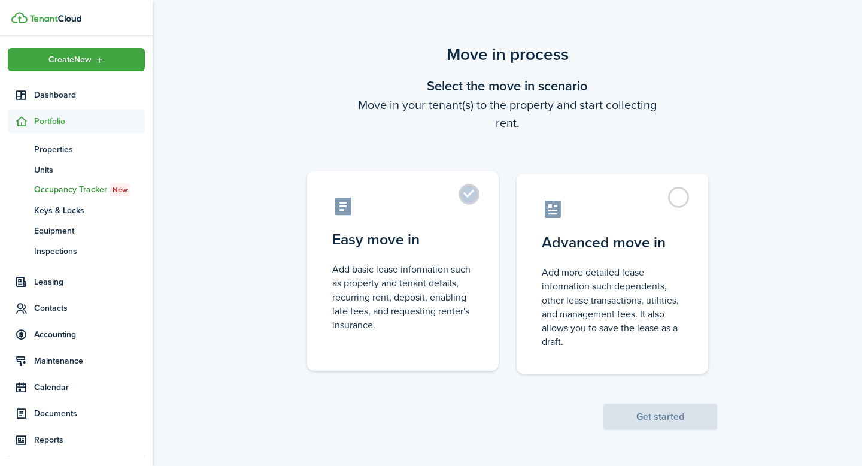
click at [475, 195] on label "Easy move in Add basic lease information such as property and tenant details, r…" at bounding box center [402, 271] width 191 height 200
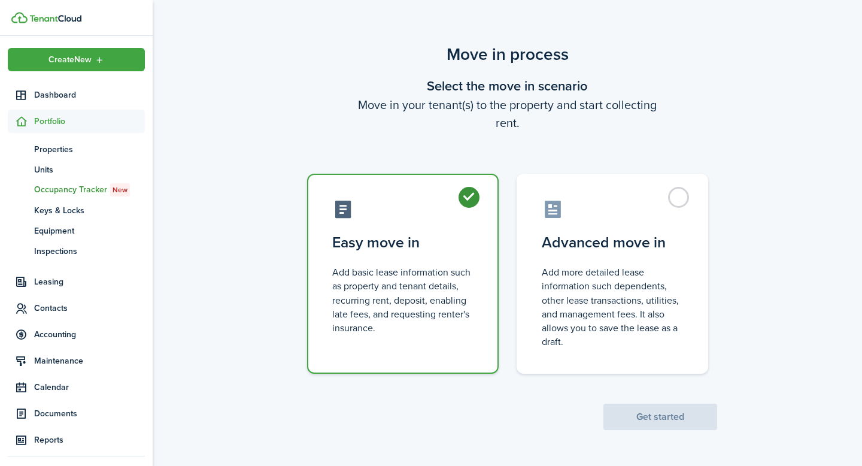
radio input "true"
click at [637, 419] on button "Get started" at bounding box center [660, 416] width 114 height 26
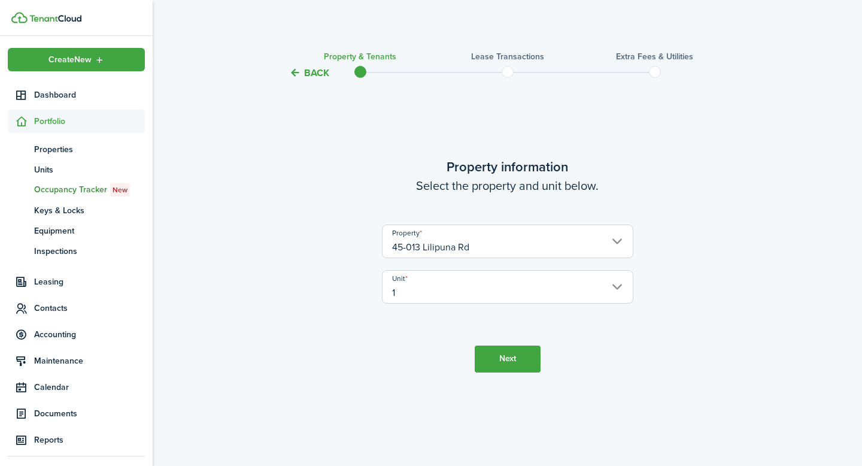
click at [515, 360] on button "Next" at bounding box center [508, 358] width 66 height 27
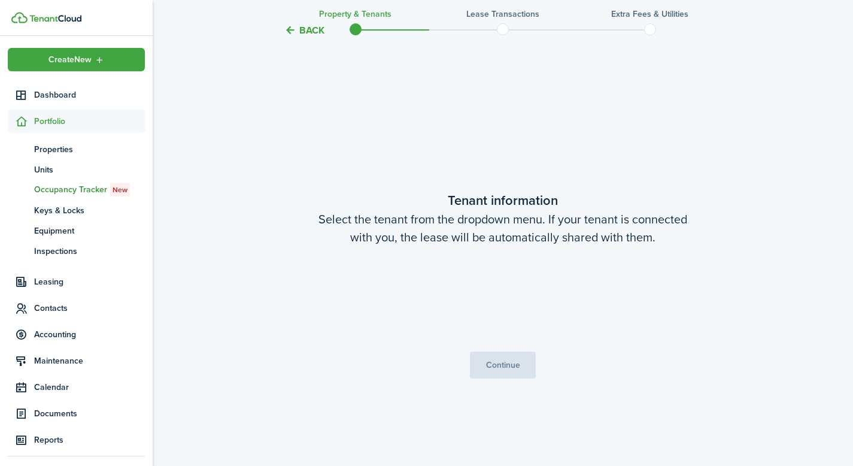
scroll to position [385, 0]
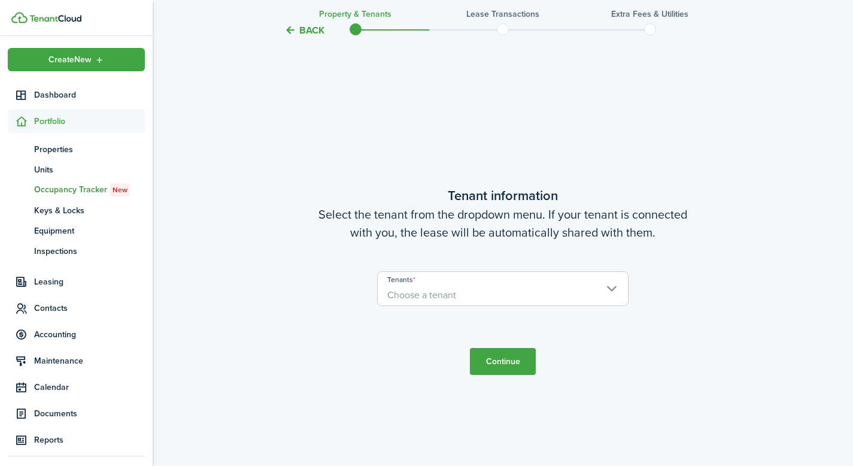
click at [491, 297] on span "Choose a tenant" at bounding box center [503, 295] width 250 height 20
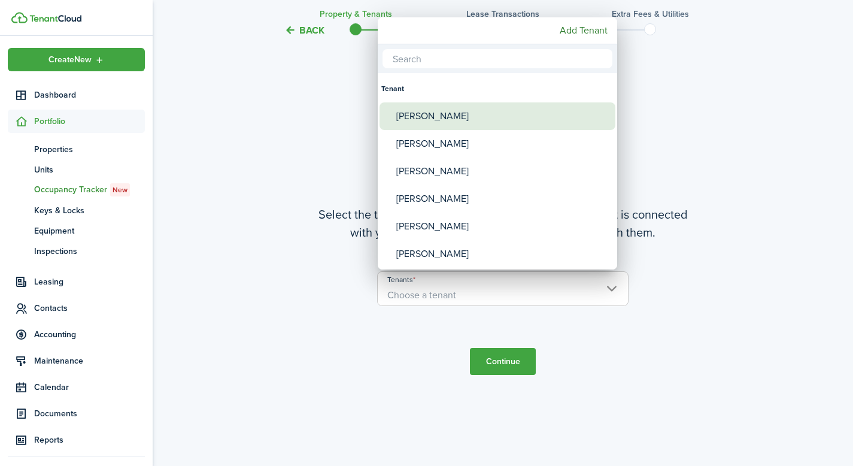
click at [461, 121] on div "[PERSON_NAME]" at bounding box center [502, 116] width 212 height 28
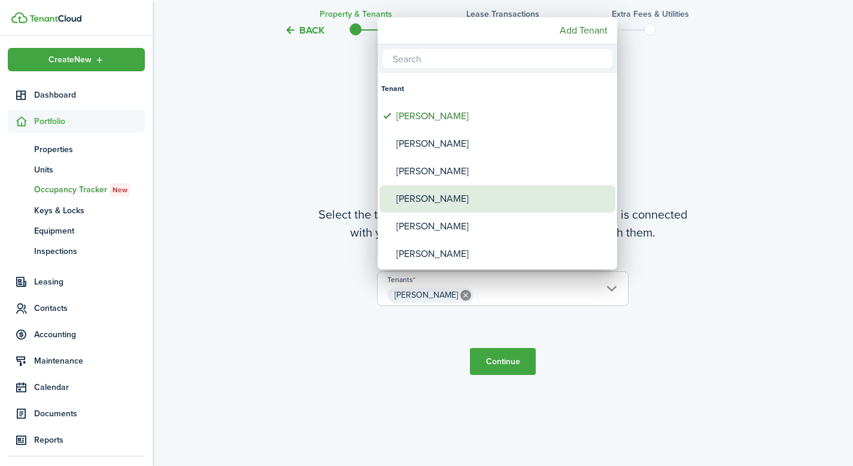
click at [437, 201] on div "[PERSON_NAME]" at bounding box center [502, 199] width 212 height 28
type input "[PERSON_NAME], [PERSON_NAME]"
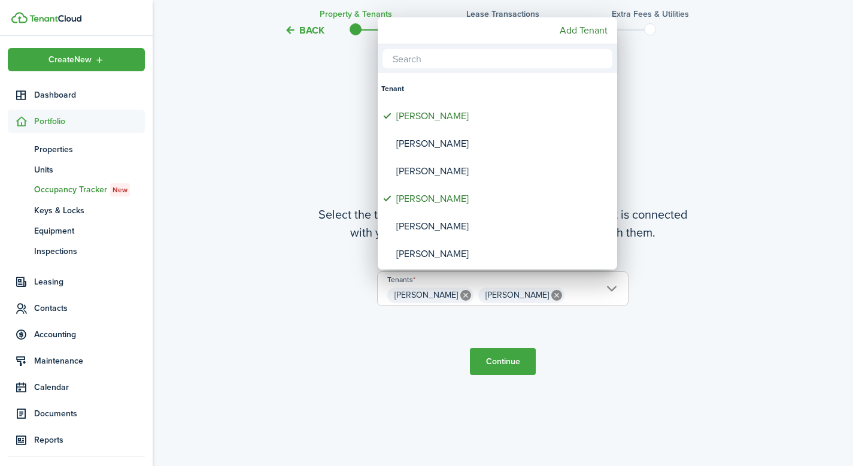
click at [503, 362] on div at bounding box center [426, 232] width 1044 height 657
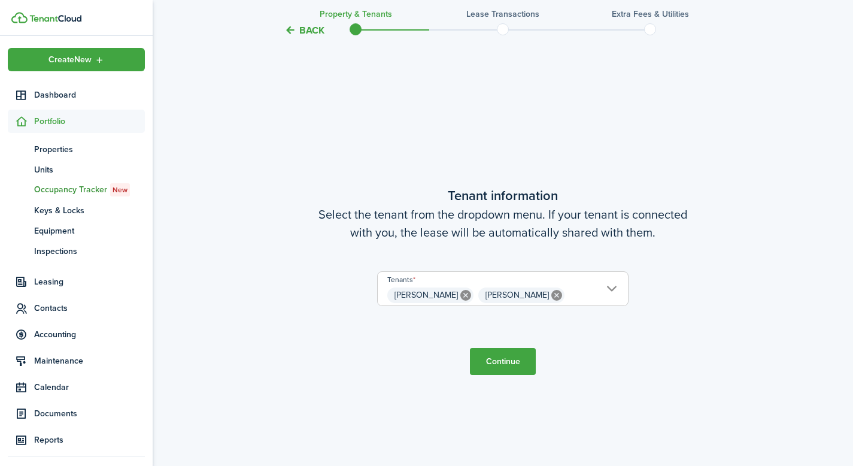
click at [509, 361] on button "Continue" at bounding box center [503, 361] width 66 height 27
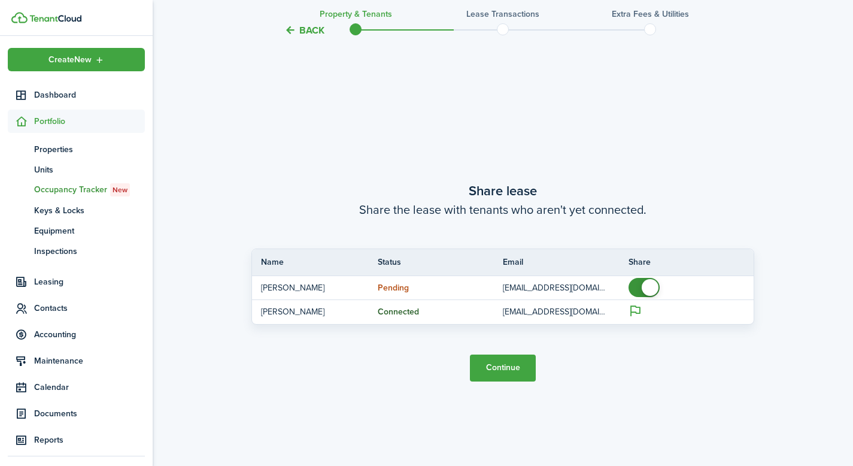
scroll to position [851, 0]
click at [512, 369] on button "Continue" at bounding box center [503, 367] width 66 height 27
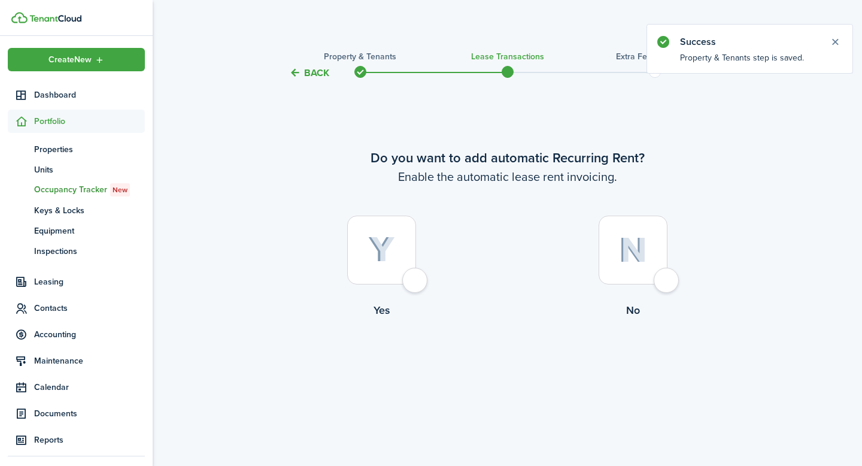
click at [384, 236] on div at bounding box center [381, 249] width 69 height 69
radio input "true"
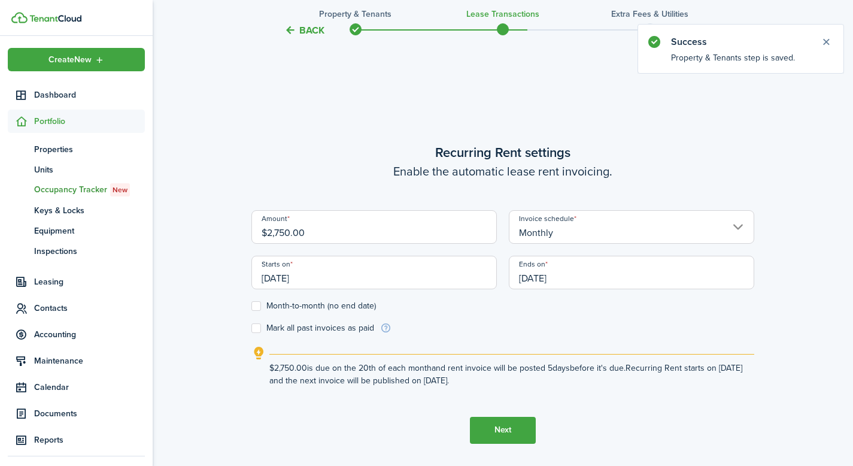
scroll to position [385, 0]
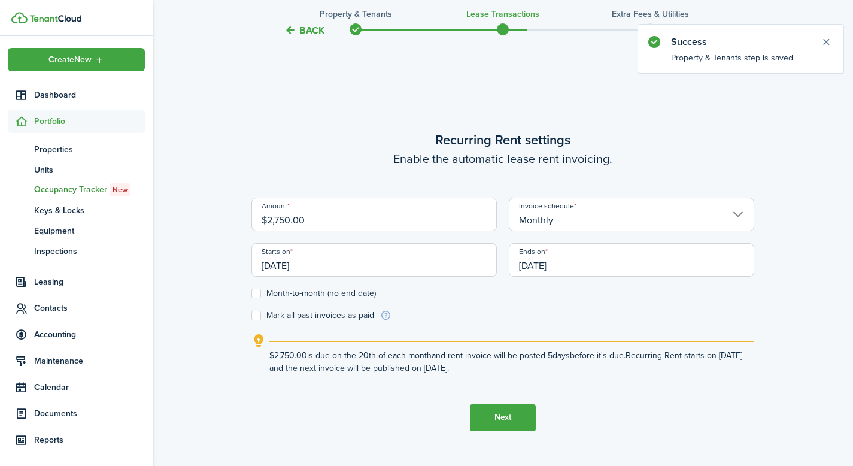
click at [392, 270] on input "[DATE]" at bounding box center [373, 260] width 245 height 34
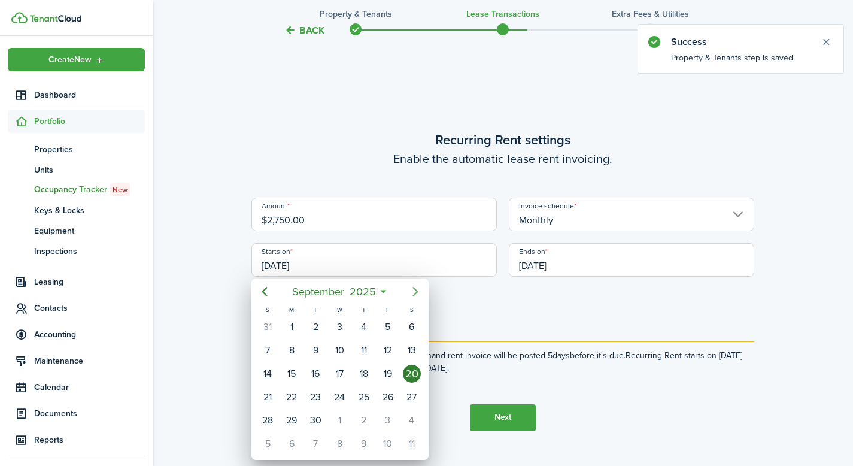
click at [413, 297] on icon "Next page" at bounding box center [415, 291] width 14 height 14
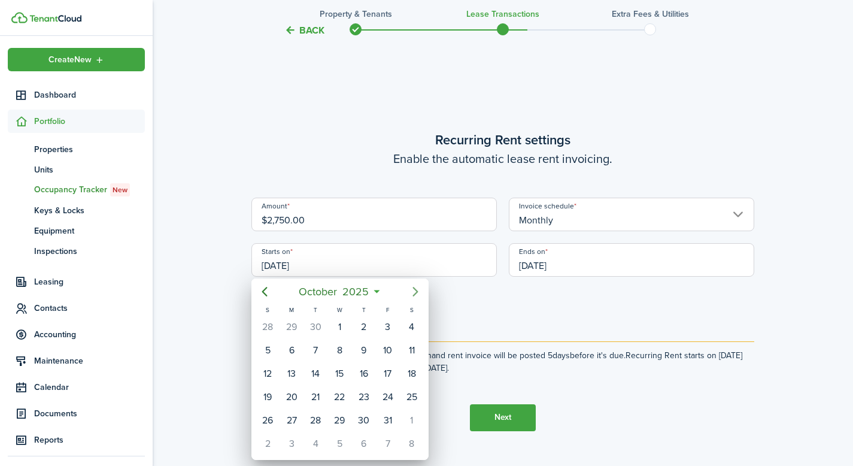
click at [413, 296] on icon "Next page" at bounding box center [415, 291] width 14 height 14
click at [409, 323] on div "1" at bounding box center [412, 327] width 18 height 18
type input "[DATE]"
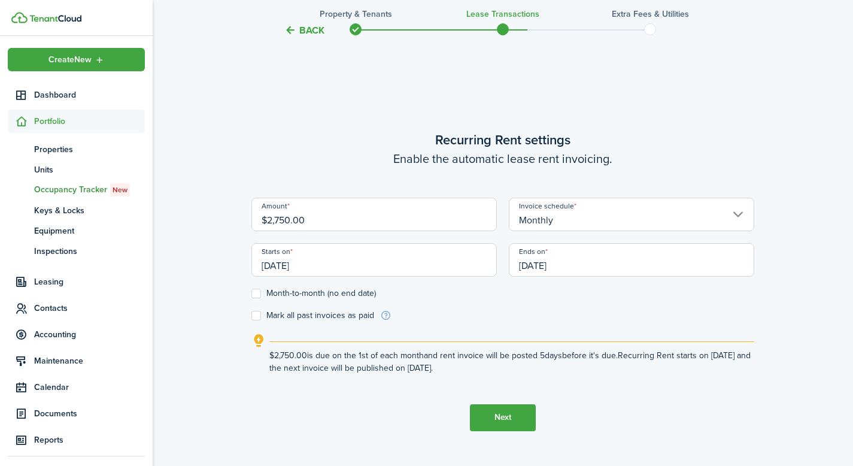
click at [583, 267] on input "[DATE]" at bounding box center [631, 260] width 245 height 34
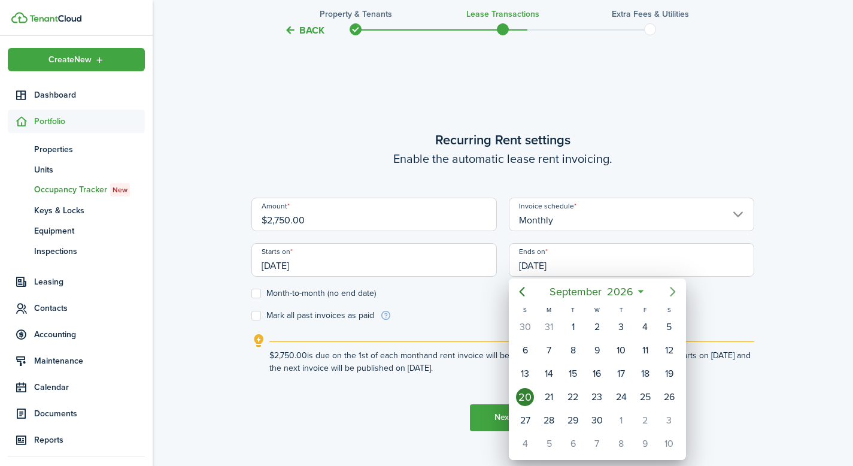
click at [670, 291] on icon "Next page" at bounding box center [672, 291] width 14 height 14
click at [526, 440] on div "31" at bounding box center [525, 443] width 18 height 18
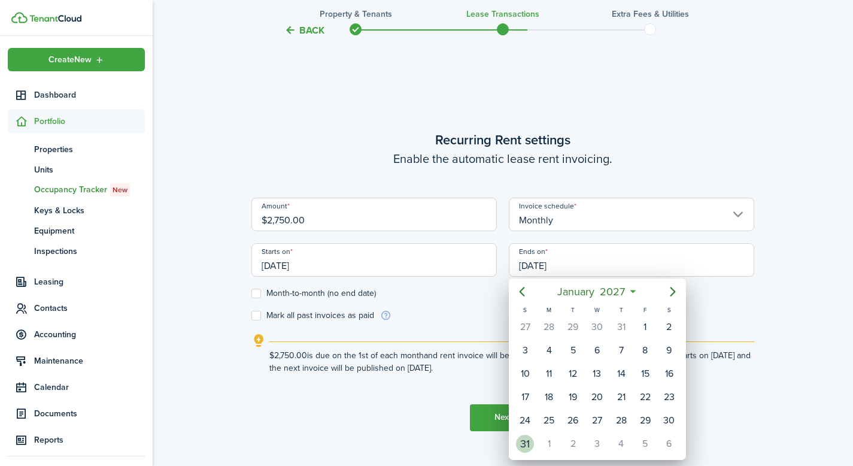
type input "[DATE]"
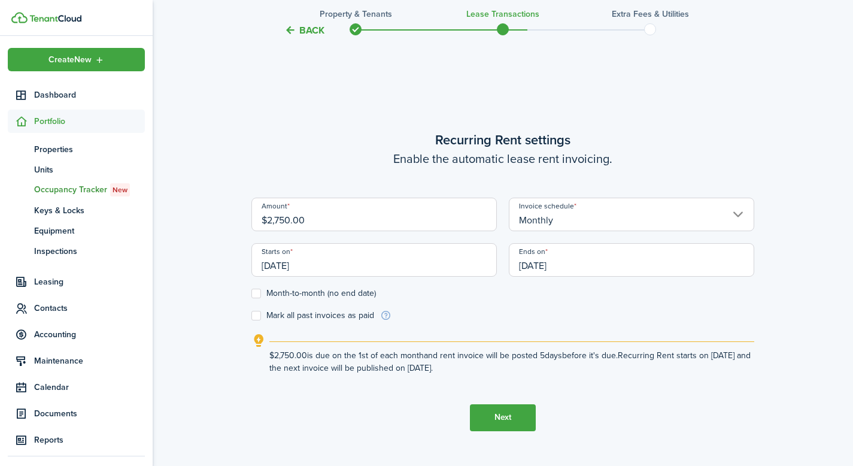
click at [459, 300] on form "Amount $2,750.00 Invoice schedule Monthly Starts on [DATE] Ends on [DATE] Month…" at bounding box center [502, 259] width 503 height 124
click at [287, 294] on label "Month-to-month (no end date)" at bounding box center [313, 293] width 124 height 10
click at [251, 293] on input "Month-to-month (no end date)" at bounding box center [251, 293] width 1 height 1
checkbox input "true"
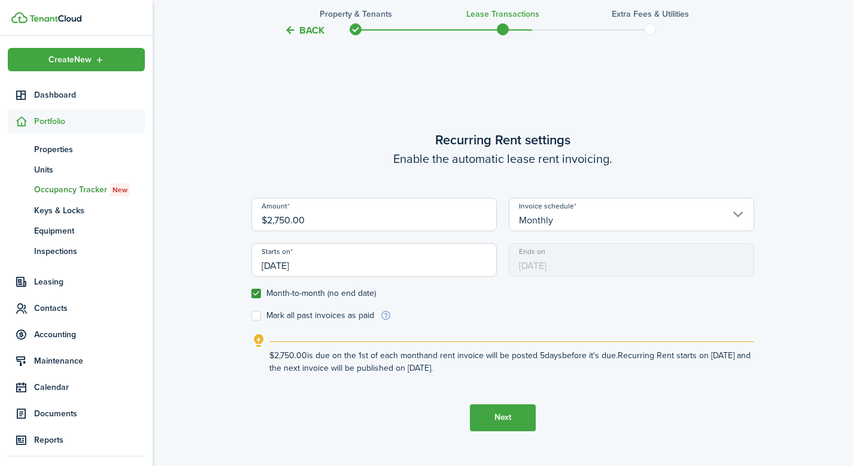
click at [502, 417] on button "Next" at bounding box center [503, 417] width 66 height 27
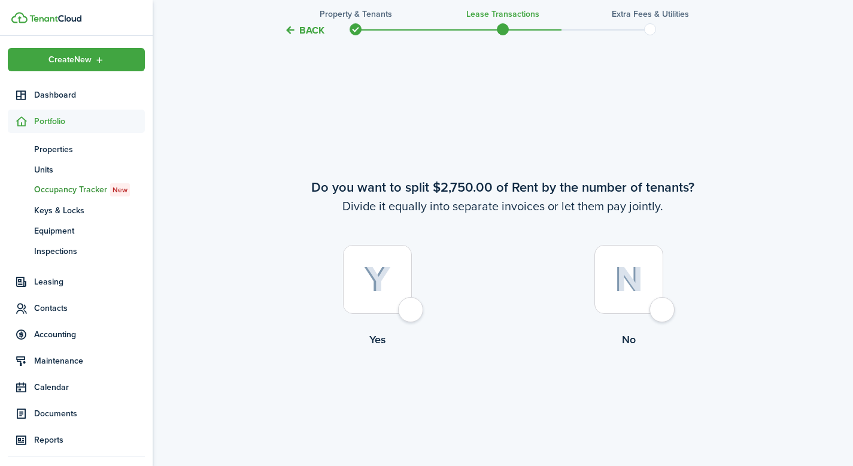
scroll to position [851, 0]
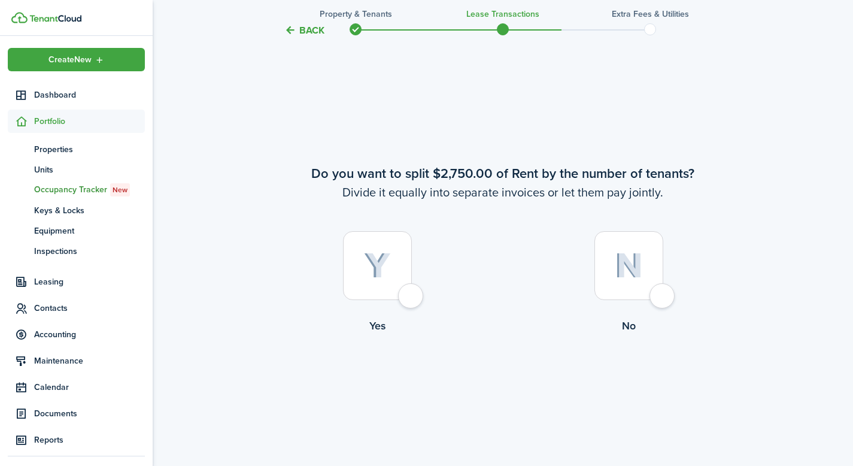
click at [624, 268] on img at bounding box center [629, 266] width 28 height 26
radio input "true"
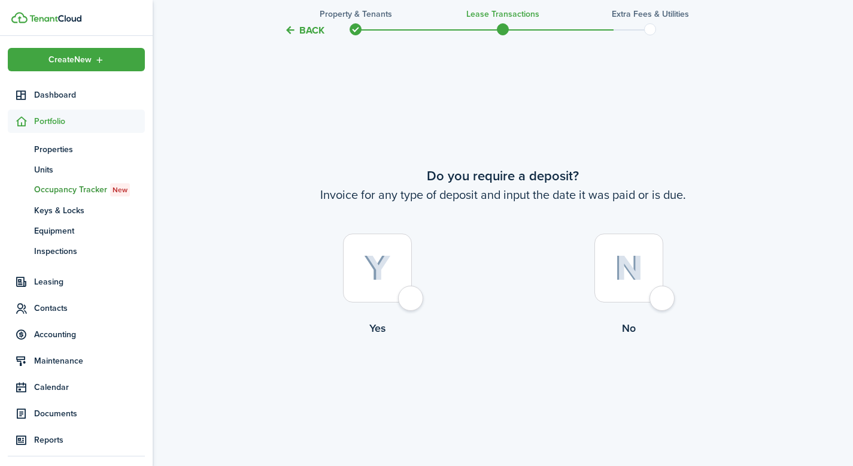
scroll to position [1316, 0]
click at [359, 267] on div at bounding box center [377, 265] width 69 height 69
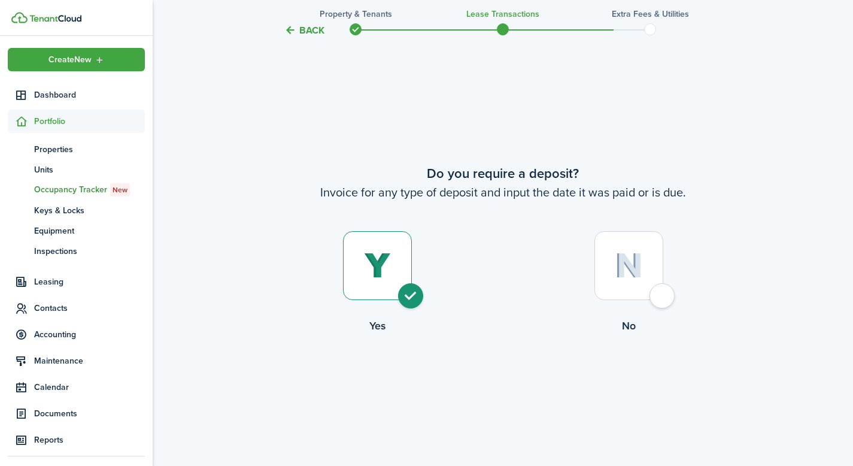
radio input "true"
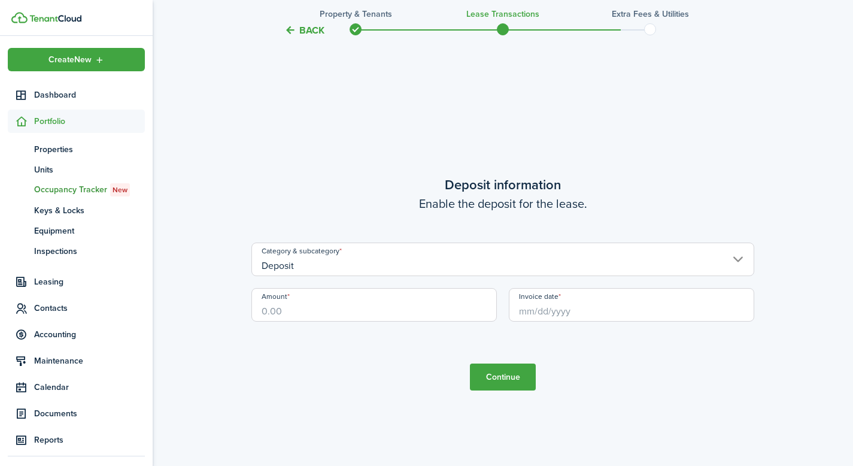
scroll to position [1782, 0]
click at [366, 312] on input "Amount" at bounding box center [373, 302] width 245 height 34
click at [553, 311] on input "Invoice date" at bounding box center [631, 302] width 245 height 34
type input "$2,750.00"
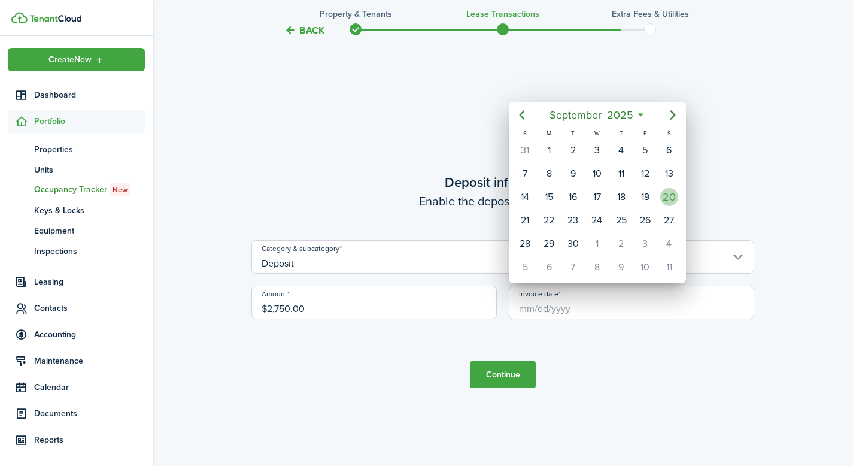
click at [667, 194] on div "20" at bounding box center [669, 197] width 18 height 18
type input "[DATE]"
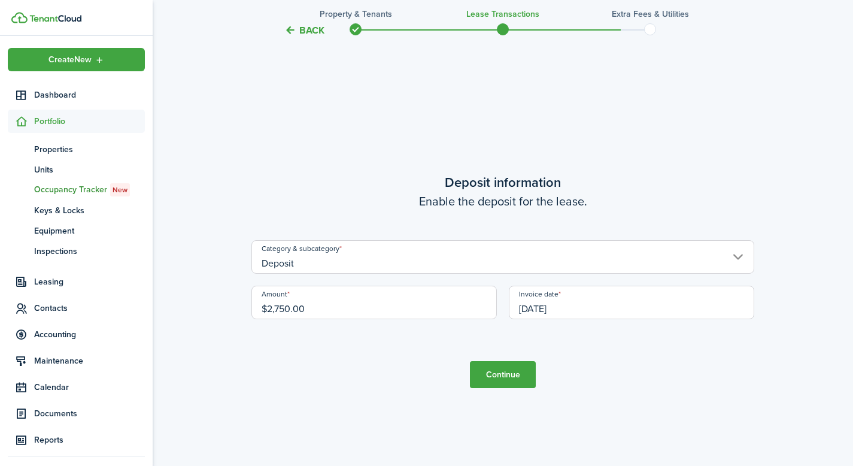
click at [633, 357] on tc-wizard-step "Deposit information Enable the deposit for the lease. Category & subcategory De…" at bounding box center [502, 280] width 503 height 466
click at [517, 370] on button "Continue" at bounding box center [503, 374] width 66 height 27
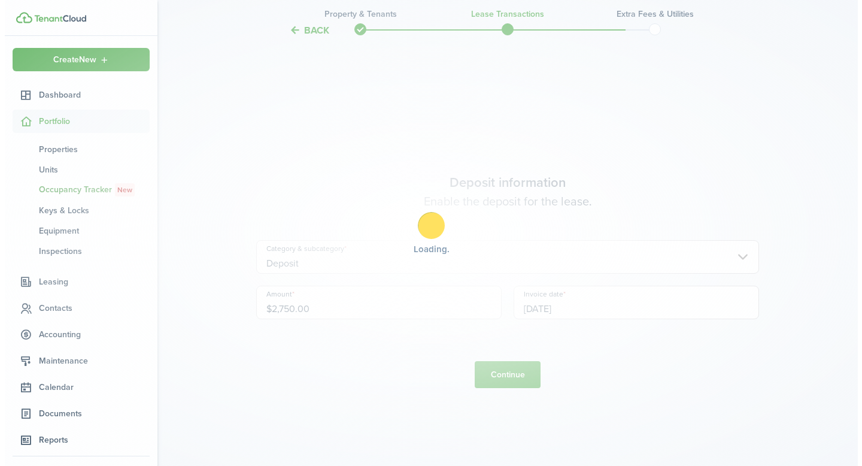
scroll to position [0, 0]
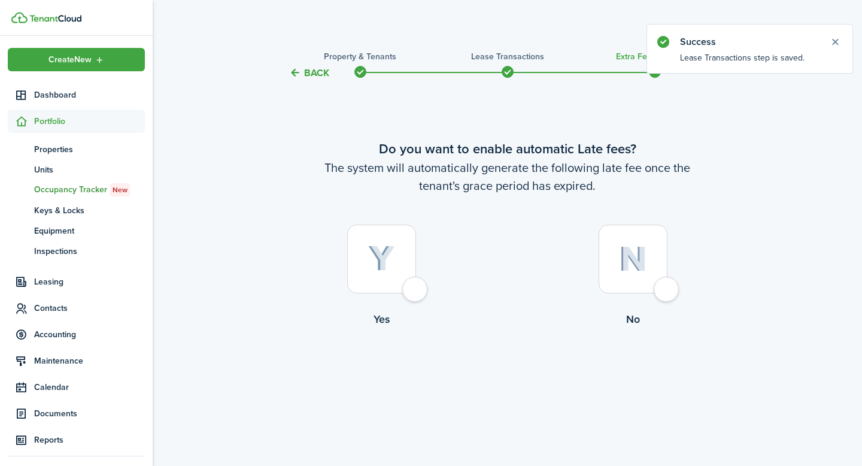
click at [367, 283] on div at bounding box center [381, 258] width 69 height 69
radio input "true"
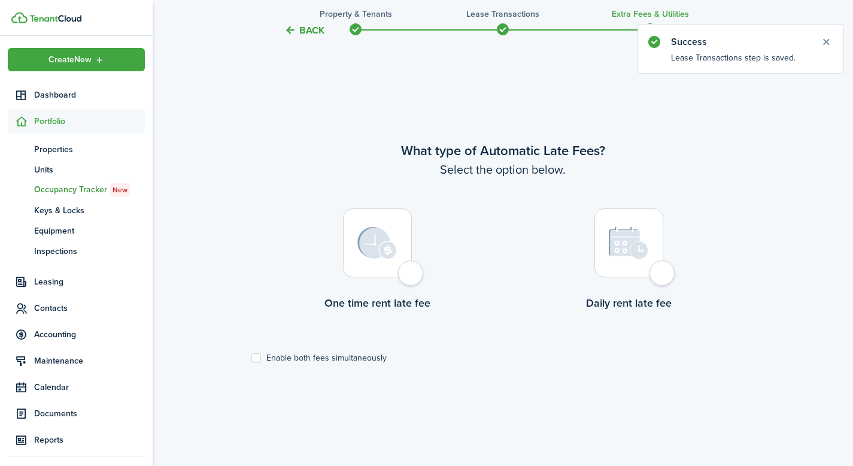
click at [376, 240] on img at bounding box center [376, 243] width 39 height 32
radio input "true"
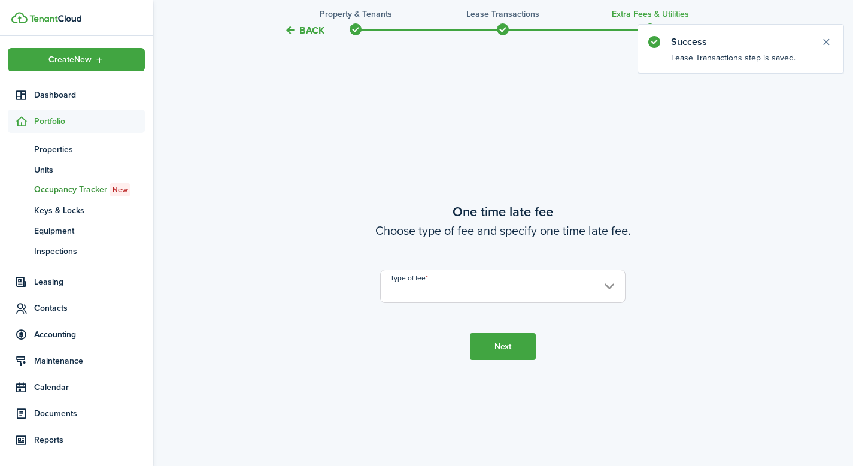
scroll to position [851, 0]
click at [447, 284] on input "Type of fee" at bounding box center [502, 286] width 245 height 34
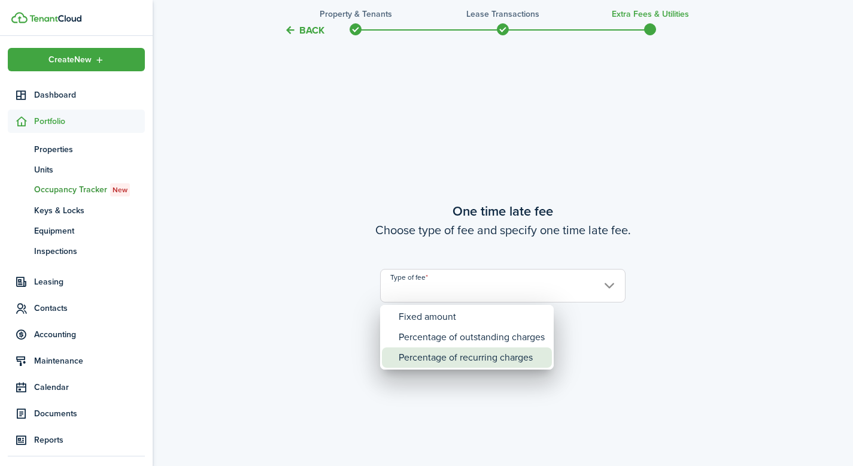
click at [446, 360] on div "Percentage of recurring charges" at bounding box center [472, 357] width 146 height 20
type input "Percentage of recurring charges"
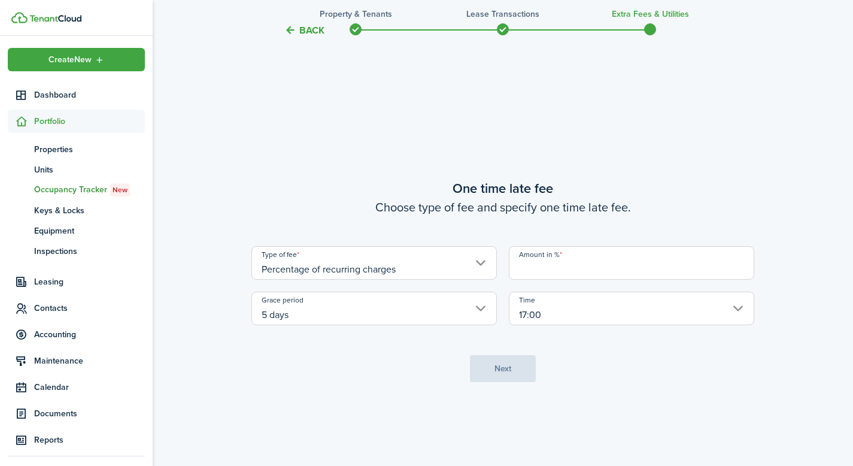
click at [563, 266] on input "Amount in %" at bounding box center [631, 263] width 245 height 34
type input "8"
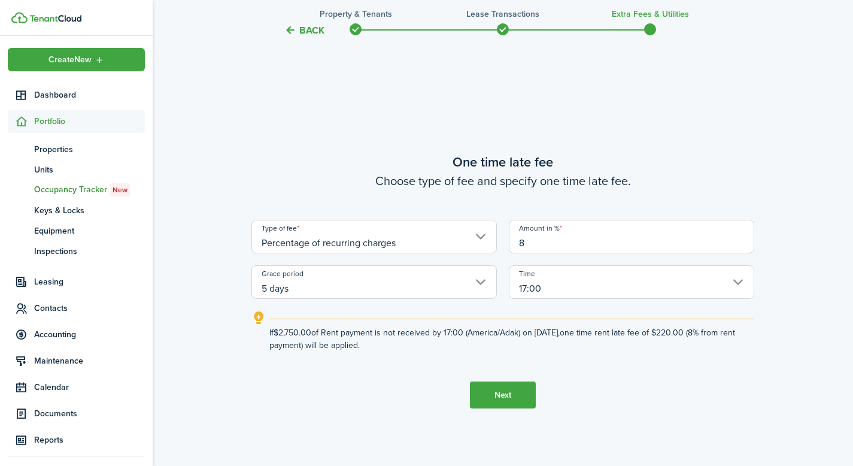
click at [577, 286] on input "17:00" at bounding box center [631, 282] width 245 height 34
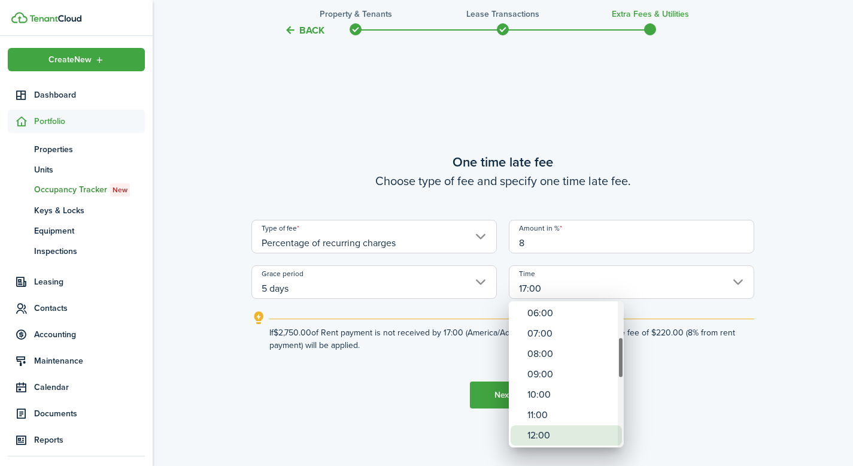
click at [561, 431] on div "12:00" at bounding box center [570, 435] width 87 height 20
type input "12:00"
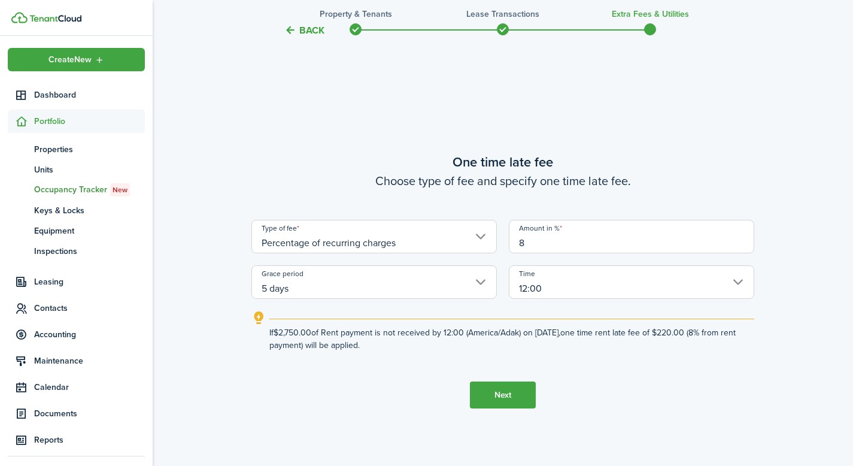
click at [366, 290] on input "5 days" at bounding box center [373, 282] width 245 height 34
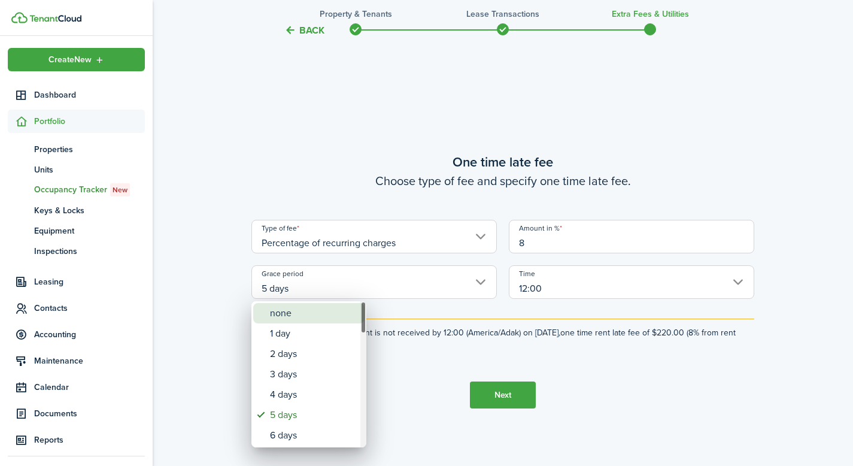
click at [308, 314] on div "none" at bounding box center [313, 313] width 87 height 20
type input "none"
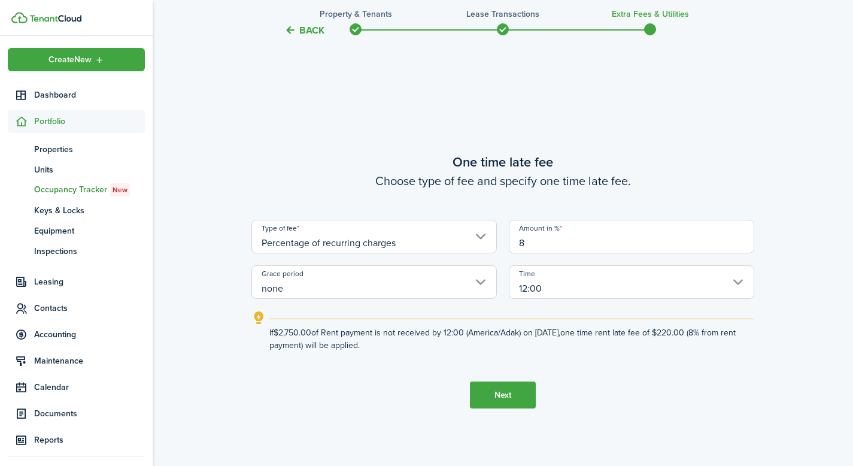
click at [589, 373] on tc-wizard-step "One time late fee Choose type of fee and specify one time late fee. Type of fee…" at bounding box center [502, 280] width 503 height 466
click at [515, 389] on button "Next" at bounding box center [503, 394] width 66 height 27
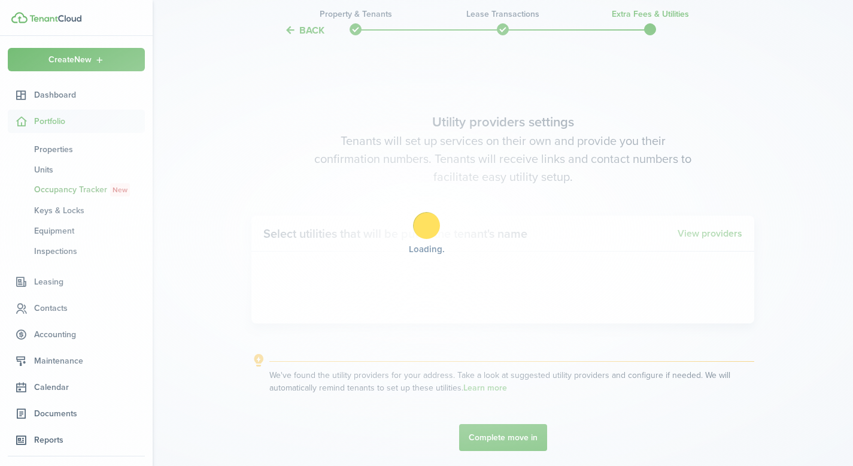
scroll to position [1316, 0]
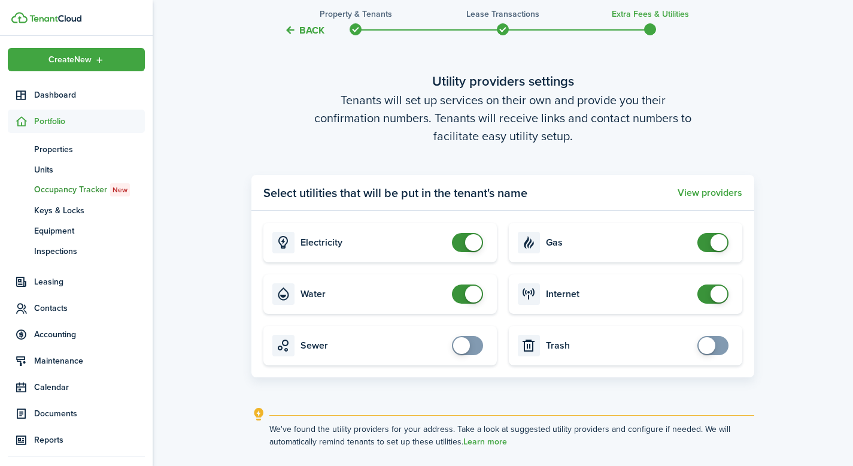
checkbox input "false"
click at [716, 295] on span at bounding box center [718, 293] width 17 height 17
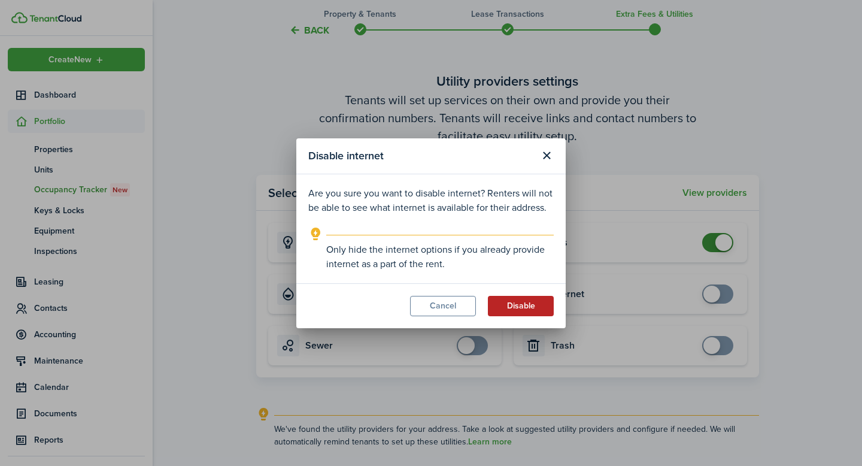
click at [513, 307] on button "Disable" at bounding box center [521, 306] width 66 height 20
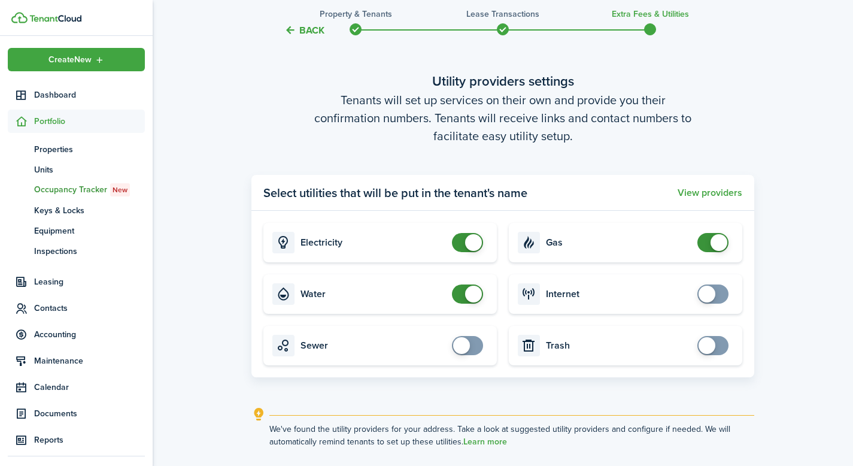
checkbox input "false"
click at [723, 244] on span at bounding box center [718, 242] width 17 height 17
checkbox input "false"
click at [470, 291] on span at bounding box center [473, 293] width 17 height 17
checkbox input "false"
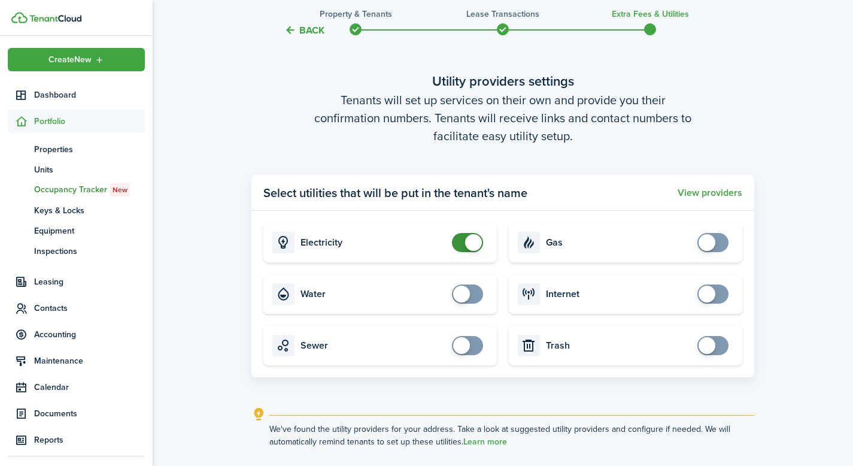
click at [472, 246] on span at bounding box center [473, 242] width 17 height 17
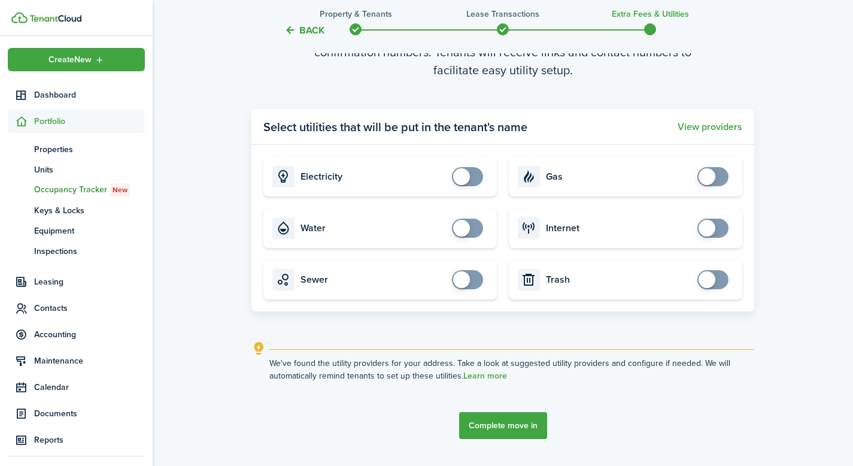
scroll to position [1412, 0]
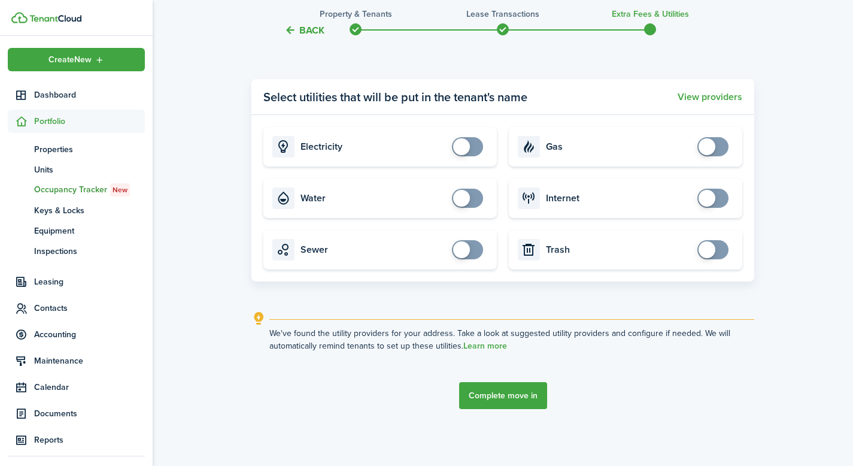
click at [517, 396] on button "Complete move in" at bounding box center [503, 395] width 88 height 27
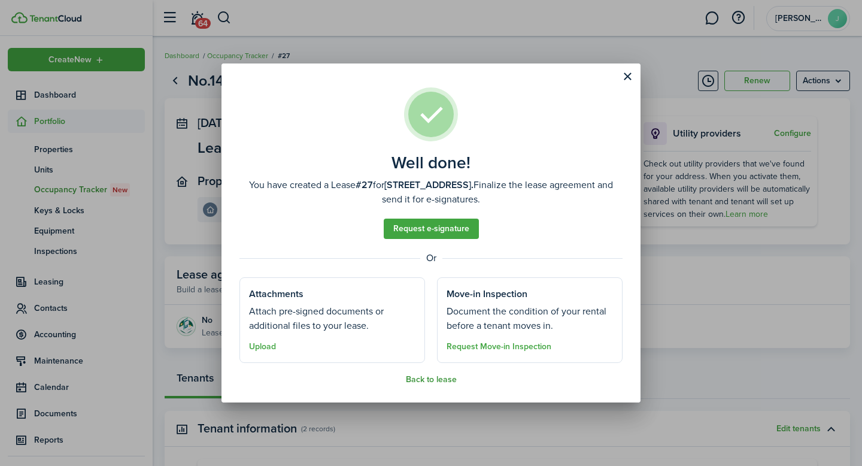
click at [433, 381] on button "Back to lease" at bounding box center [431, 380] width 51 height 10
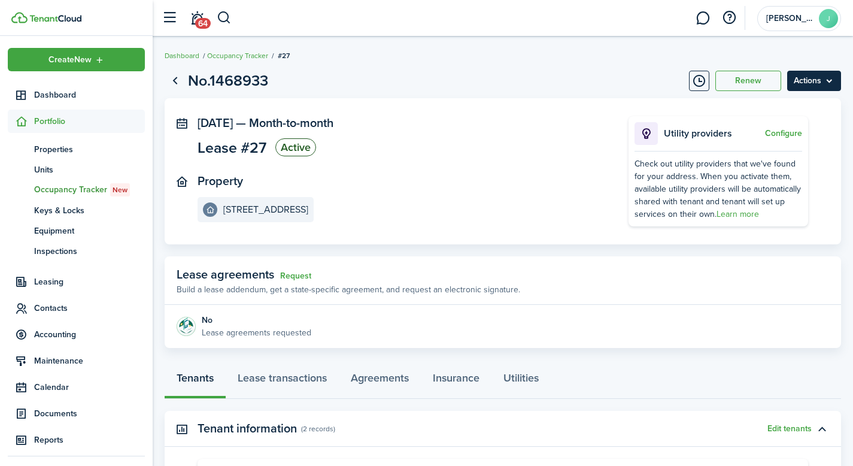
click at [822, 81] on menu-btn "Actions" at bounding box center [814, 81] width 54 height 20
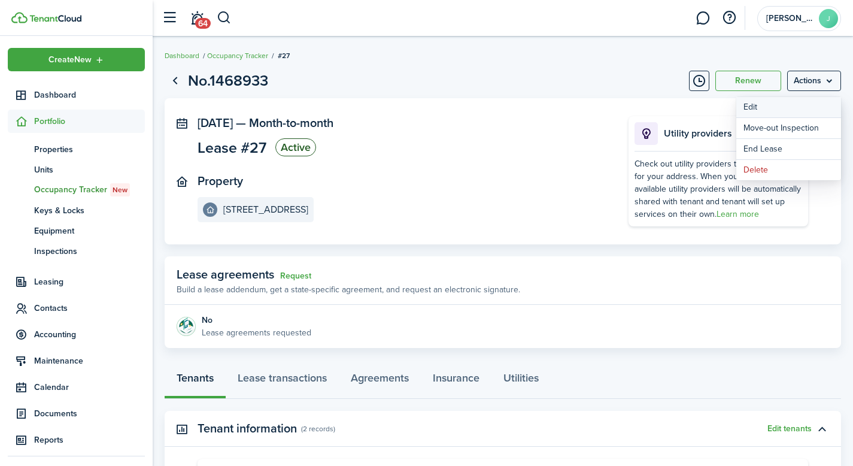
click at [814, 107] on button "Edit" at bounding box center [788, 107] width 105 height 20
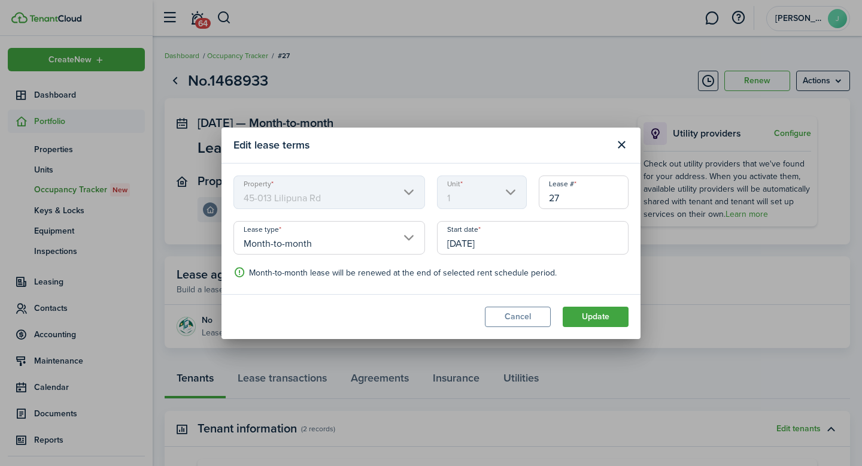
click at [573, 196] on input "27" at bounding box center [584, 192] width 90 height 34
type input "25"
click at [601, 321] on button "Update" at bounding box center [595, 316] width 66 height 20
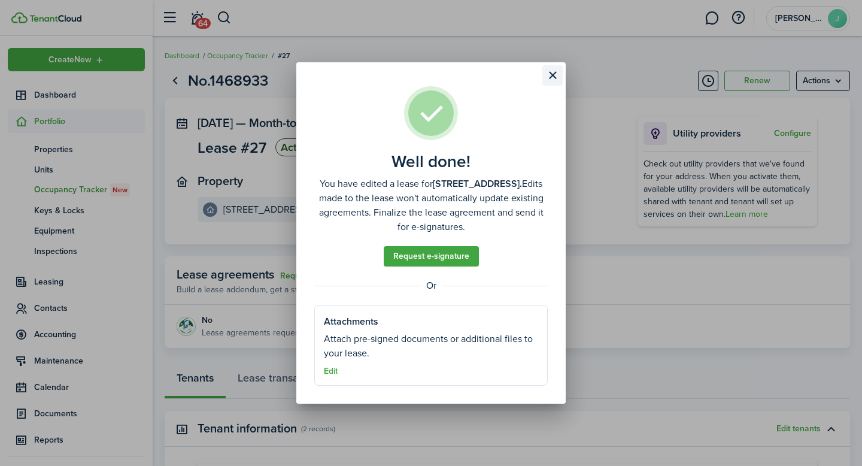
click at [548, 75] on button "Close modal" at bounding box center [552, 75] width 20 height 20
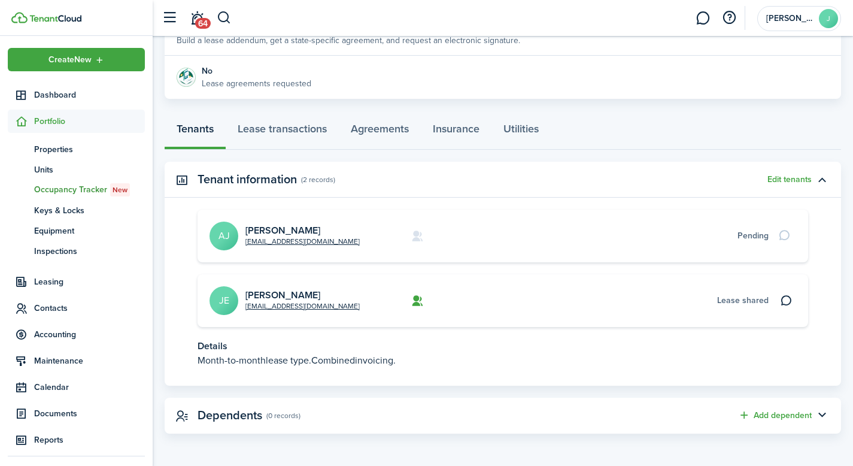
scroll to position [129, 0]
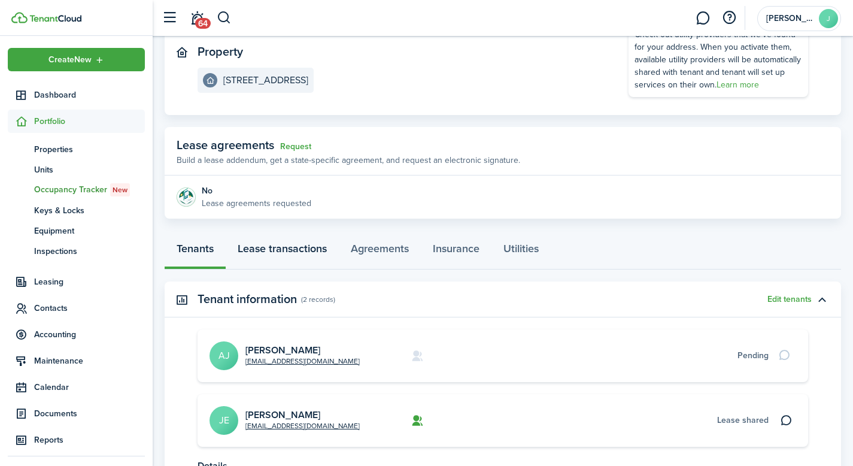
click at [271, 248] on link "Lease transactions" at bounding box center [282, 251] width 113 height 36
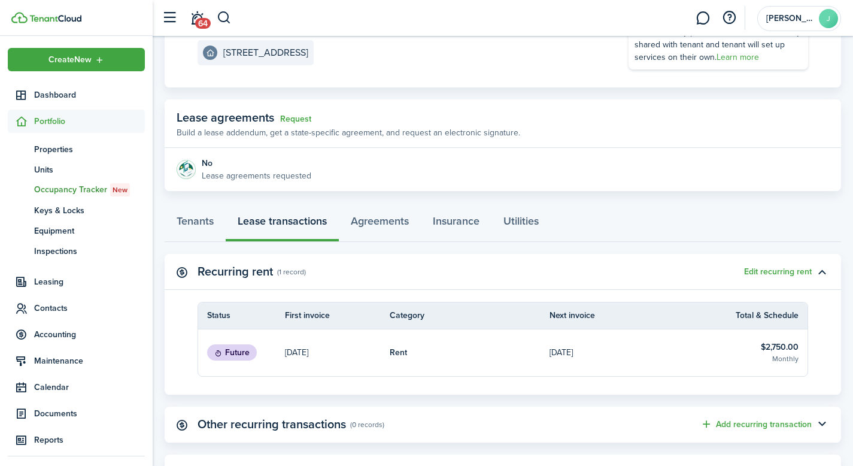
scroll to position [180, 0]
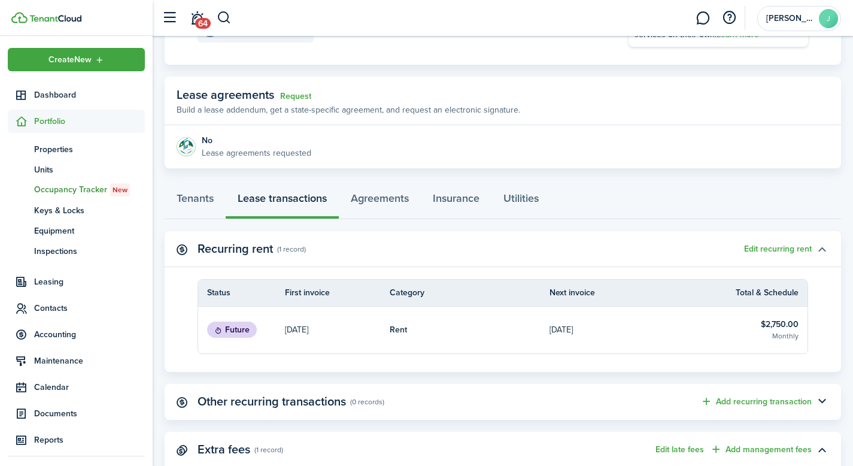
click at [821, 248] on button "button" at bounding box center [821, 249] width 20 height 20
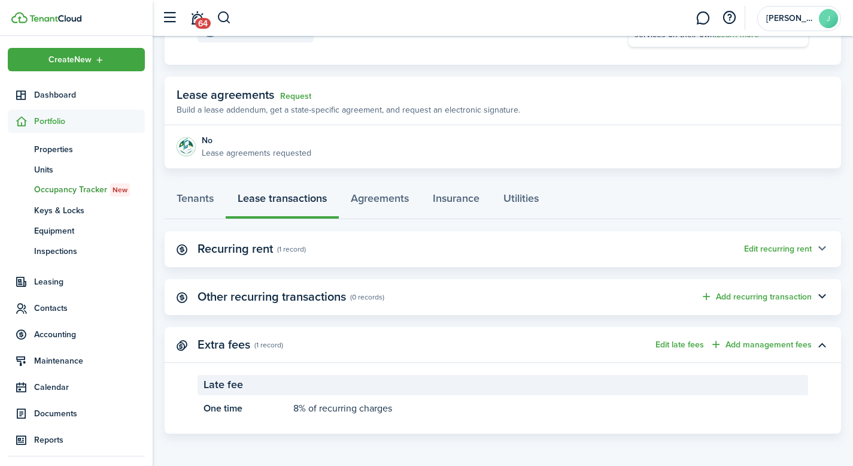
click at [823, 247] on button "button" at bounding box center [821, 249] width 20 height 20
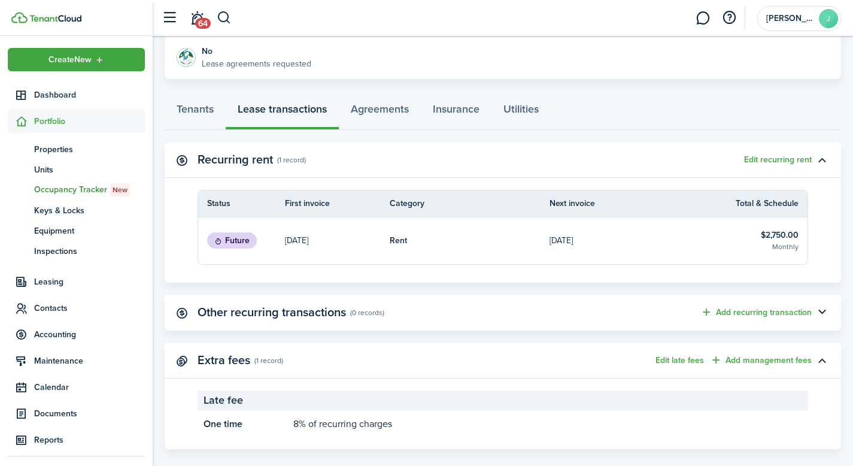
scroll to position [284, 0]
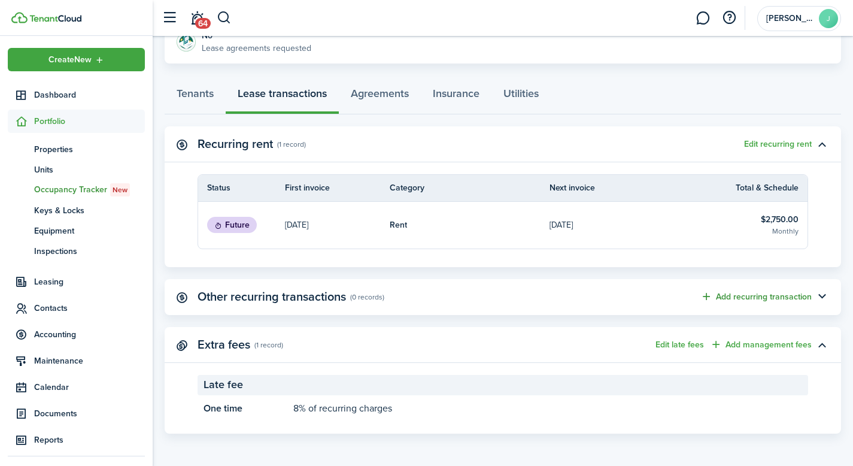
click at [776, 297] on button "Add recurring transaction" at bounding box center [755, 297] width 111 height 14
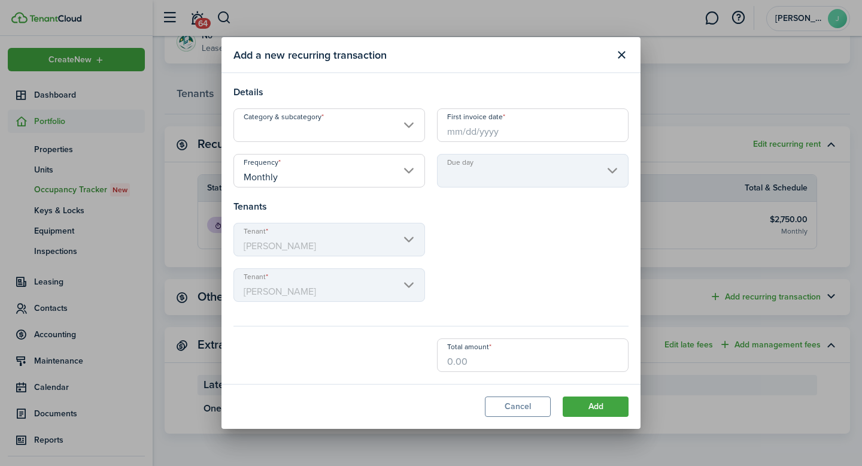
click at [315, 118] on input "Category & subcategory" at bounding box center [328, 125] width 191 height 34
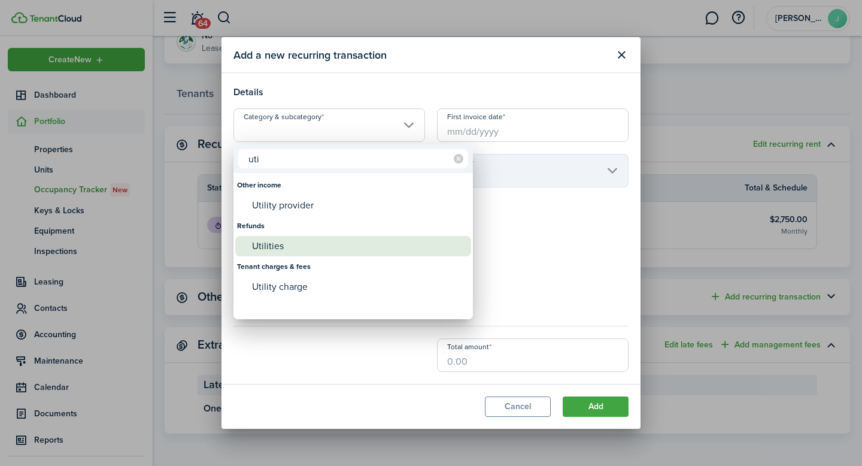
type input "uti"
click at [300, 244] on div "Utilities" at bounding box center [358, 246] width 212 height 20
type input "Refunds / Utilities"
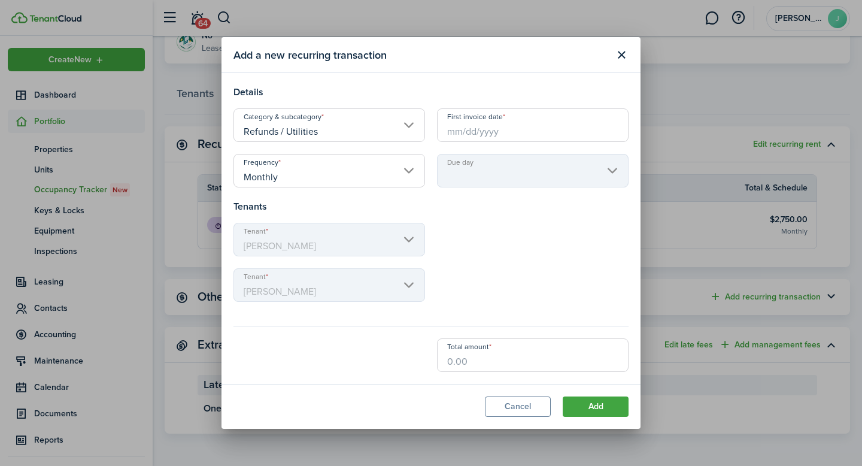
click at [503, 126] on input "First invoice date" at bounding box center [532, 125] width 191 height 34
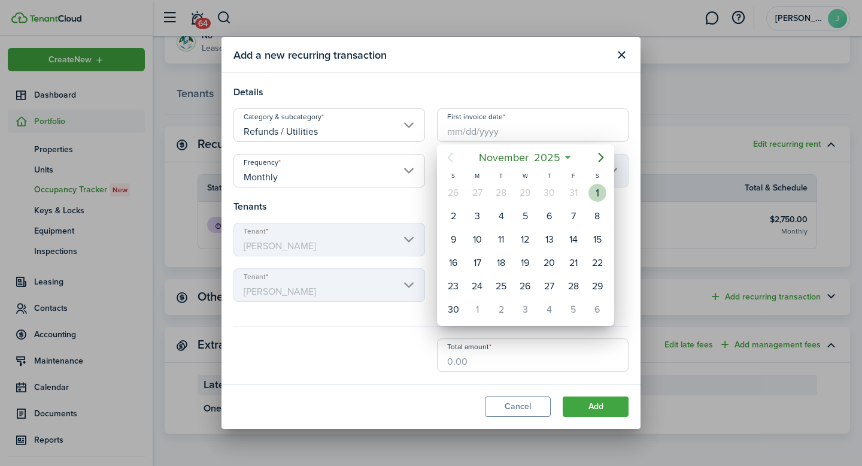
click at [599, 186] on div "1" at bounding box center [597, 193] width 18 height 18
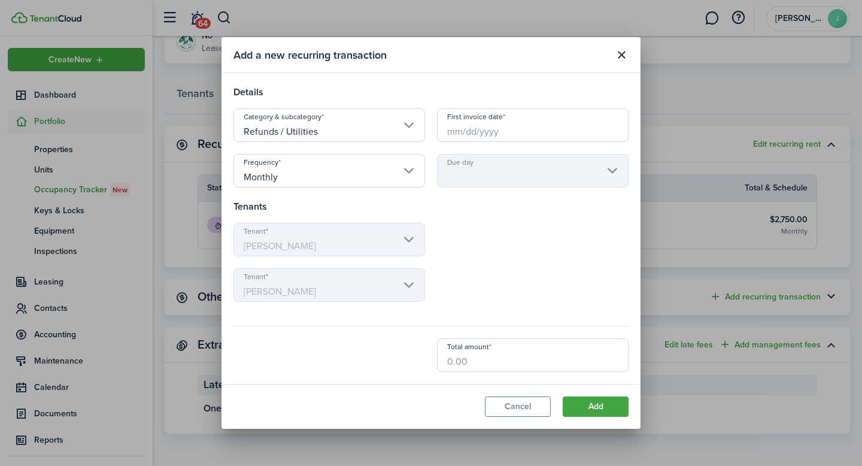
type input "[DATE]"
type input "1st"
drag, startPoint x: 489, startPoint y: 362, endPoint x: 402, endPoint y: 355, distance: 87.6
click at [406, 357] on div "Total amount" at bounding box center [430, 355] width 407 height 34
type input "$275.00"
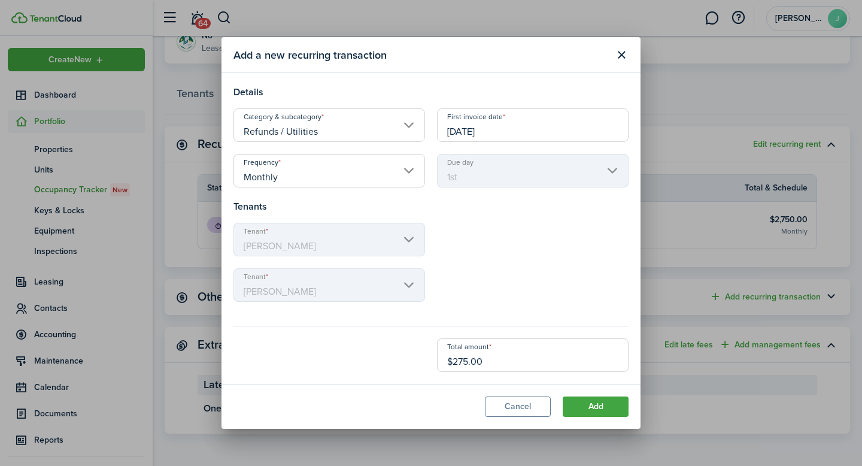
click at [410, 386] on modal-footer "Cancel Add" at bounding box center [430, 406] width 419 height 45
click at [321, 128] on input "Refunds / Utilities" at bounding box center [328, 125] width 191 height 34
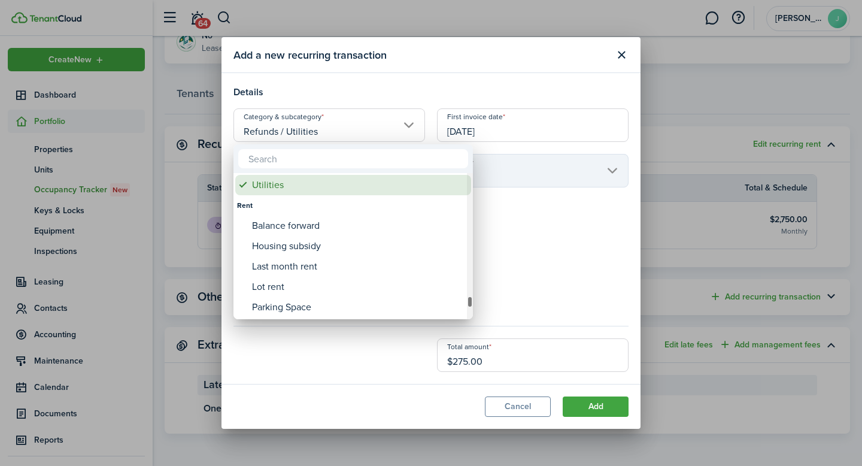
click at [283, 186] on div "Utilities" at bounding box center [358, 185] width 212 height 20
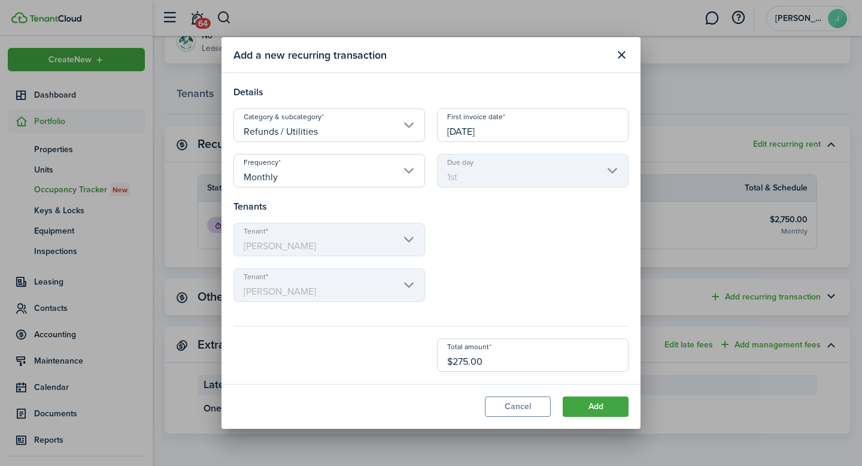
click at [284, 135] on input "Refunds / Utilities" at bounding box center [328, 125] width 191 height 34
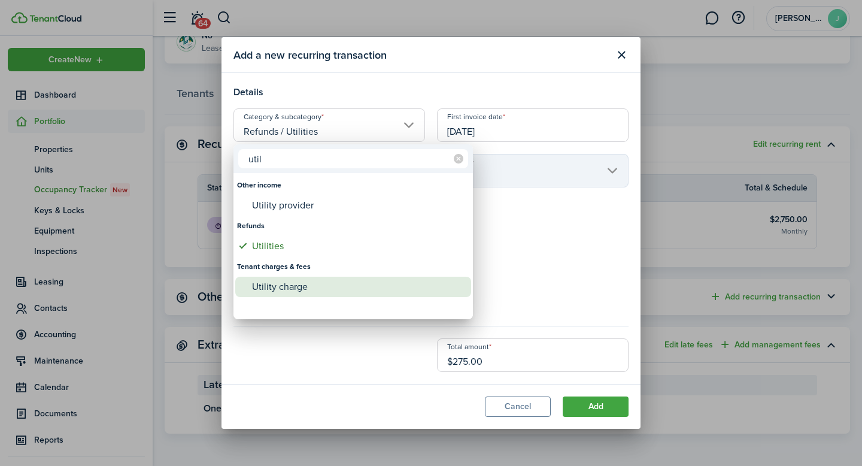
type input "util"
click at [293, 284] on div "Utility charge" at bounding box center [358, 286] width 212 height 20
type input "Tenant charges & fees / Utility charge"
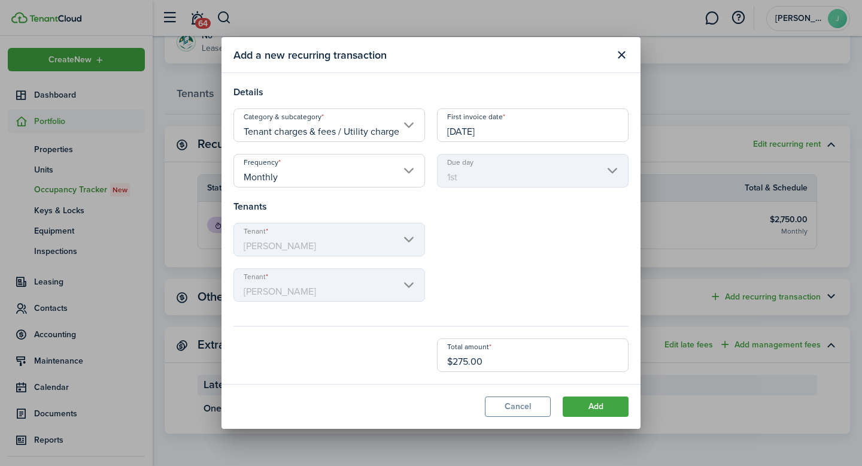
click at [492, 244] on div "Tenant [PERSON_NAME]" at bounding box center [430, 245] width 407 height 45
click at [599, 404] on button "Add" at bounding box center [595, 406] width 66 height 20
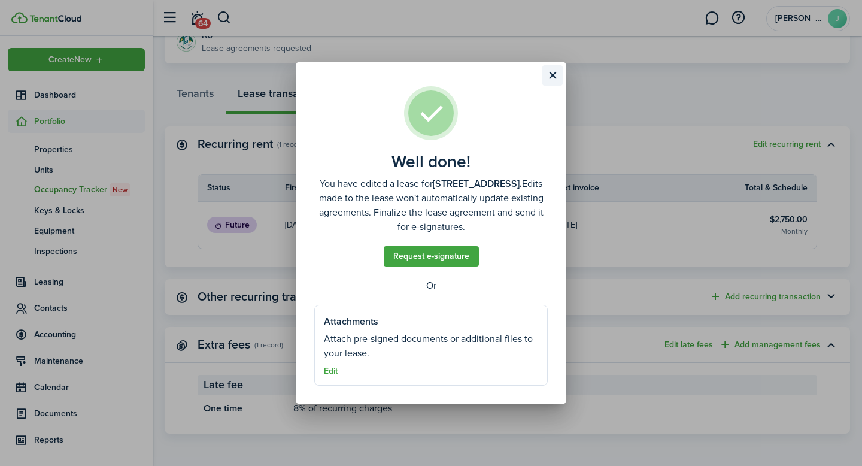
click at [554, 75] on button "Close modal" at bounding box center [552, 75] width 20 height 20
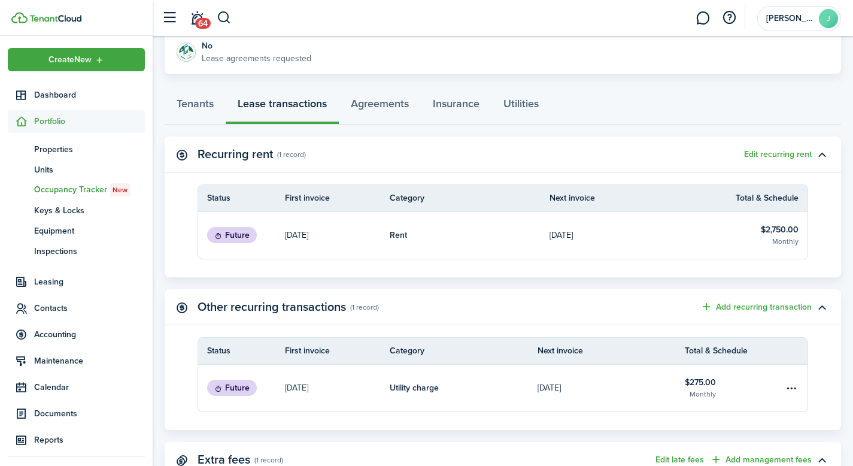
scroll to position [209, 0]
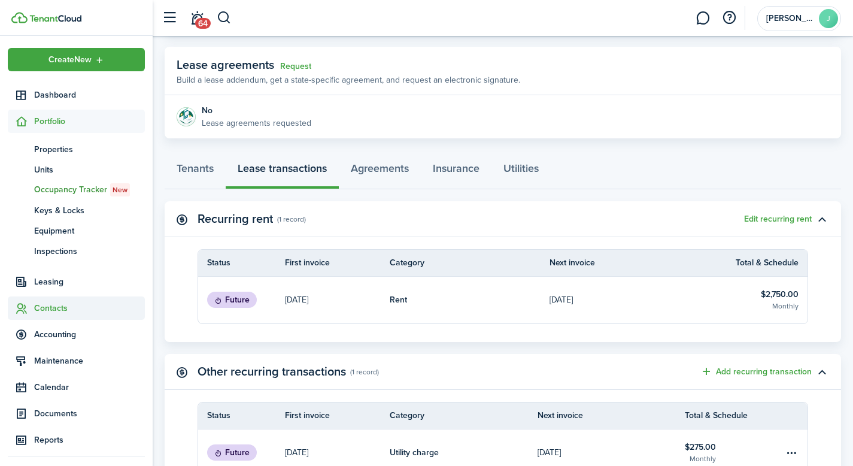
click at [62, 310] on span "Contacts" at bounding box center [89, 308] width 111 height 13
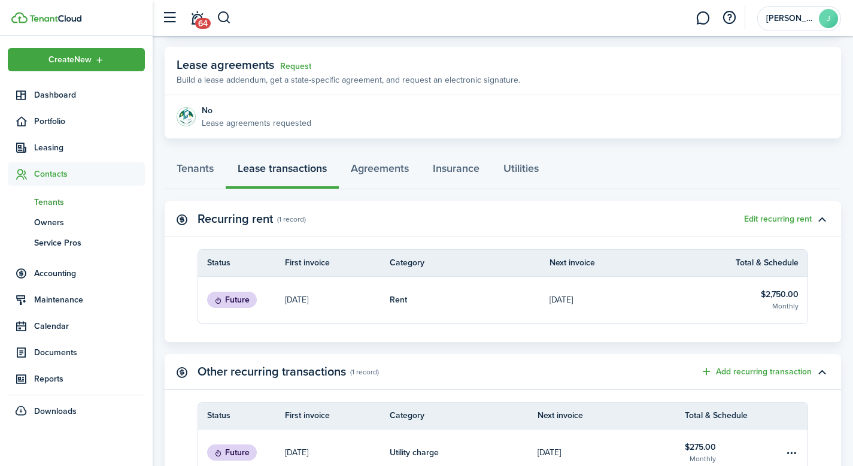
click at [62, 199] on span "Tenants" at bounding box center [89, 202] width 111 height 13
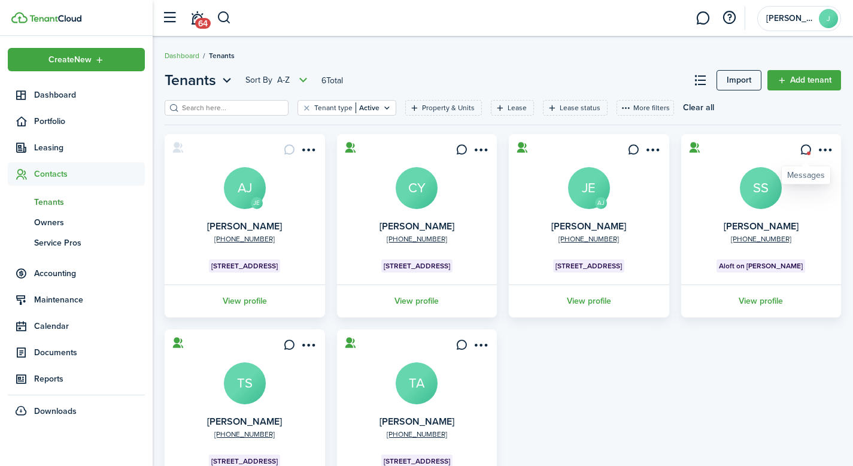
click at [807, 147] on icon at bounding box center [805, 150] width 13 height 12
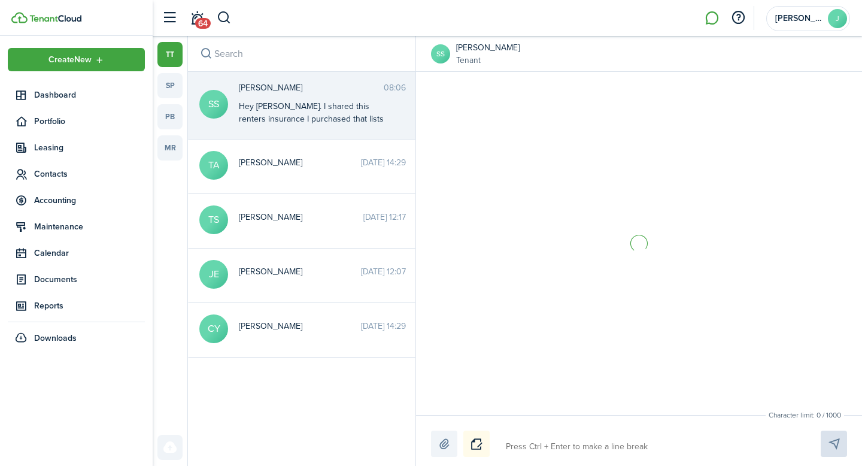
scroll to position [749, 0]
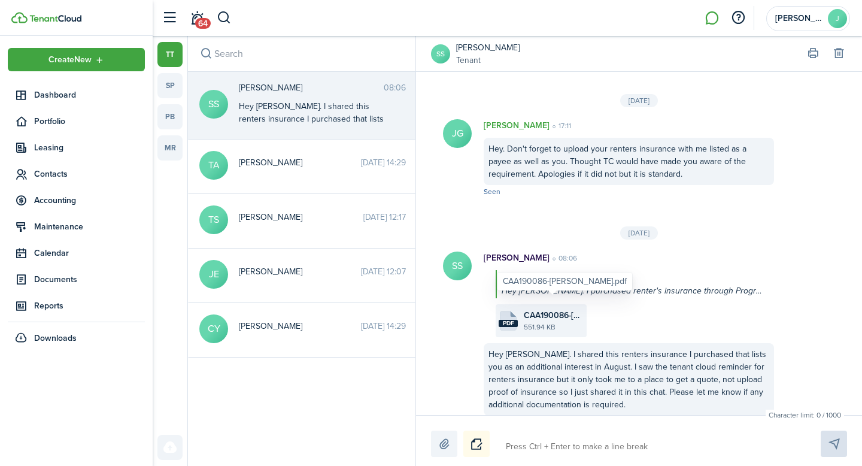
click at [540, 309] on span "CAA190086-[PERSON_NAME].pdf" at bounding box center [554, 315] width 60 height 13
click at [548, 446] on textarea at bounding box center [648, 446] width 295 height 20
type textarea "t"
type textarea "th"
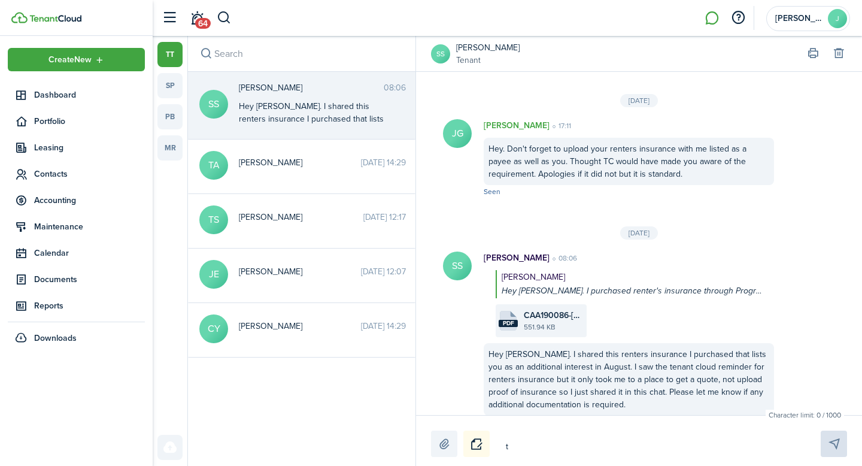
type textarea "th"
type textarea "thi"
type textarea "this"
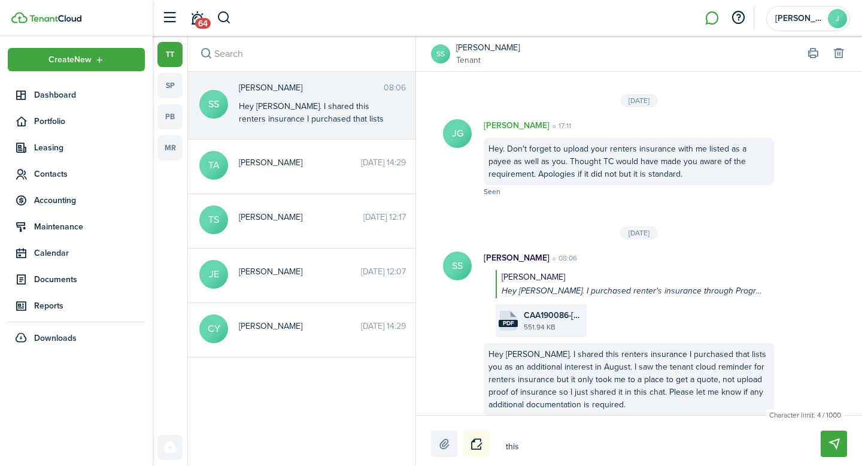
type textarea "this"
type textarea "this i"
type textarea "this is"
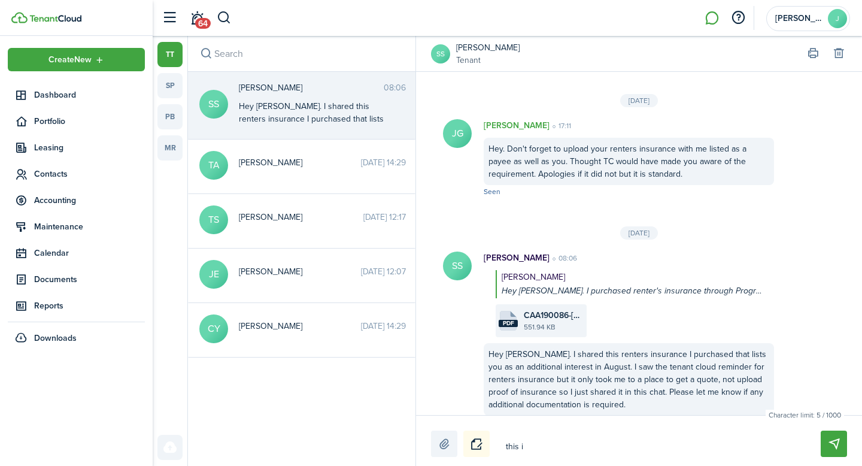
type textarea "this is"
type textarea "this is p"
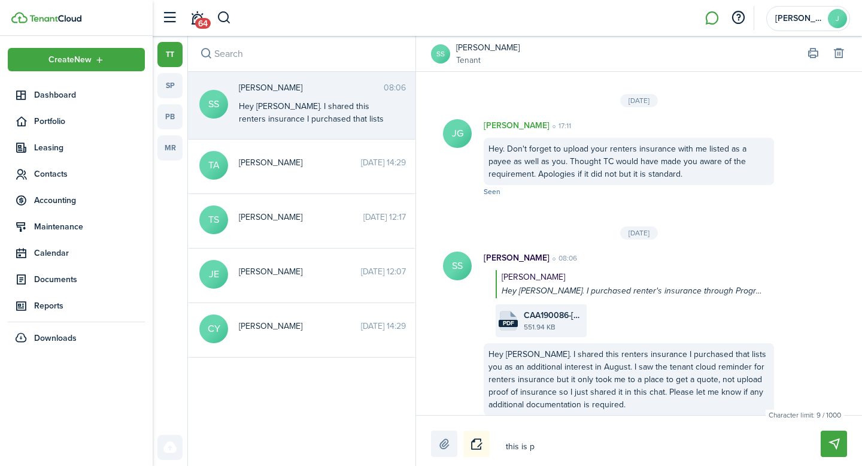
type textarea "this is pe"
type textarea "this is per"
type textarea "this is perf"
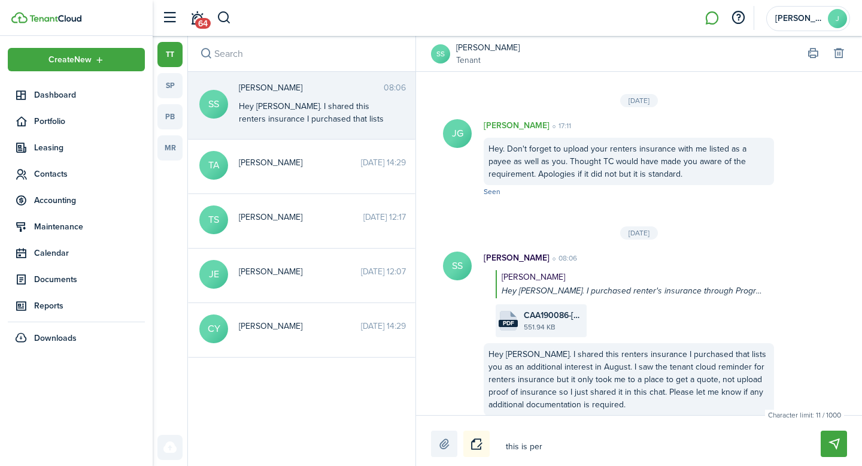
type textarea "this is perf"
type textarea "this is perfe"
type textarea "this is perfec"
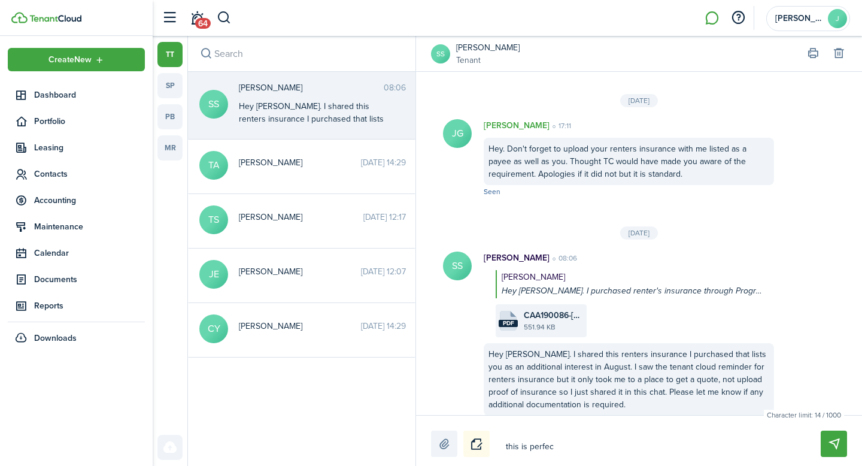
type textarea "this is perfect"
type textarea "this is perfect."
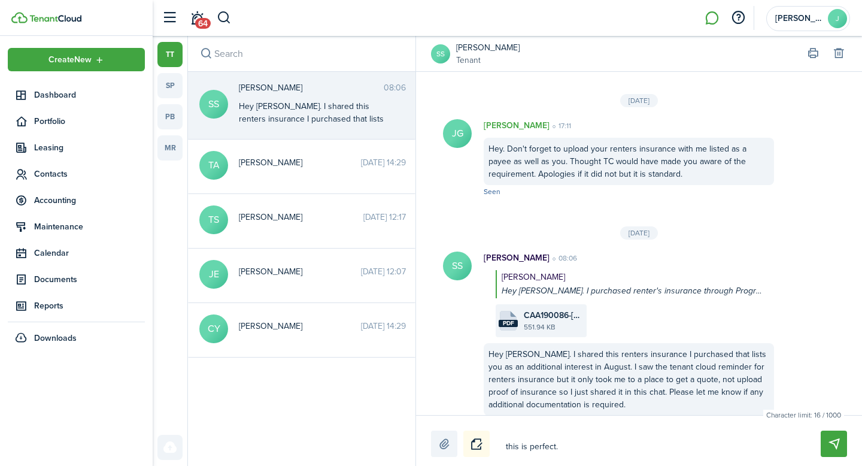
type textarea "this is perfect."
type textarea "this is perfect. S"
type textarea "this is perfect. So"
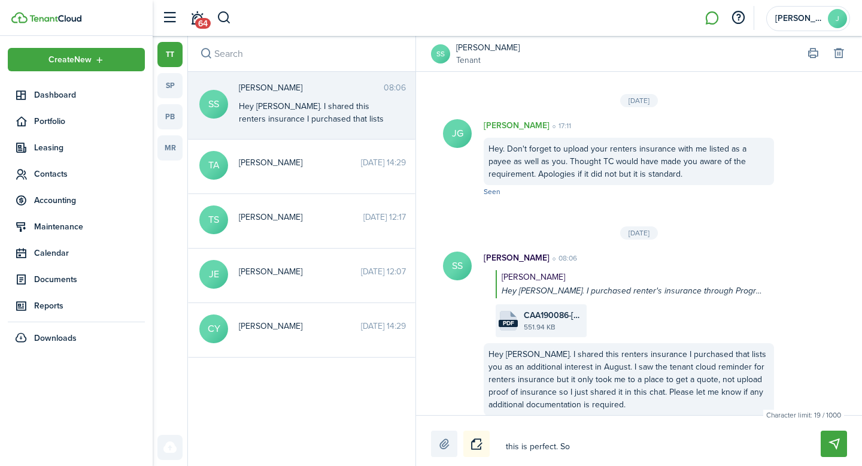
type textarea "this is perfect. Sor"
type textarea "this is perfect. Sorr"
type textarea "this is perfect. Sorry"
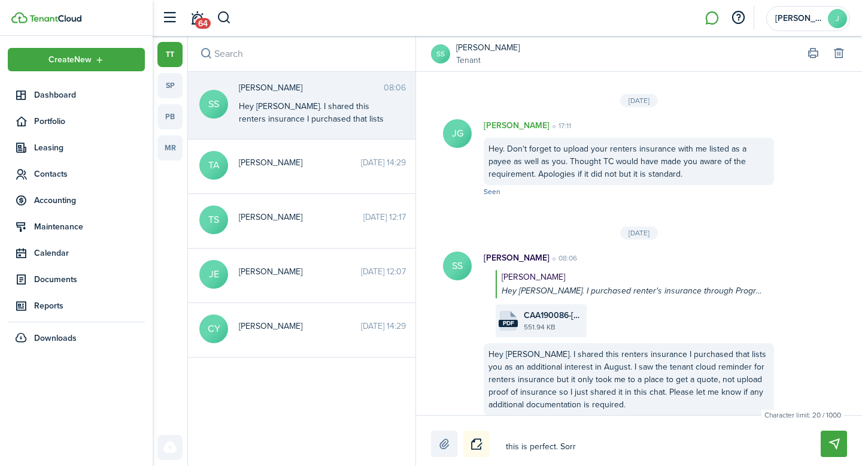
type textarea "this is perfect. Sorry"
type textarea "this is perfect. Sorry i"
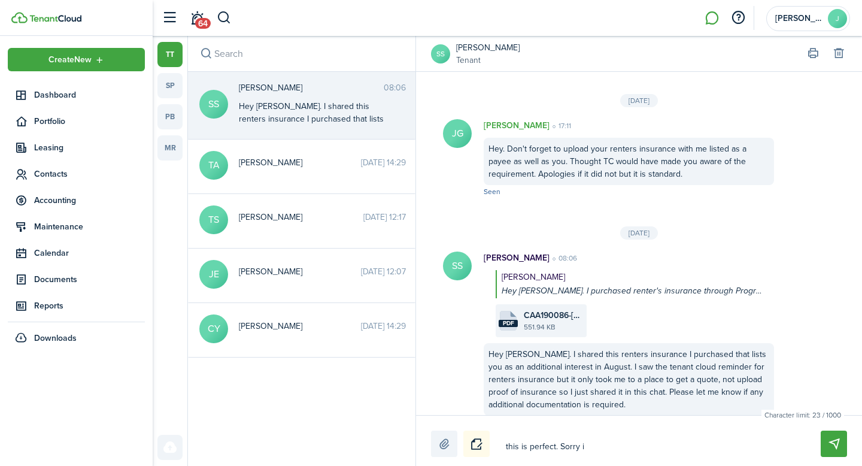
type textarea "this is perfect. Sorry if"
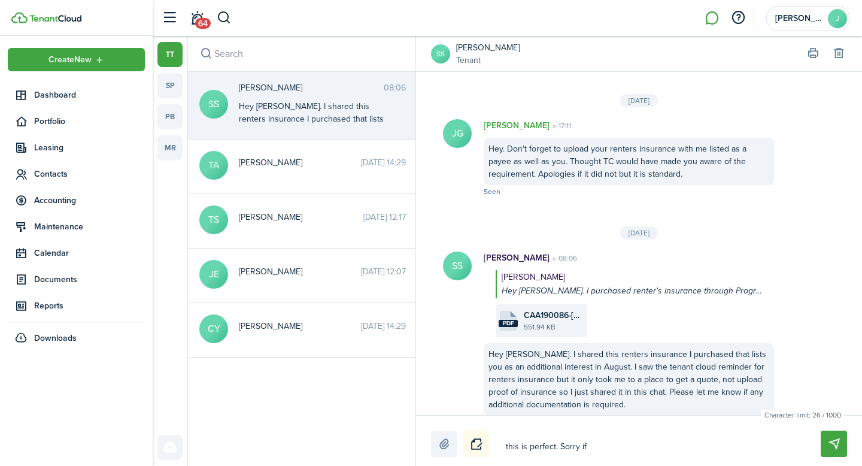
type textarea "this is perfect. Sorry if"
type textarea "this is perfect. Sorry i"
type textarea "this is perfect. Sorry"
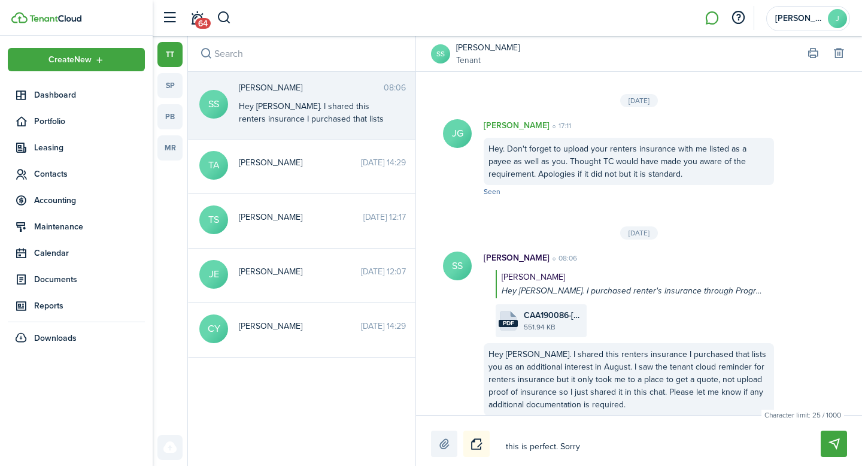
type textarea "this is perfect. Sorr"
type textarea "this is perfect. Sor"
type textarea "this is perfect. So"
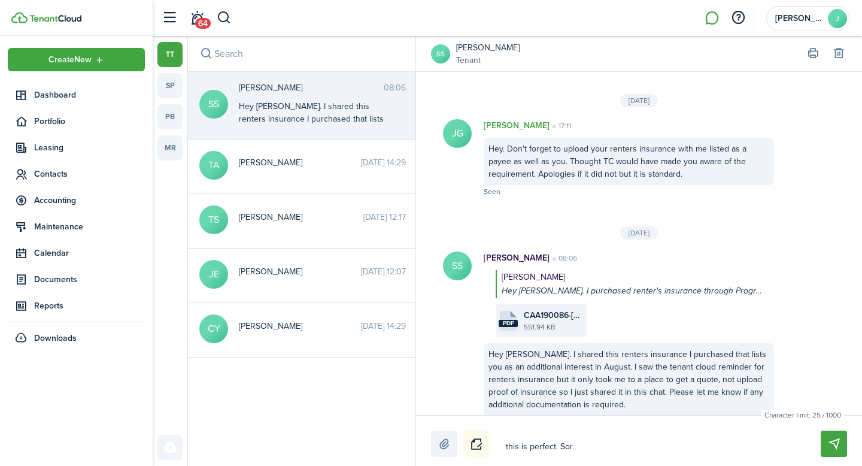
type textarea "this is perfect. So"
type textarea "this is perfect. S"
type textarea "this is perfect."
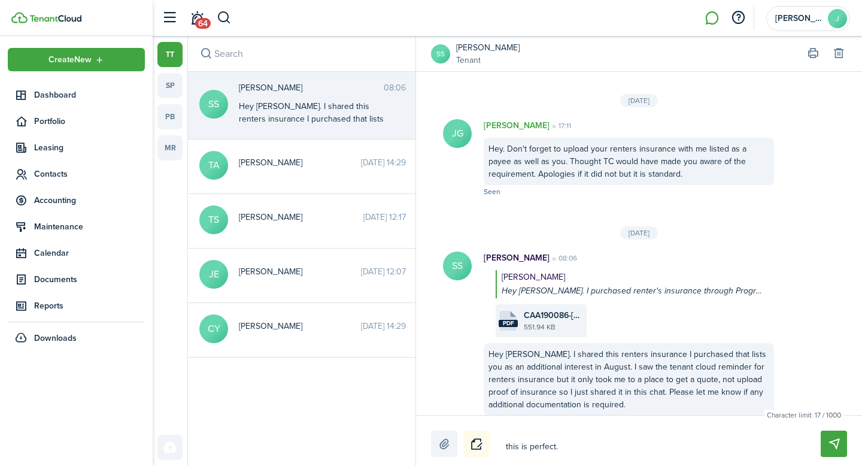
type textarea "this is perfect."
type textarea "this is perfect"
type textarea "this is perfec"
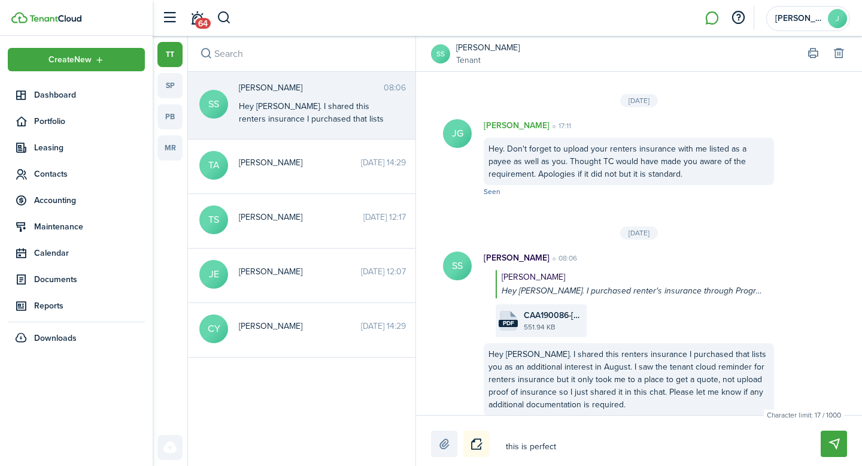
type textarea "this is perfec"
type textarea "this is perfe"
type textarea "this is perf"
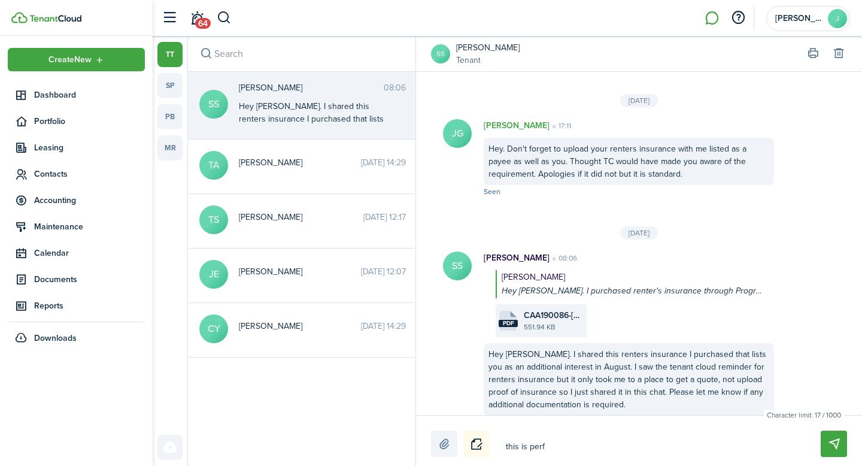
type textarea "this is per"
type textarea "this is pe"
type textarea "this is p"
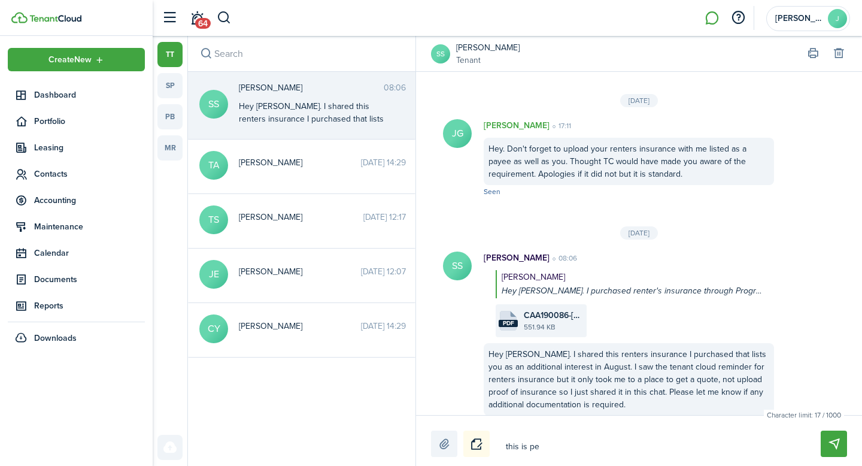
type textarea "this is p"
type textarea "this is"
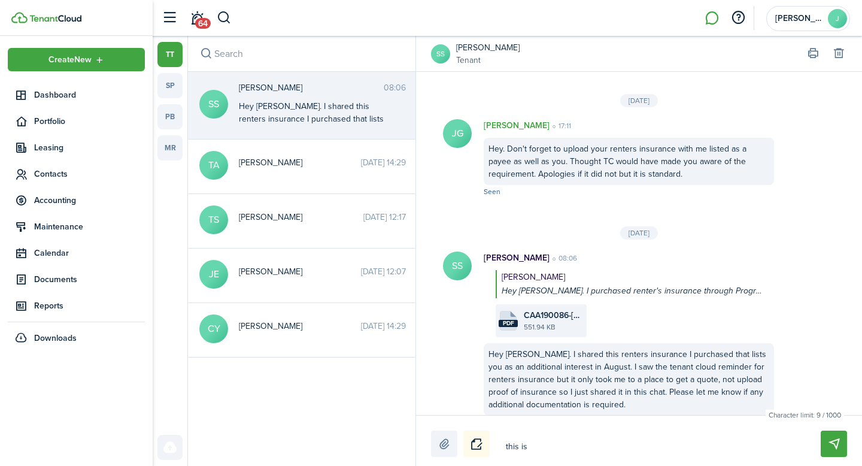
type textarea "this i"
type textarea "this"
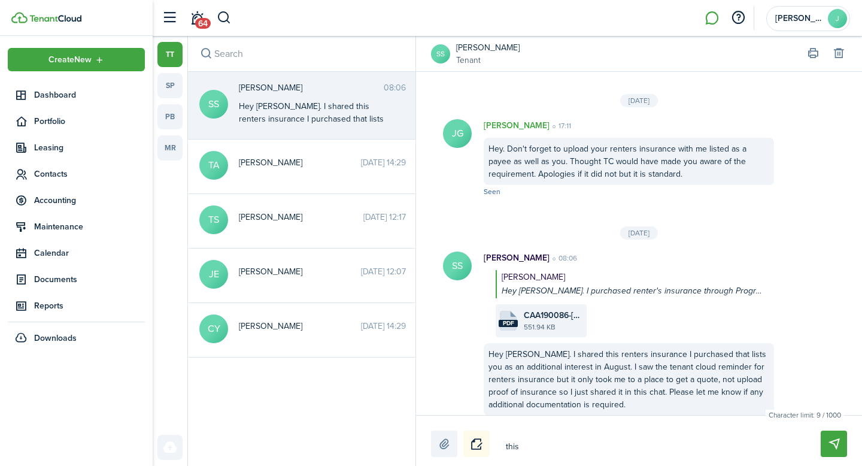
type textarea "this"
type textarea "thi"
type textarea "th"
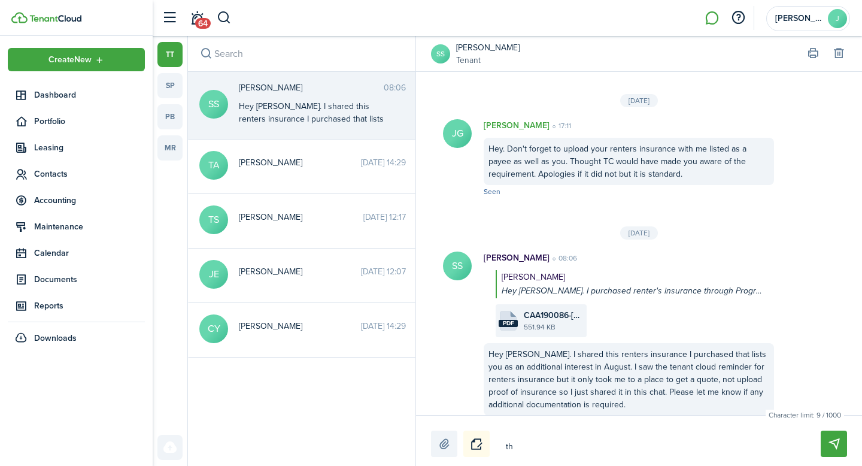
type textarea "t"
type textarea "A"
type textarea "a"
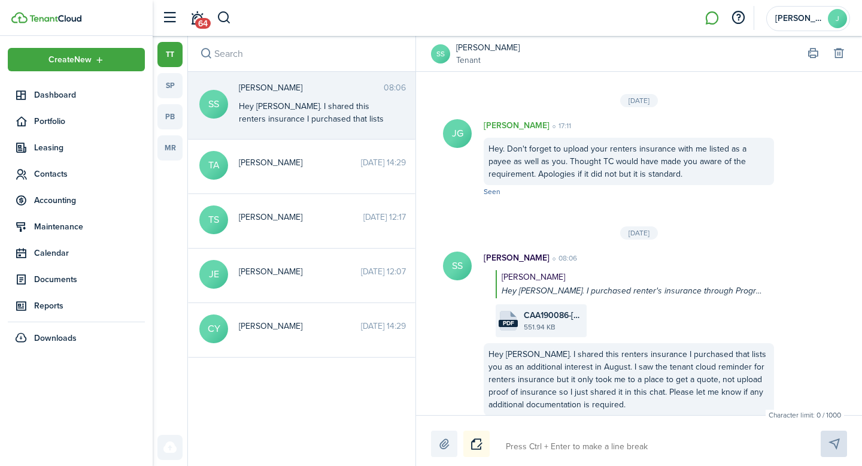
type textarea "a"
type textarea "ap"
type textarea "apo"
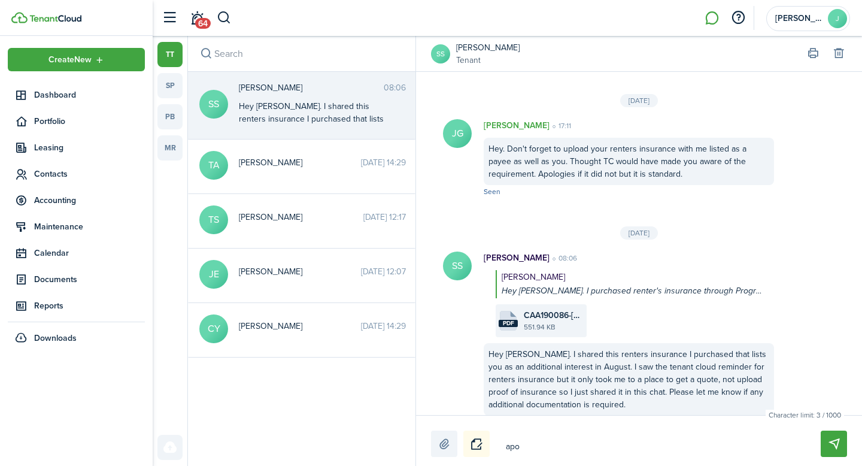
type textarea "apol"
type textarea "apolo"
type textarea "apolog"
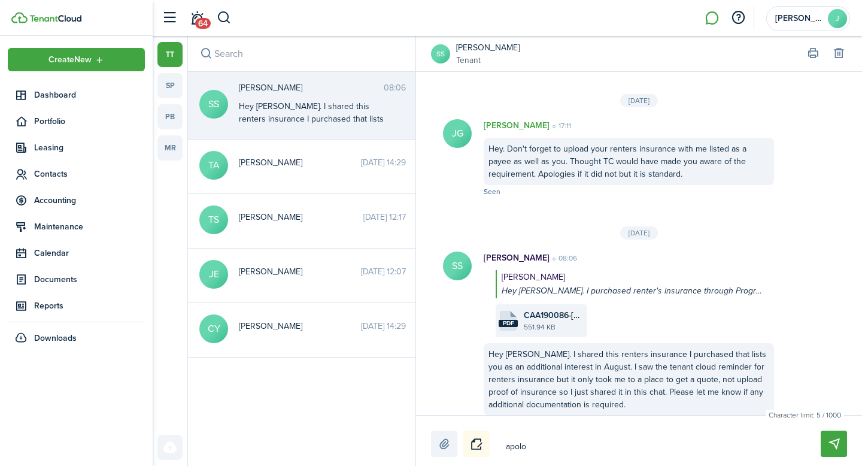
type textarea "apolog"
type textarea "apologi"
type textarea "apologie"
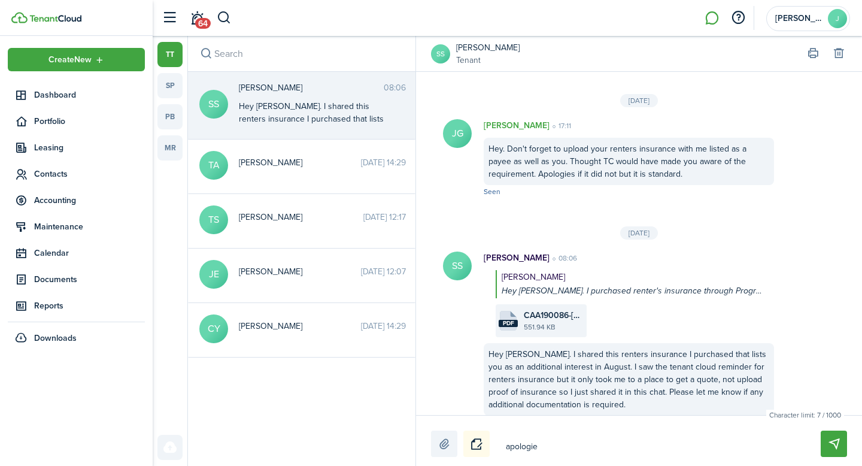
type textarea "apologies"
type textarea "apologies i"
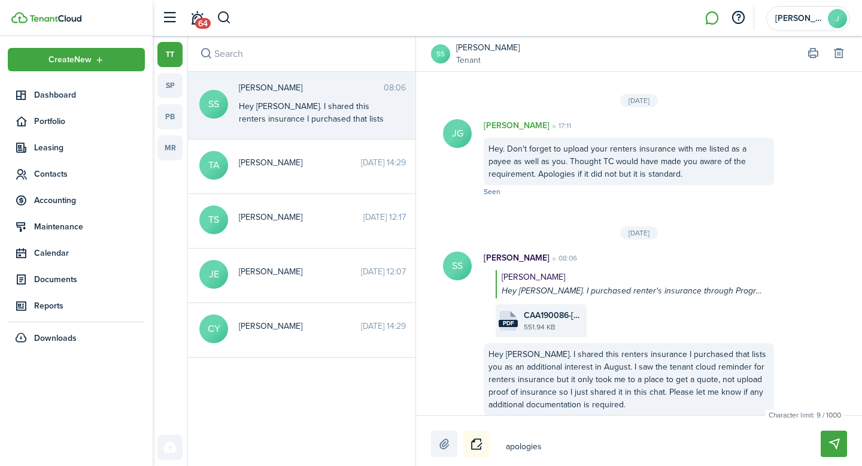
type textarea "apologies i"
type textarea "apologies if"
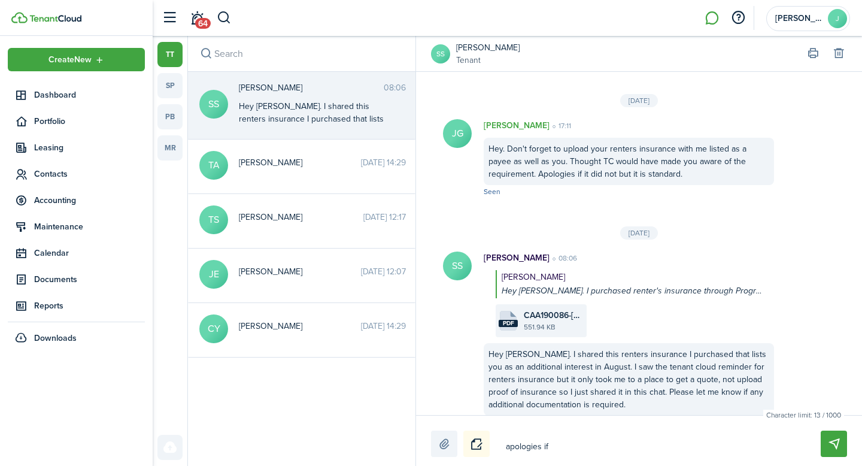
type textarea "apologies if y"
type textarea "apologies if yo"
type textarea "apologies if you"
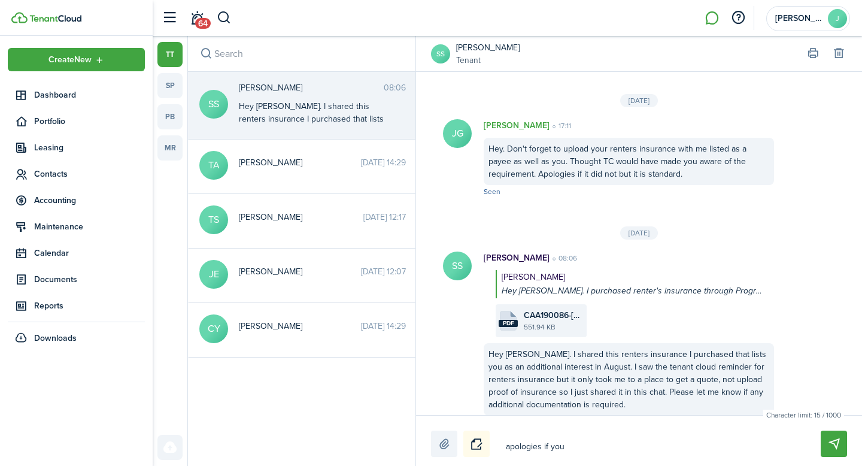
type textarea "apologies if you"
type textarea "apologies if you h"
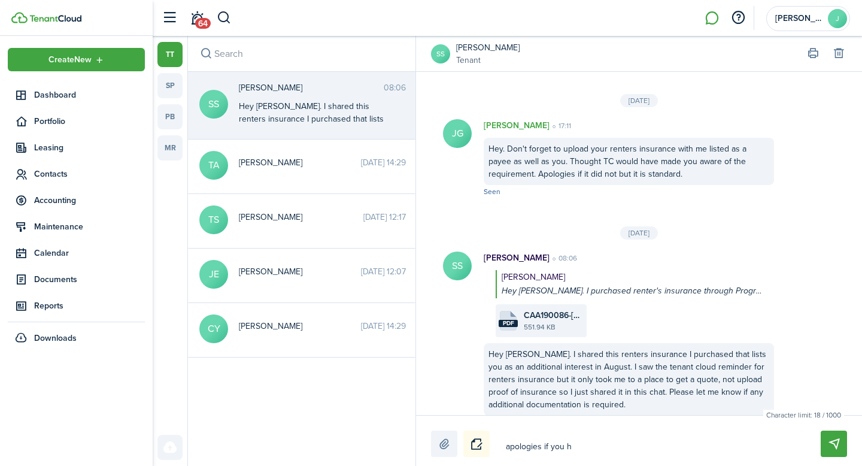
type textarea "apologies if you ha"
type textarea "apologies if you had"
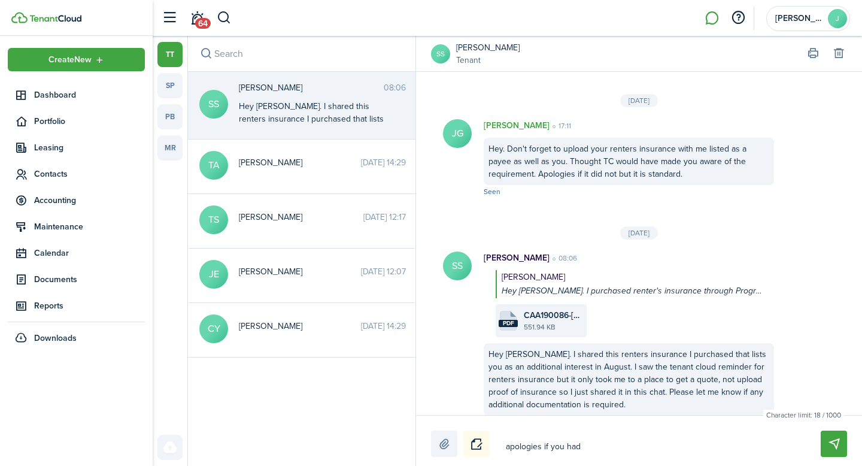
type textarea "apologies if you had"
type textarea "apologies if you had a"
type textarea "apologies if you had al"
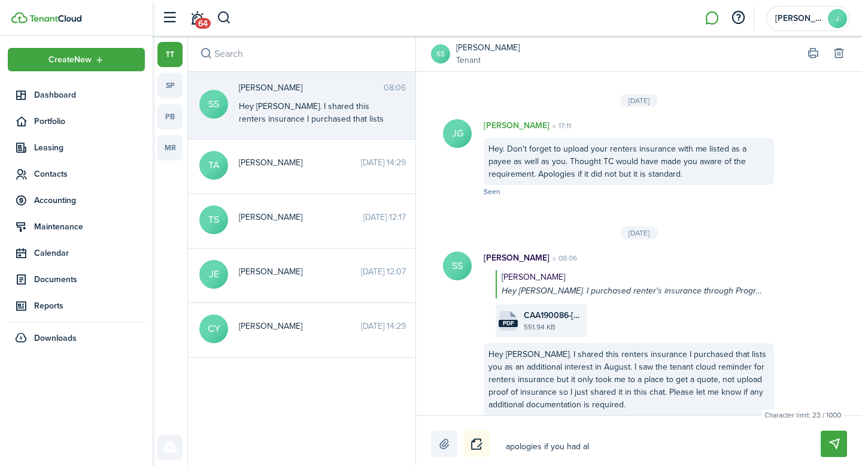
type textarea "apologies if you had alr"
type textarea "apologies if you had alre"
type textarea "apologies if you had alrea"
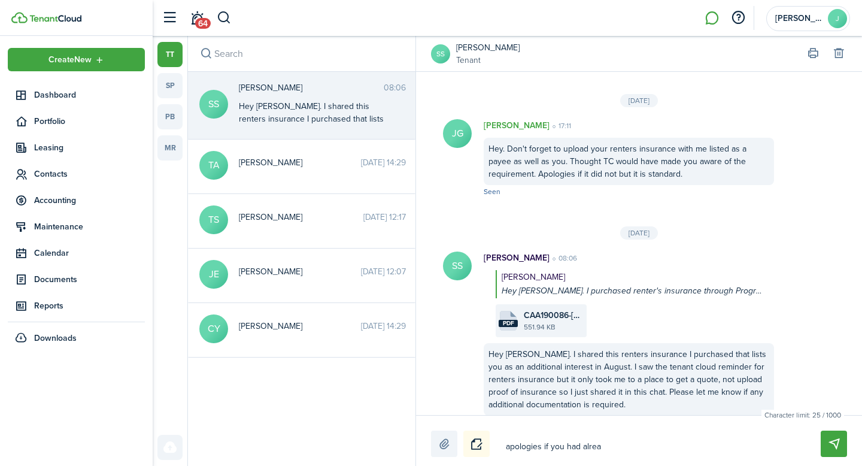
type textarea "apologies if you had alrea"
type textarea "apologies if you had alread"
type textarea "apologies if you had already"
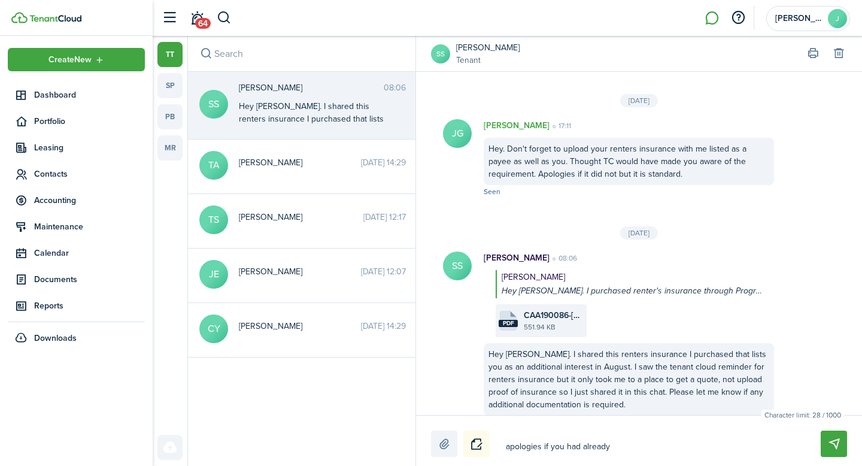
type textarea "apologies if you had already"
type textarea "apologies if you had already a"
type textarea "apologies if you had already"
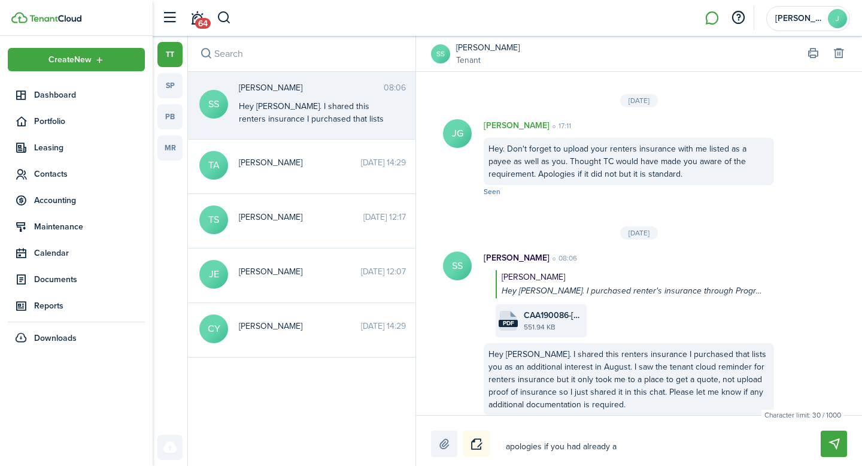
type textarea "apologies if you had already"
type textarea "apologies if you had already s"
type textarea "apologies if you had already sh"
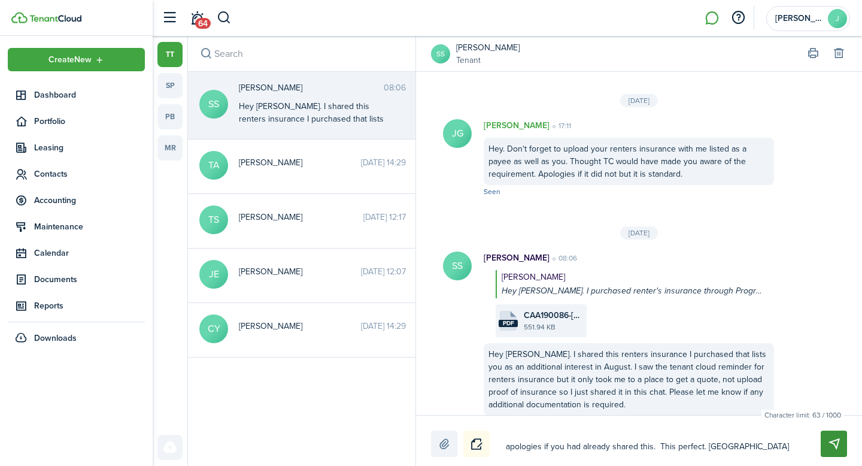
click at [825, 443] on button "Send" at bounding box center [833, 443] width 26 height 26
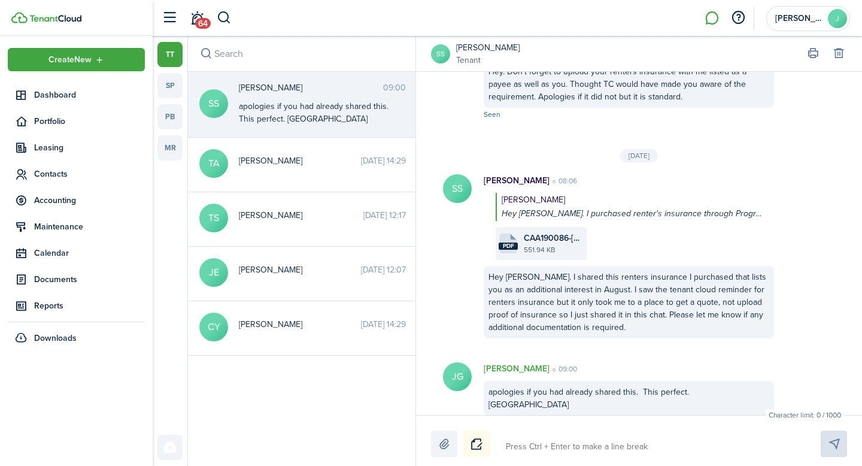
click at [254, 84] on span "[PERSON_NAME]" at bounding box center [311, 87] width 144 height 13
click at [247, 91] on span "[PERSON_NAME]" at bounding box center [311, 87] width 144 height 13
click at [68, 176] on span "Contacts" at bounding box center [89, 174] width 111 height 13
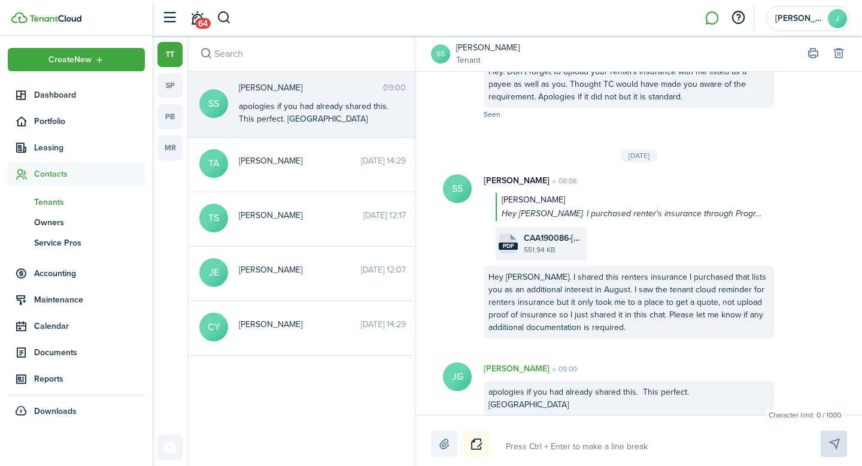
click at [61, 204] on span "Tenants" at bounding box center [89, 202] width 111 height 13
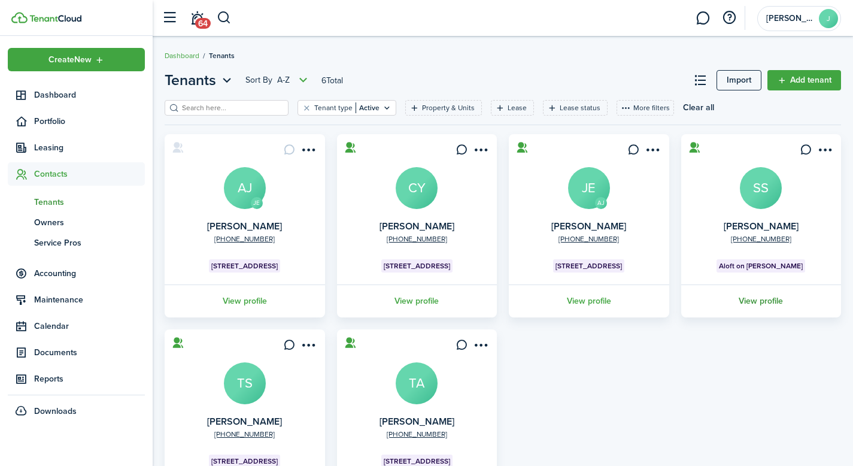
click at [766, 304] on link "View profile" at bounding box center [761, 300] width 164 height 33
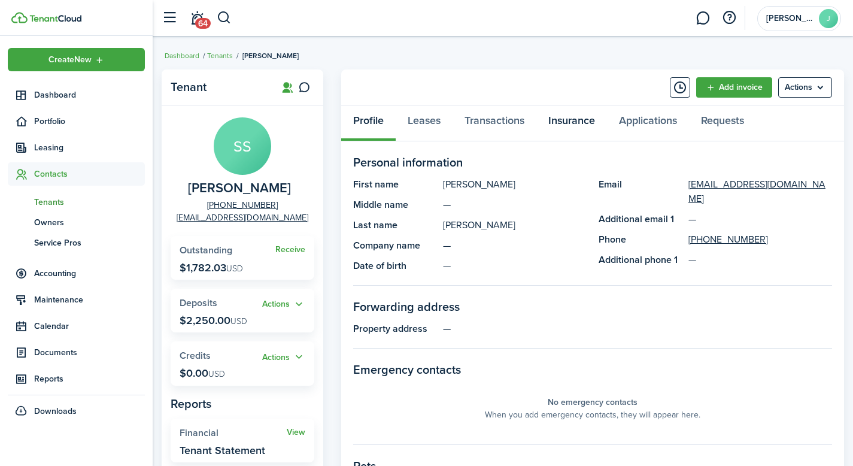
click at [579, 122] on link "Insurance" at bounding box center [571, 123] width 71 height 36
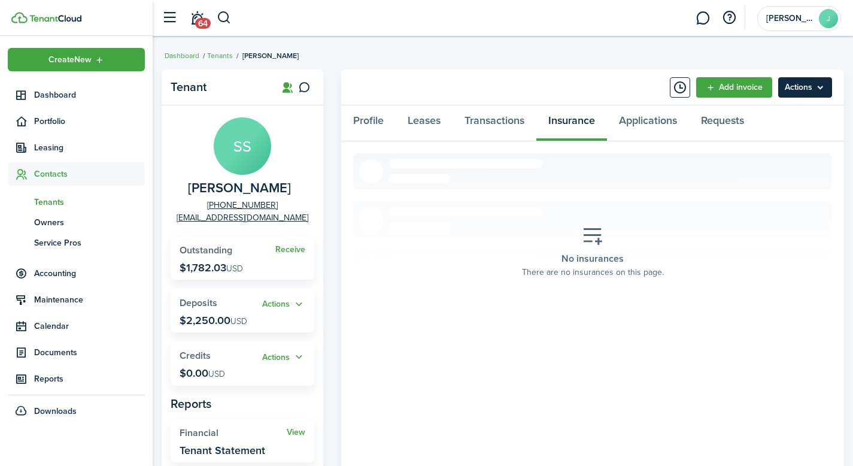
click at [810, 89] on menu-btn "Actions" at bounding box center [805, 87] width 54 height 20
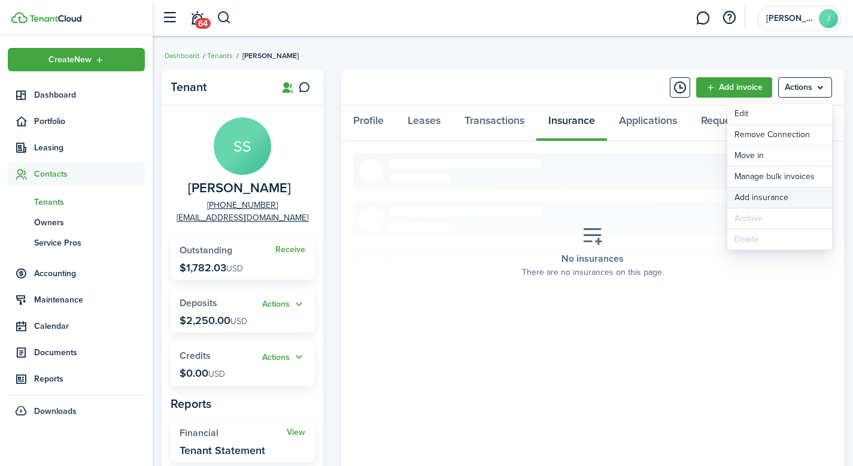
click at [786, 197] on button "Add insurance" at bounding box center [779, 197] width 105 height 20
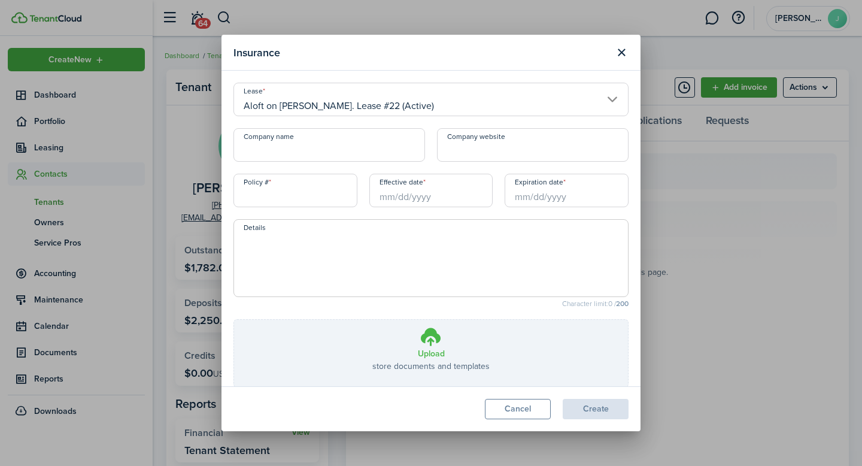
click at [433, 346] on icon at bounding box center [430, 337] width 23 height 22
click at [234, 320] on input "Upload store documents and templates Choose file" at bounding box center [234, 320] width 0 height 0
click at [331, 159] on input "Company name" at bounding box center [328, 145] width 191 height 34
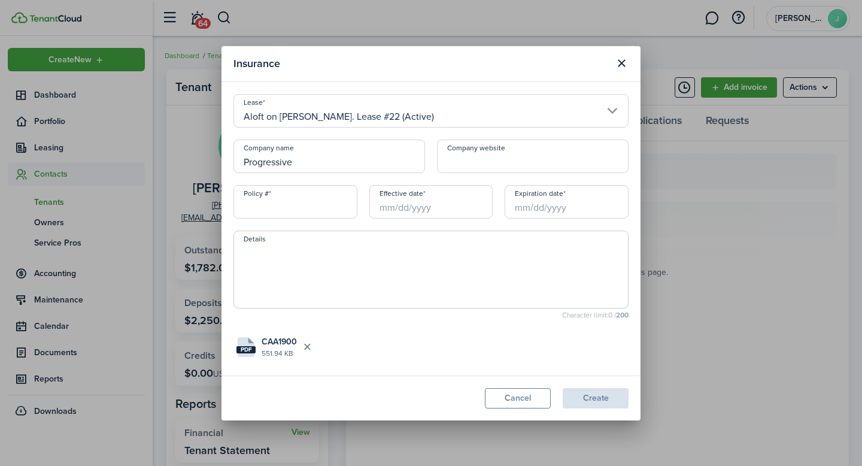
click at [327, 209] on input "Policy #" at bounding box center [295, 202] width 124 height 34
click at [321, 239] on span at bounding box center [430, 269] width 395 height 78
click at [289, 199] on input "Policy #" at bounding box center [295, 202] width 124 height 34
paste input "CAA190086"
click at [440, 210] on input "Effective date" at bounding box center [431, 202] width 124 height 34
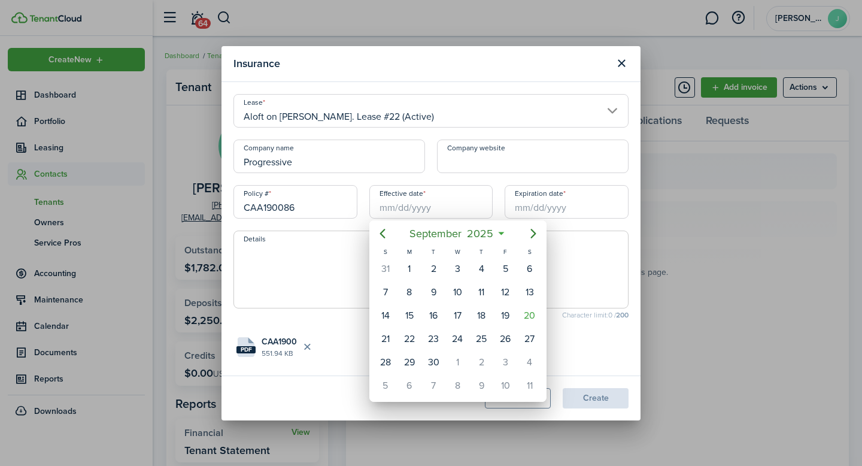
click at [428, 205] on div at bounding box center [430, 232] width 1053 height 657
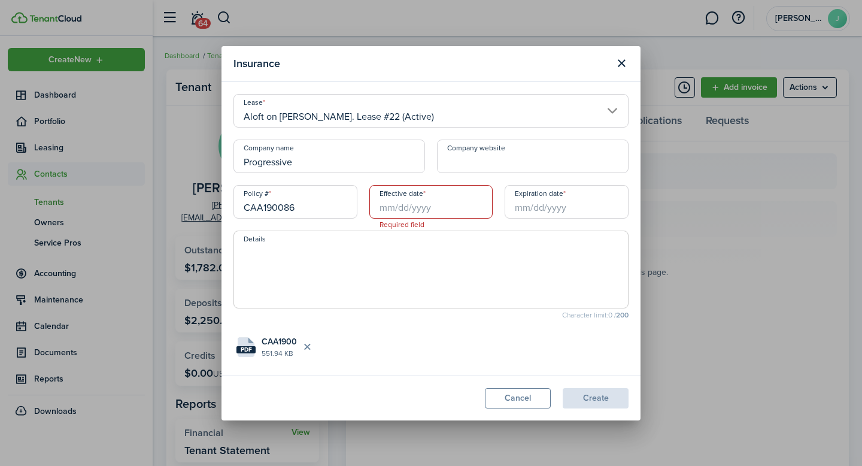
click at [422, 209] on input "Effective date" at bounding box center [431, 202] width 124 height 34
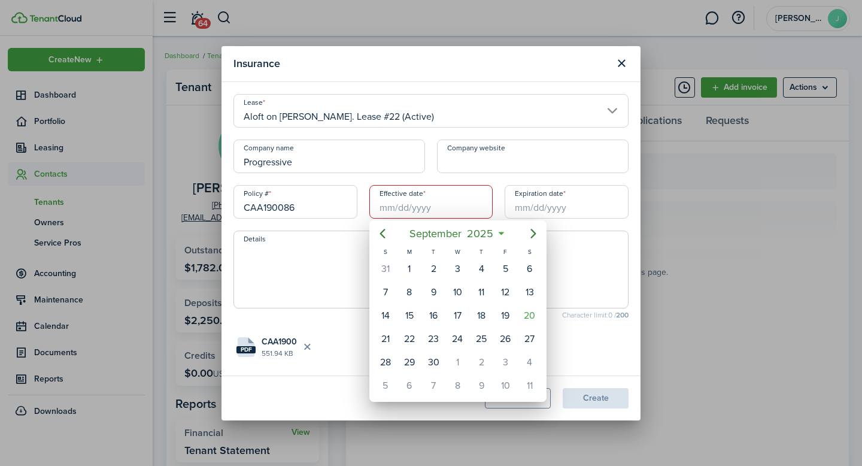
click at [469, 62] on div at bounding box center [430, 232] width 1053 height 657
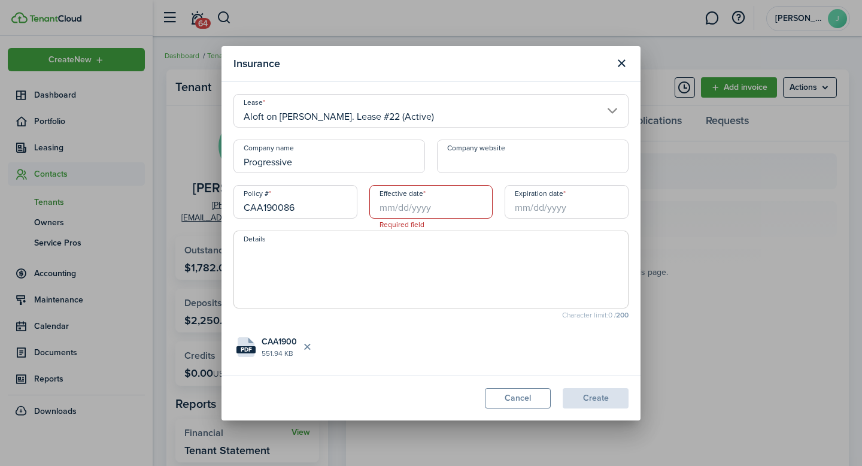
click at [440, 209] on input "Effective date" at bounding box center [431, 202] width 124 height 34
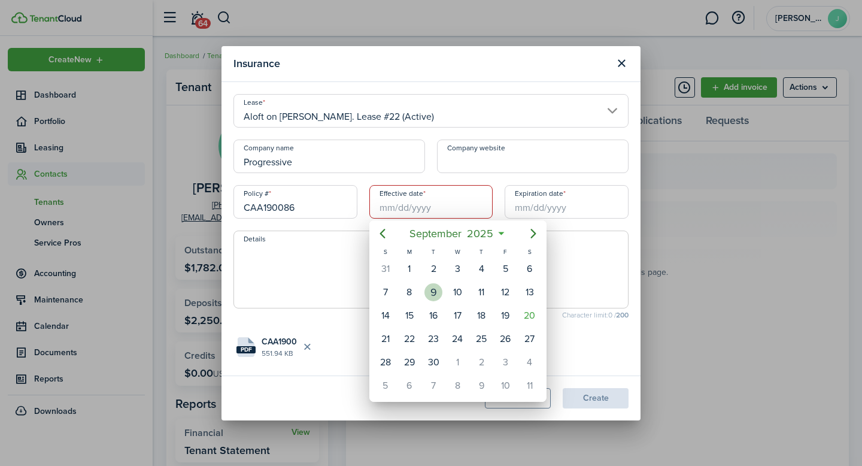
click at [436, 294] on div "9" at bounding box center [433, 292] width 18 height 18
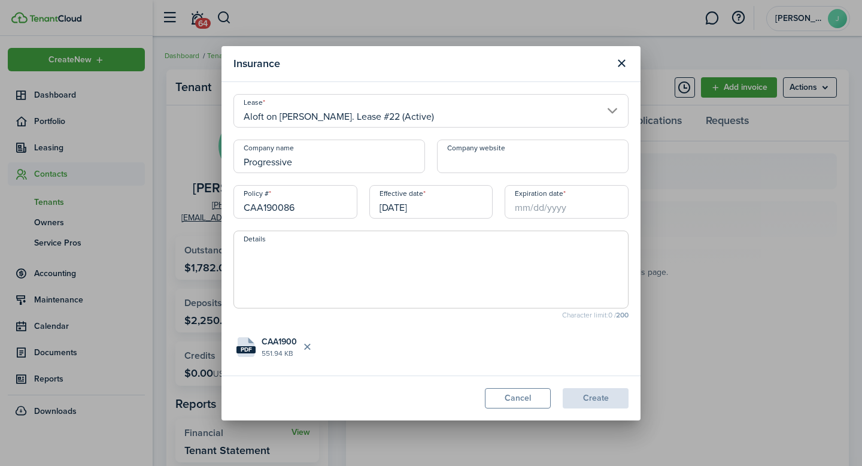
click at [546, 211] on input "Expiration date" at bounding box center [566, 202] width 124 height 34
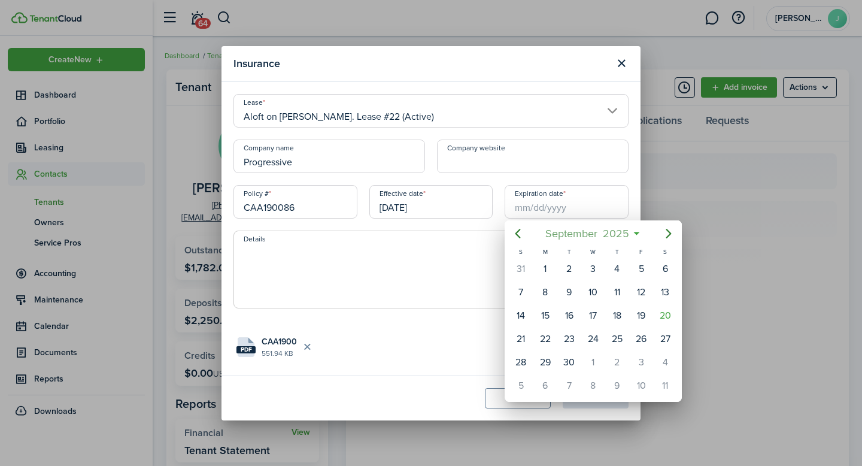
click at [623, 233] on span "2025" at bounding box center [616, 234] width 32 height 22
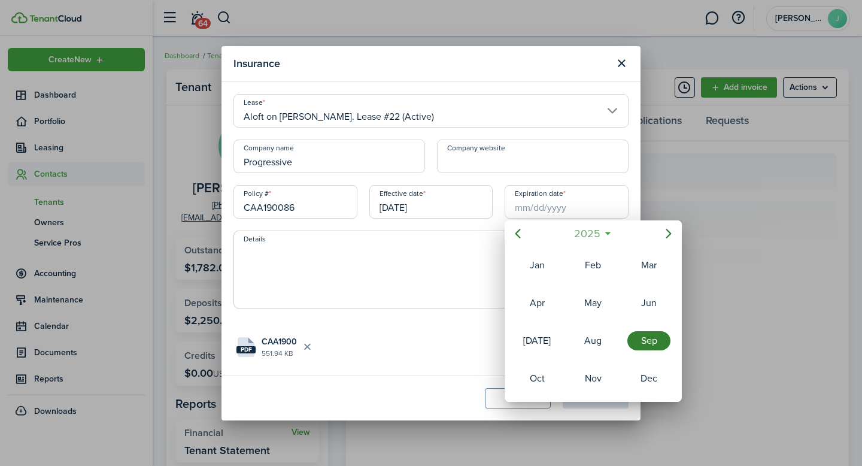
click at [606, 235] on mbsc-button "2025" at bounding box center [586, 234] width 41 height 22
click at [651, 346] on div "2026" at bounding box center [648, 340] width 43 height 19
click at [644, 342] on div "Sep" at bounding box center [648, 340] width 43 height 19
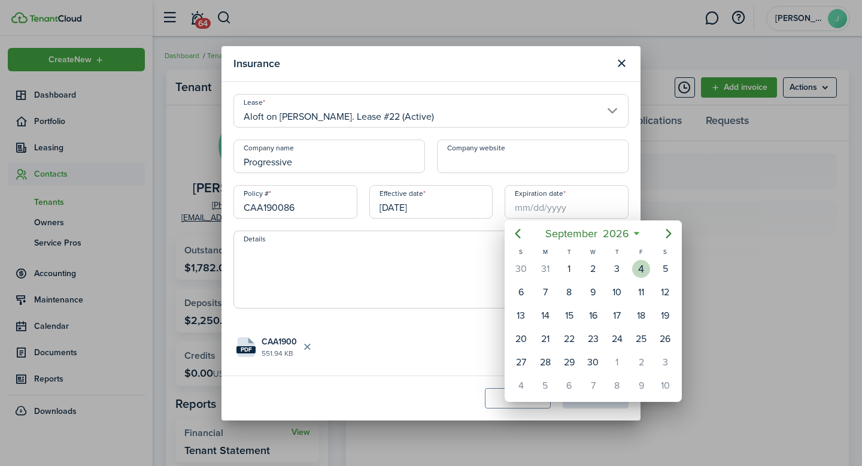
click at [638, 273] on div "4" at bounding box center [641, 269] width 18 height 18
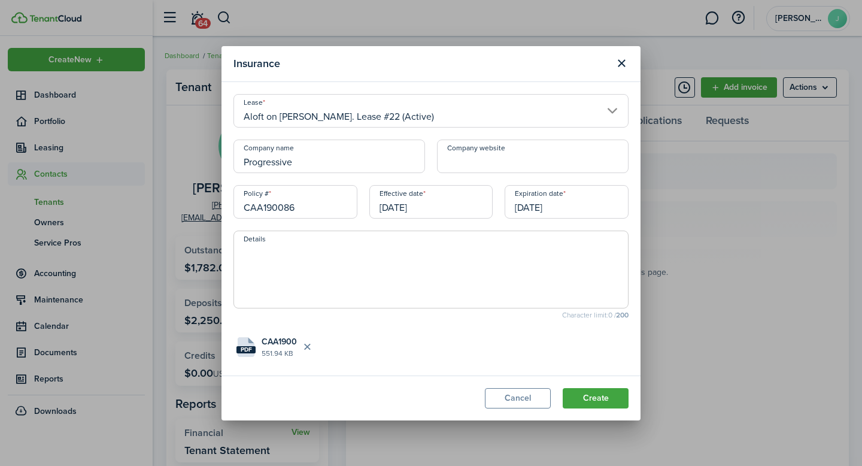
click at [401, 206] on input "[DATE]" at bounding box center [431, 202] width 124 height 34
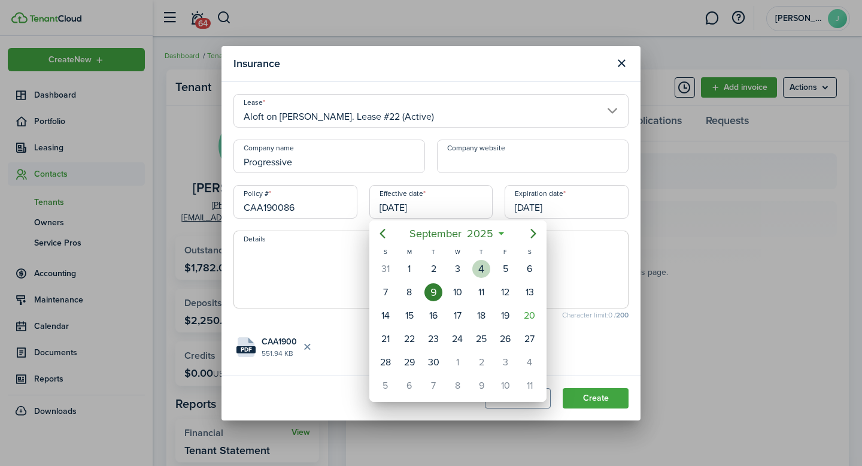
click at [487, 272] on div "4" at bounding box center [481, 269] width 18 height 18
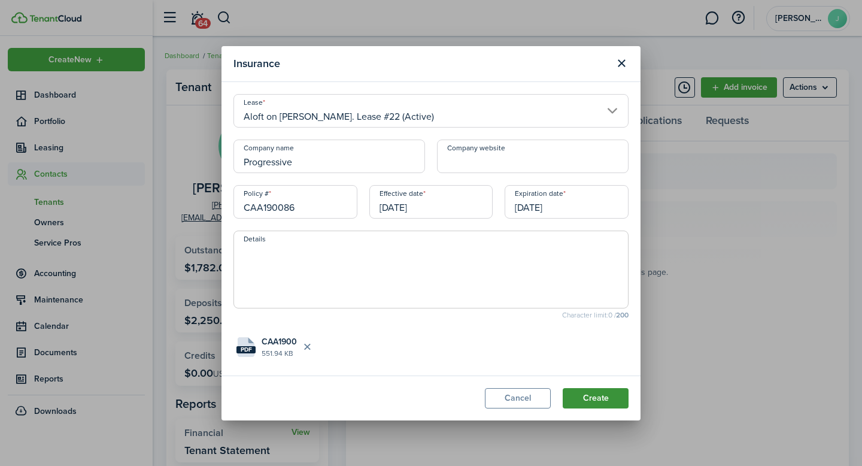
click at [610, 402] on button "Create" at bounding box center [595, 398] width 66 height 20
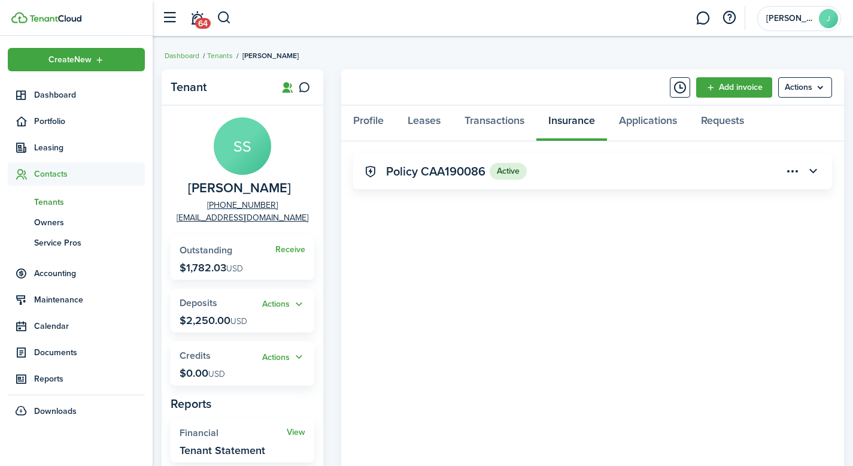
click at [64, 202] on span "Tenants" at bounding box center [89, 202] width 111 height 13
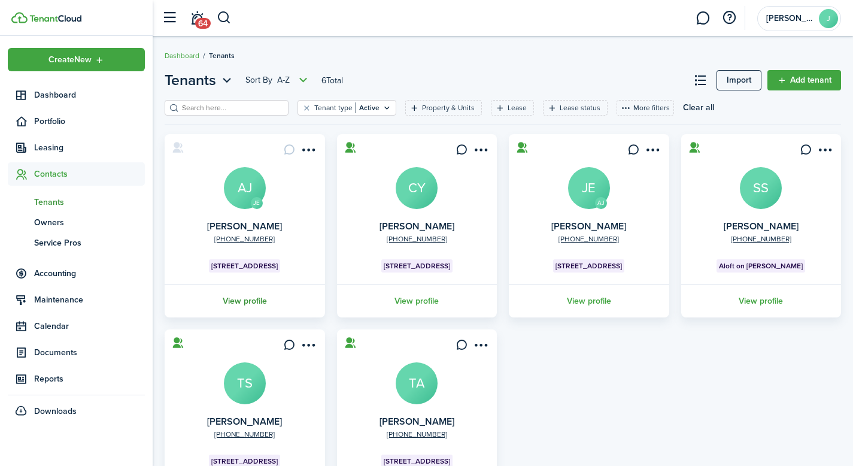
click at [253, 301] on link "View profile" at bounding box center [245, 300] width 164 height 33
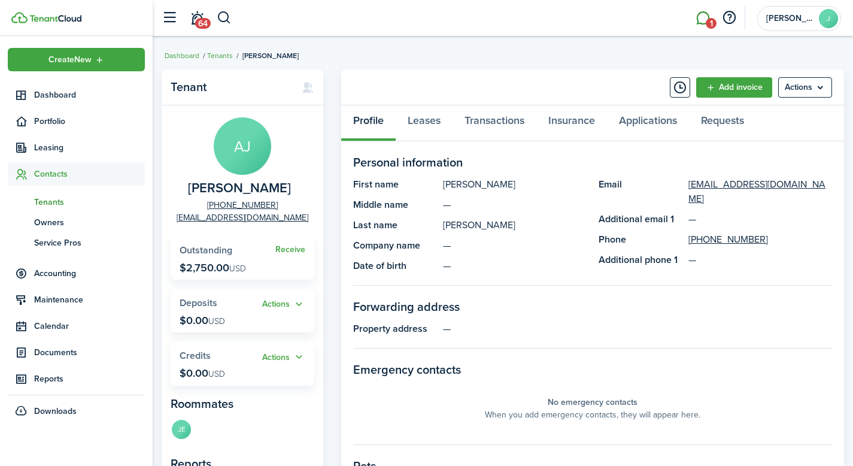
click at [706, 16] on link "1" at bounding box center [702, 18] width 23 height 31
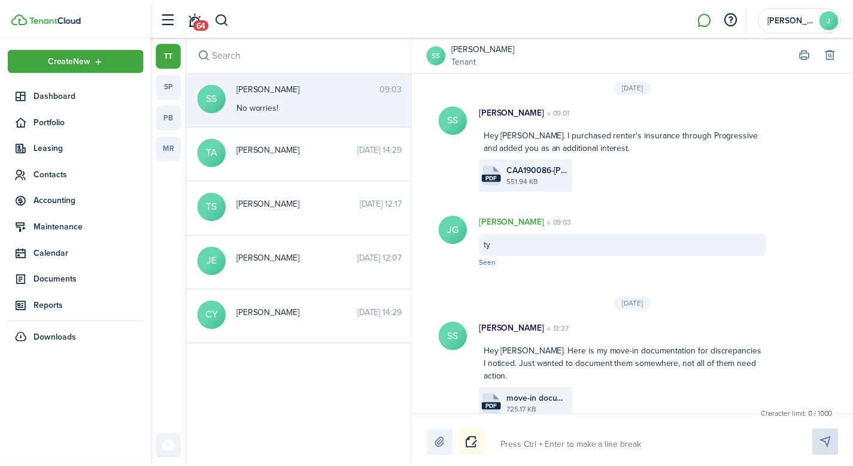
scroll to position [53, 0]
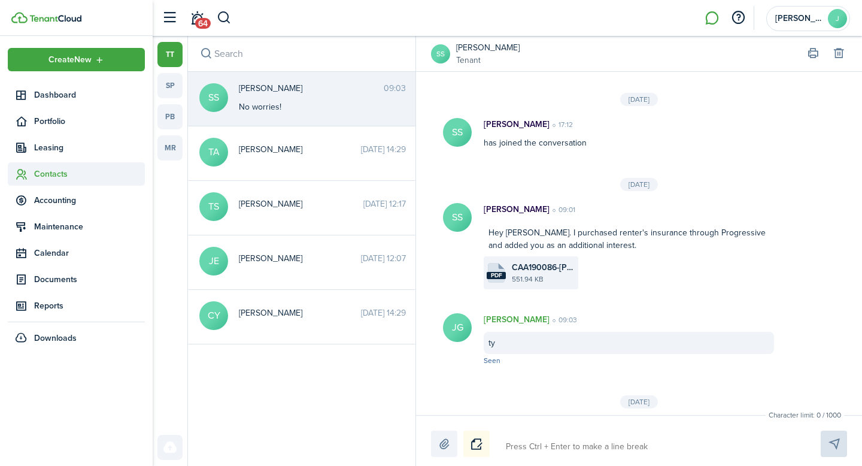
click at [60, 173] on span "Contacts" at bounding box center [89, 174] width 111 height 13
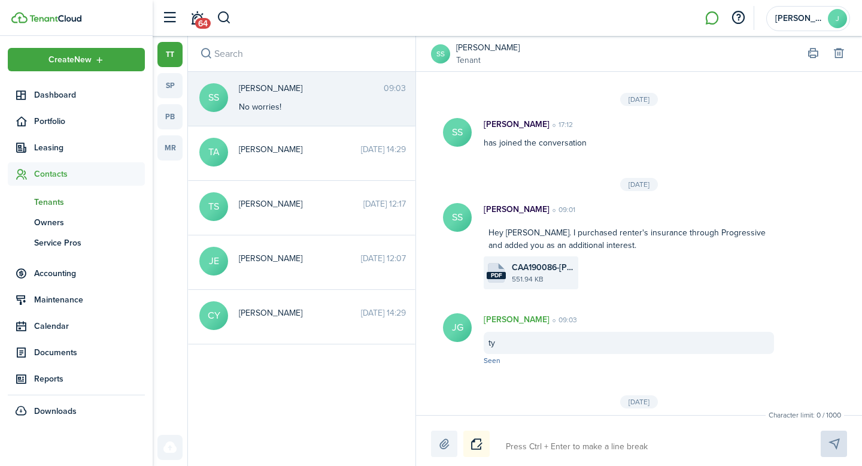
click at [74, 205] on span "Tenants" at bounding box center [89, 202] width 111 height 13
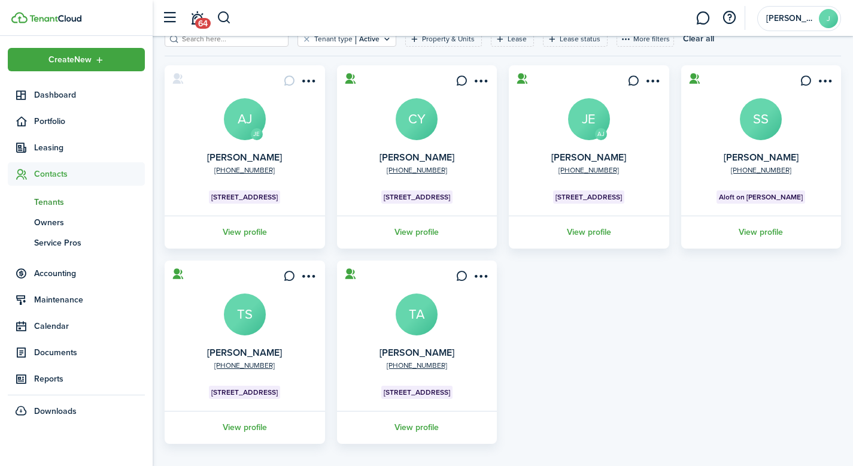
scroll to position [80, 0]
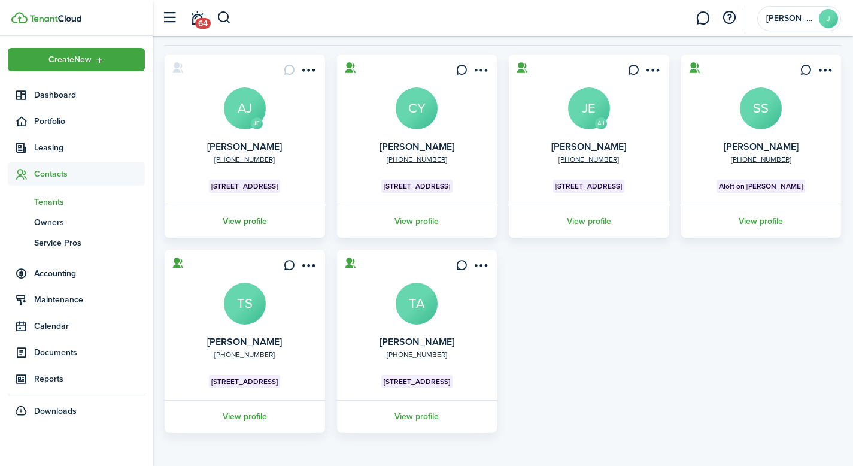
click at [251, 225] on link "View profile" at bounding box center [245, 221] width 164 height 33
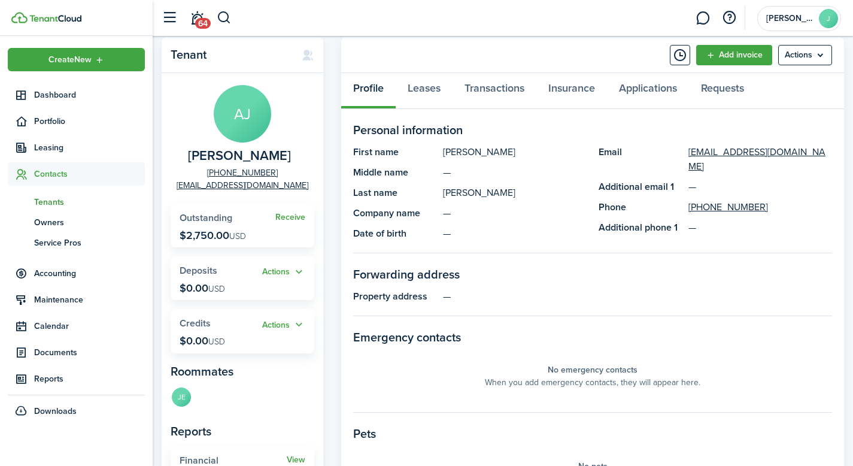
scroll to position [26, 0]
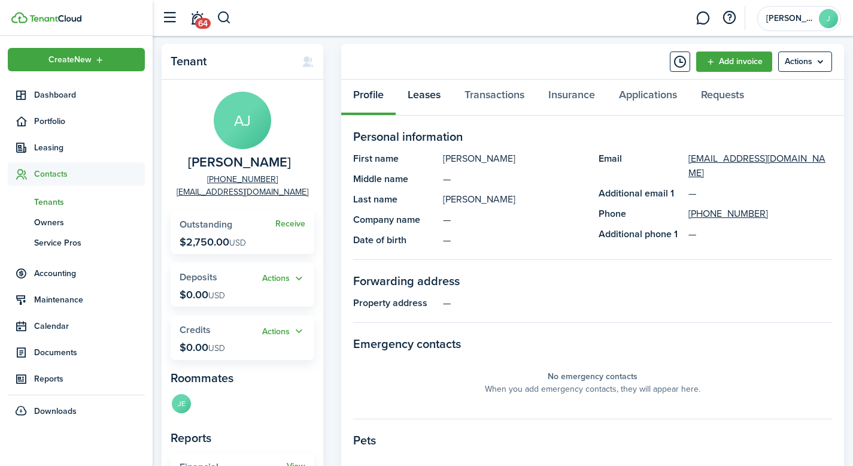
click at [423, 98] on link "Leases" at bounding box center [424, 98] width 57 height 36
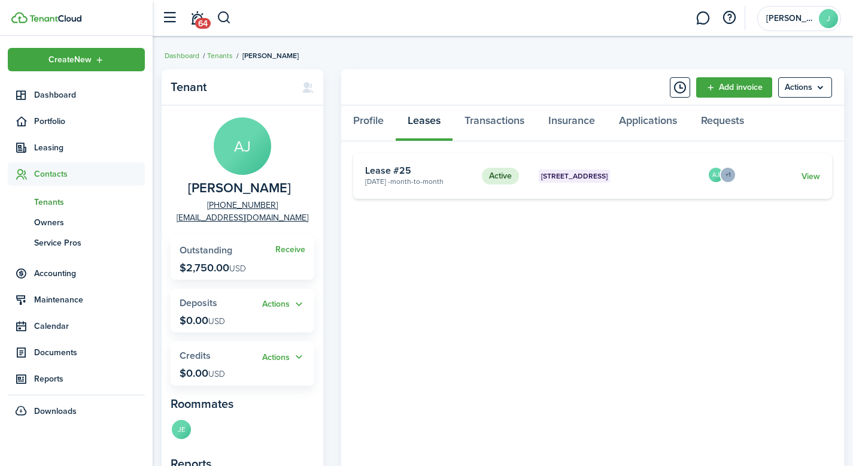
click at [463, 188] on card "Active [STREET_ADDRESS] 1 [DATE] - Month-to-month Lease #25 AJ +1 View" at bounding box center [592, 175] width 479 height 45
click at [816, 178] on link "View" at bounding box center [810, 176] width 19 height 13
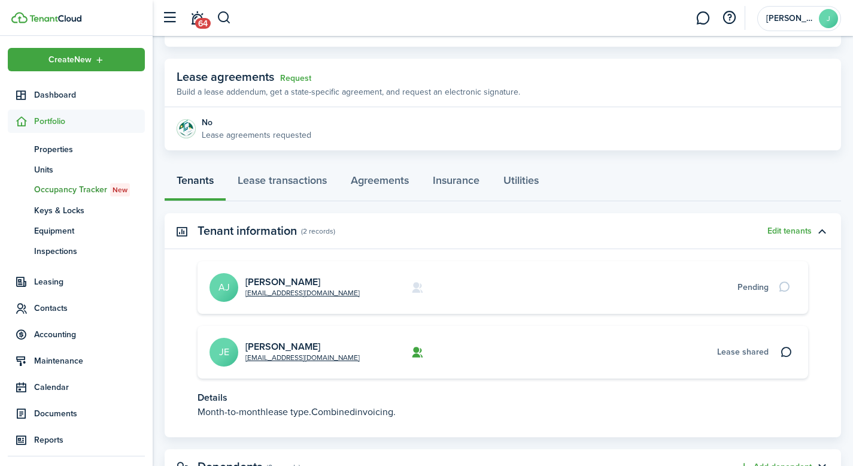
scroll to position [129, 0]
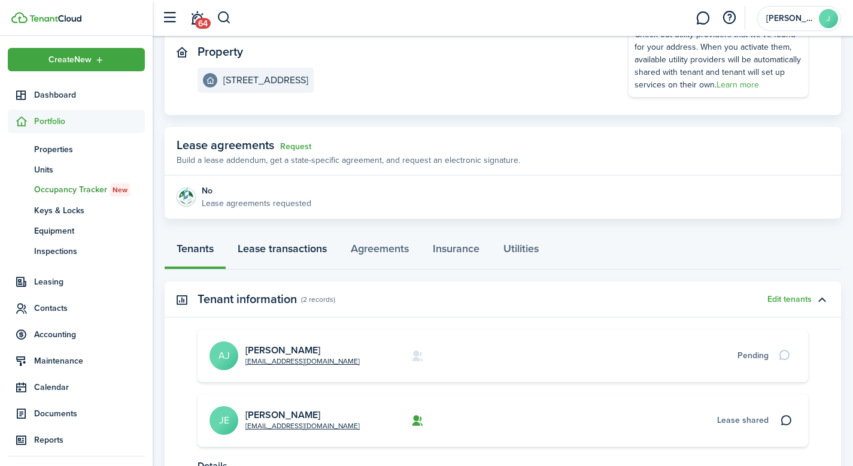
click at [312, 247] on link "Lease transactions" at bounding box center [282, 251] width 113 height 36
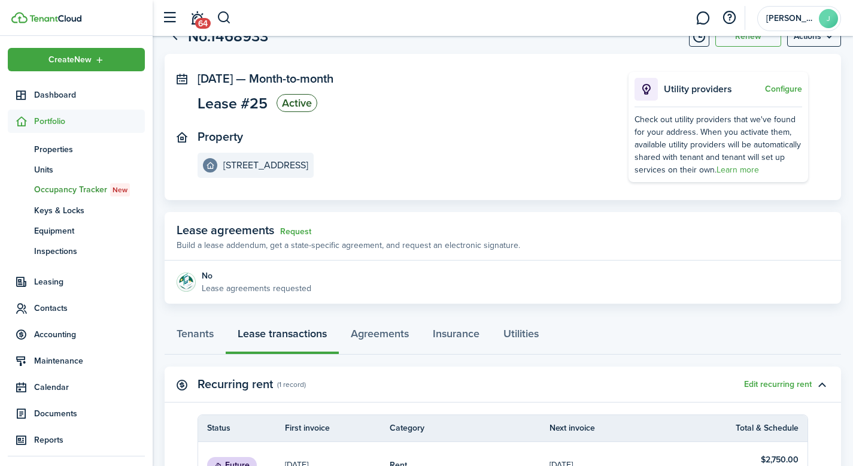
scroll to position [30, 0]
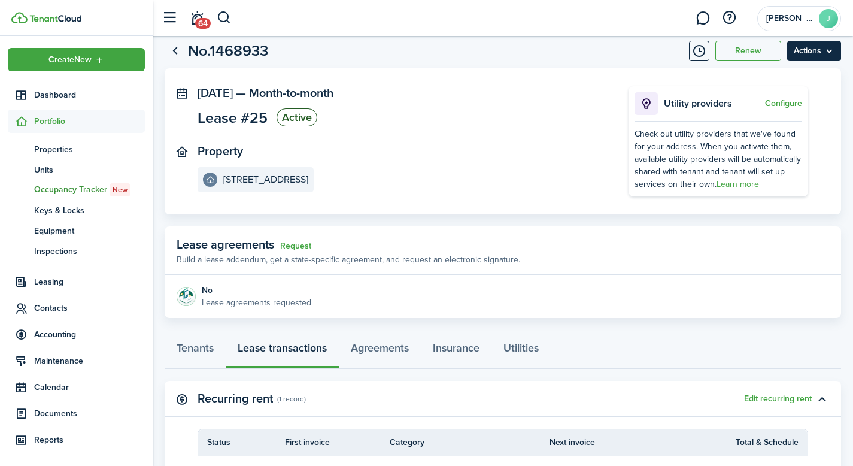
click at [825, 48] on menu-btn "Actions" at bounding box center [814, 51] width 54 height 20
click at [575, 221] on page-view-main "[DATE] — Month-to-month Lease #25 Active Property [STREET_ADDRESS] Utility prov…" at bounding box center [503, 193] width 676 height 250
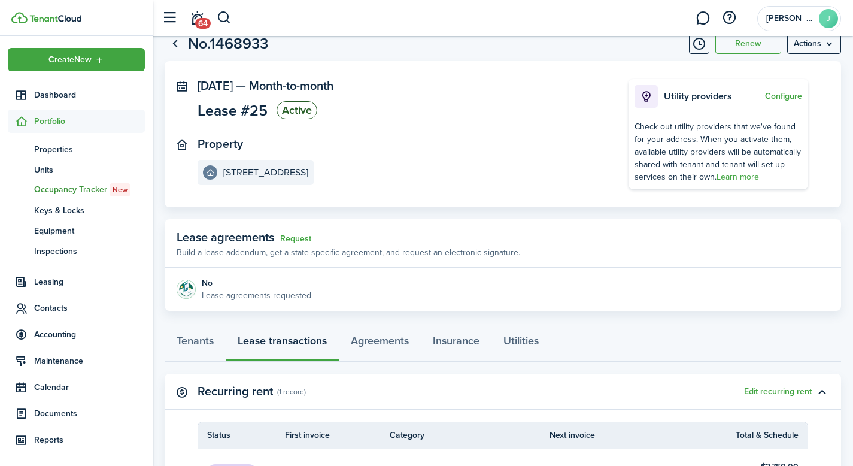
scroll to position [0, 0]
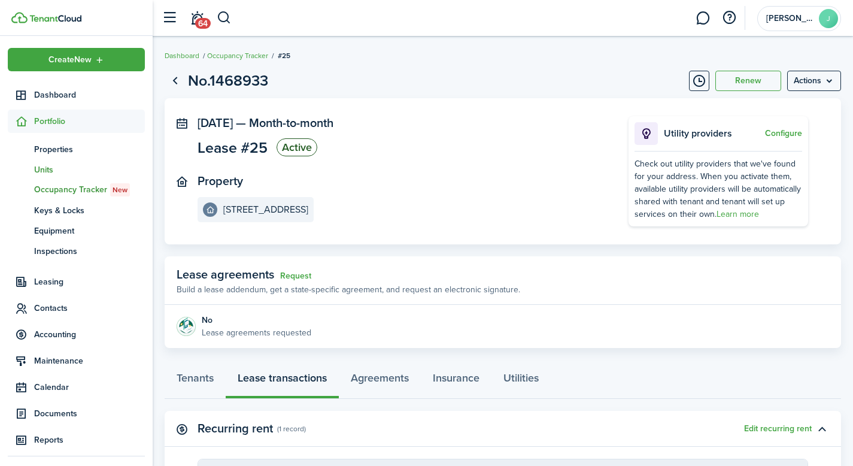
click at [47, 170] on span "Units" at bounding box center [89, 169] width 111 height 13
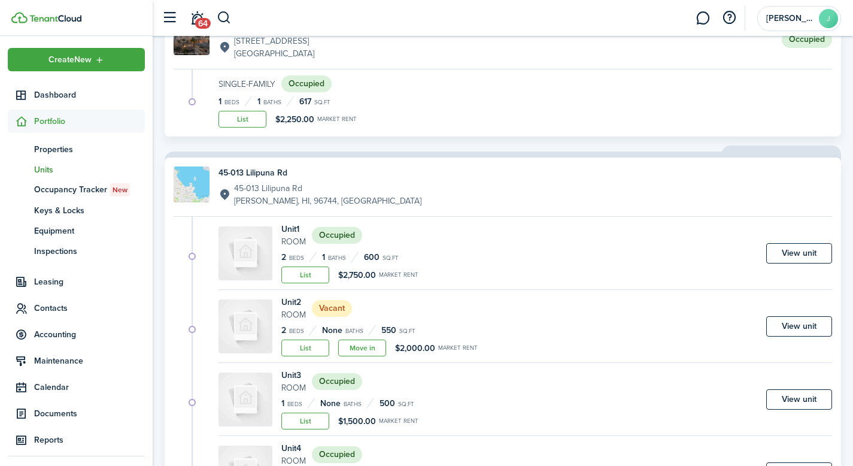
scroll to position [211, 0]
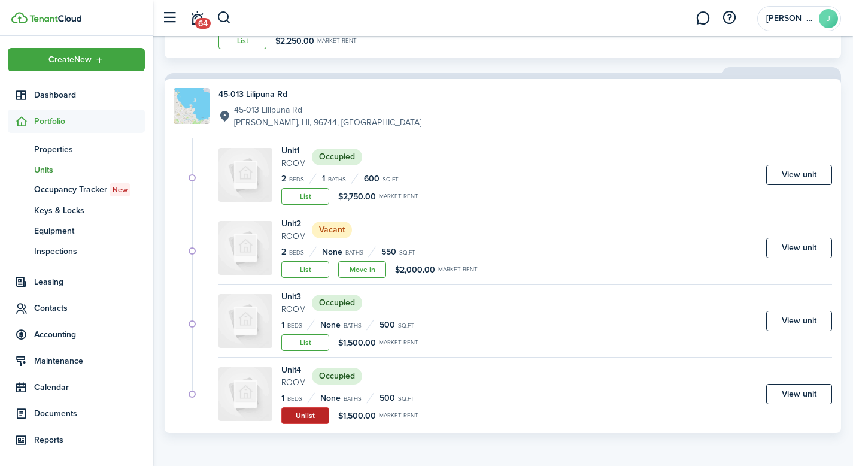
click at [317, 413] on button "Unlist" at bounding box center [305, 415] width 48 height 17
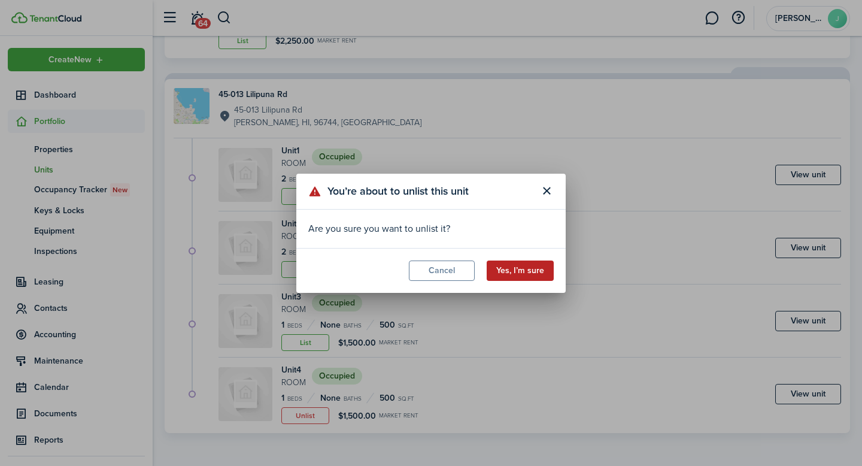
click at [515, 274] on button "Yes, I’m sure" at bounding box center [519, 270] width 67 height 20
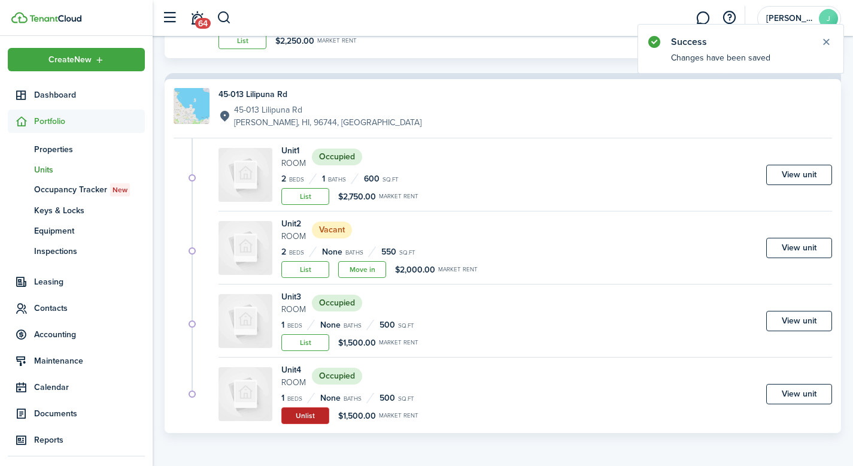
click at [317, 413] on button "Unlist" at bounding box center [305, 415] width 48 height 17
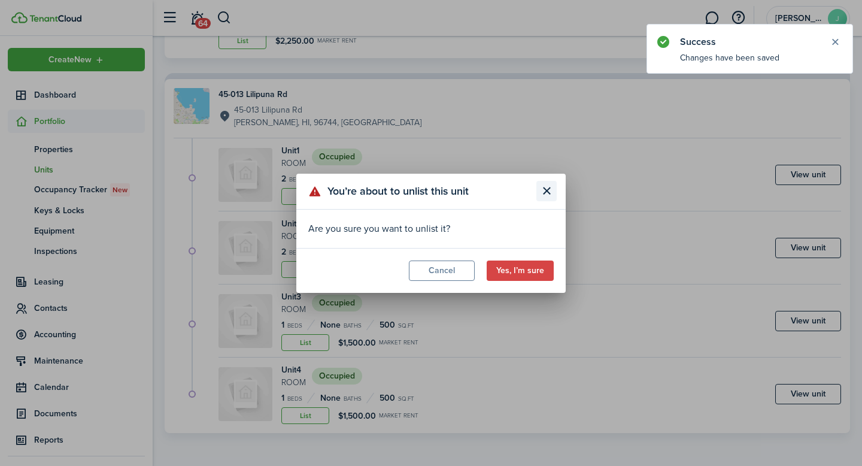
click at [548, 199] on button "Close modal" at bounding box center [546, 191] width 20 height 20
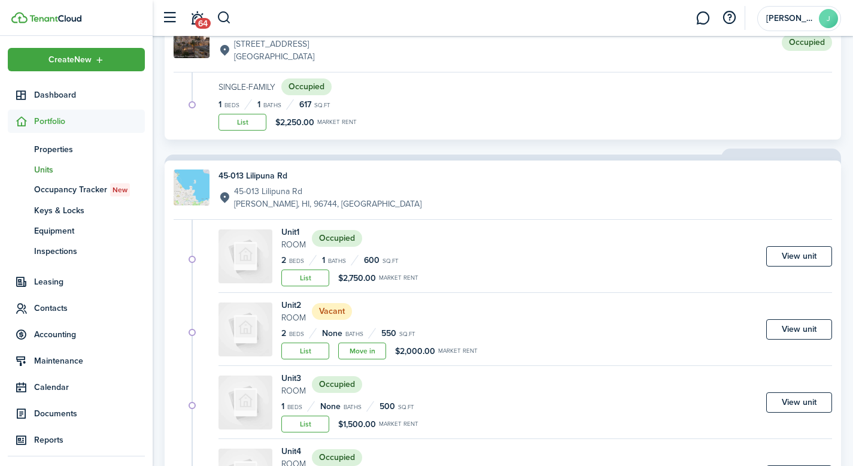
scroll to position [151, 0]
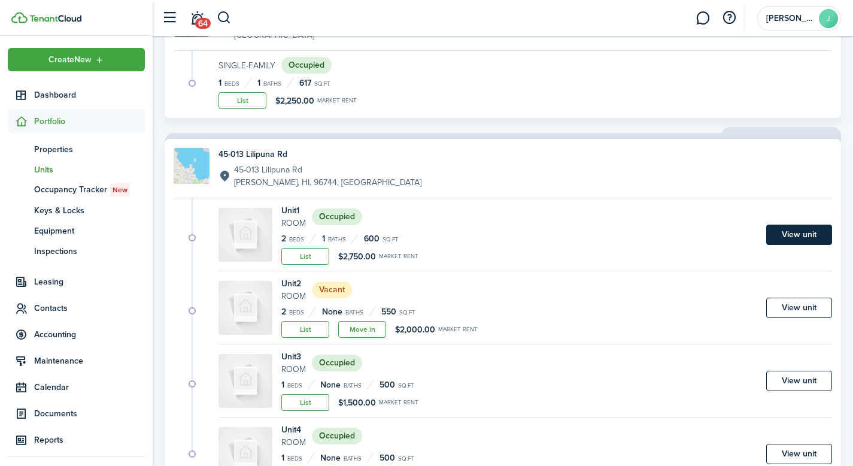
click at [797, 238] on link "View unit" at bounding box center [799, 234] width 66 height 20
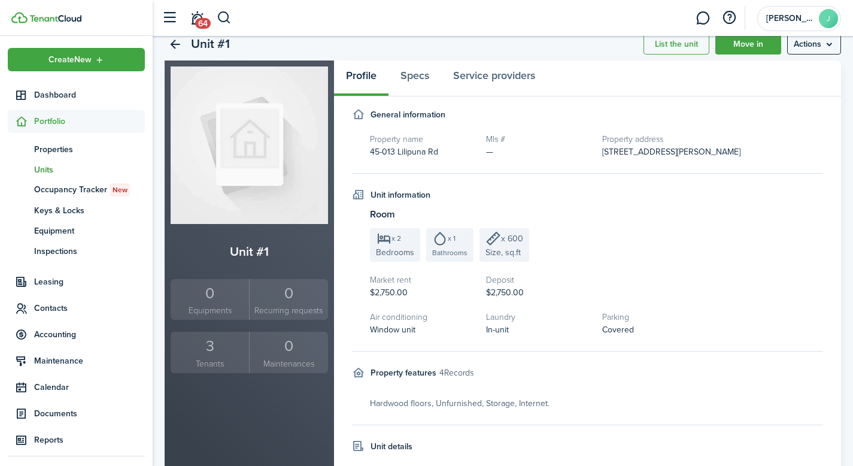
scroll to position [60, 0]
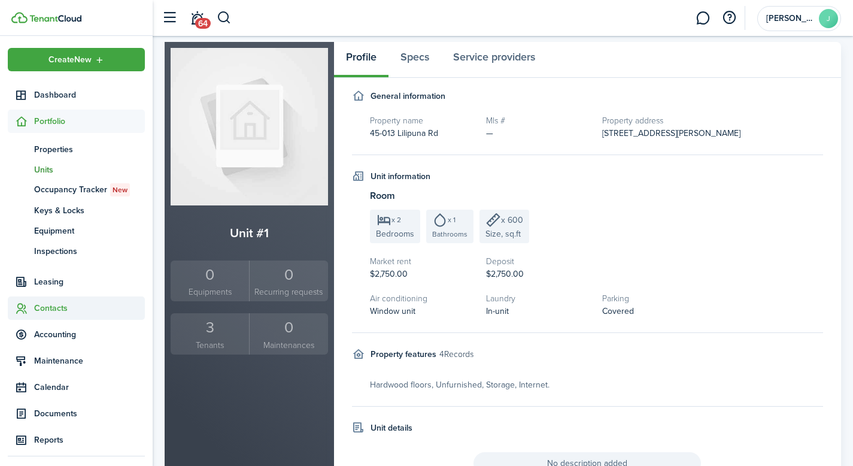
click at [57, 306] on span "Contacts" at bounding box center [89, 308] width 111 height 13
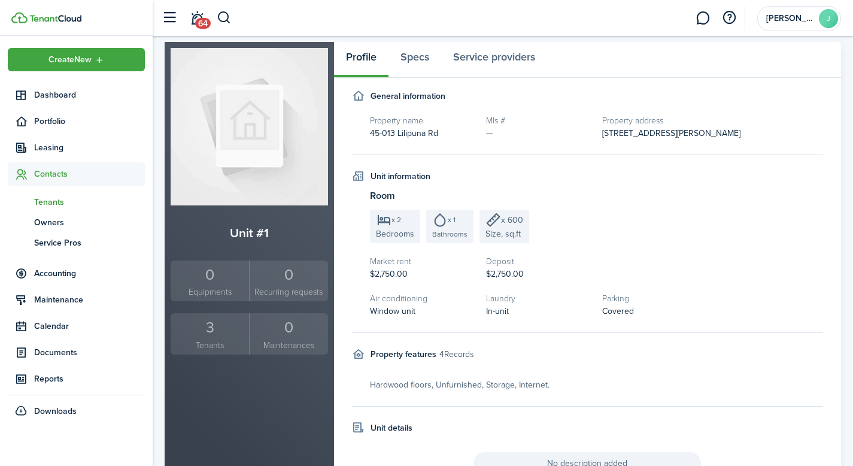
click at [59, 205] on span "Tenants" at bounding box center [89, 202] width 111 height 13
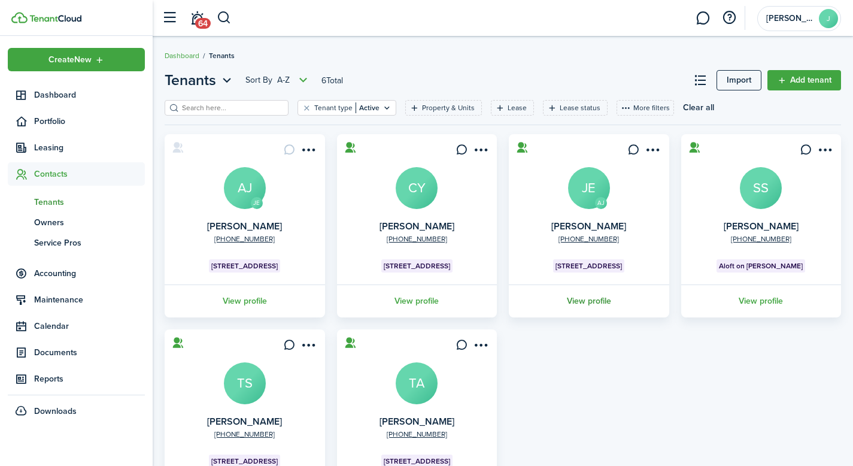
click at [587, 300] on link "View profile" at bounding box center [589, 300] width 164 height 33
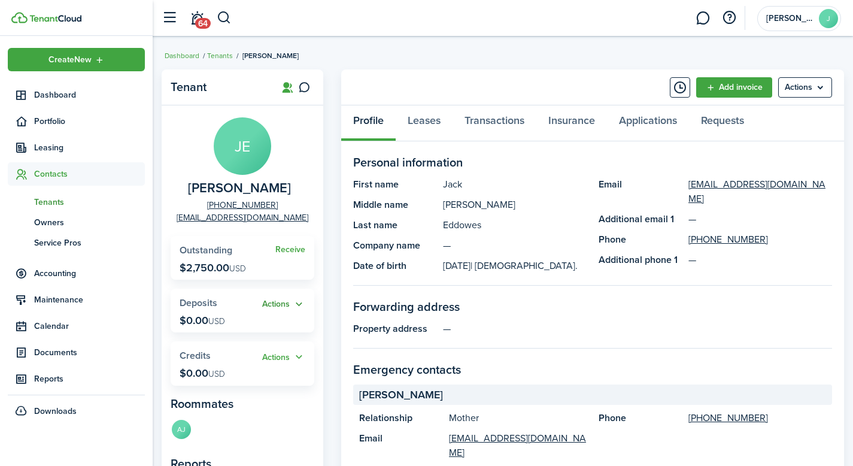
click at [288, 305] on button "Actions" at bounding box center [283, 304] width 43 height 14
click at [308, 293] on widget-stats "Actions Deposits $0.00 USD" at bounding box center [243, 310] width 144 height 44
click at [198, 262] on p "$2,750.00 USD" at bounding box center [213, 267] width 66 height 12
click at [297, 304] on button "Actions" at bounding box center [283, 304] width 43 height 14
click at [300, 284] on panel-main-body "[PERSON_NAME] [PHONE_NUMBER] [EMAIL_ADDRESS][DOMAIN_NAME] Receive Outstanding $…" at bounding box center [243, 415] width 162 height 621
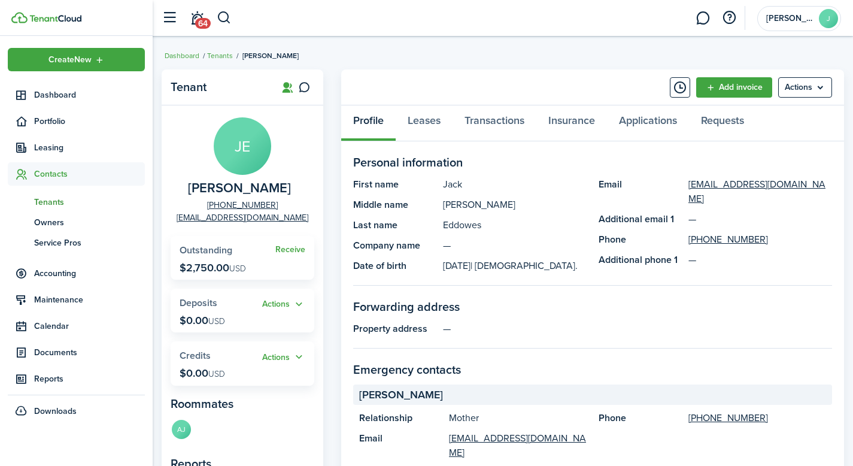
click at [45, 203] on span "Tenants" at bounding box center [89, 202] width 111 height 13
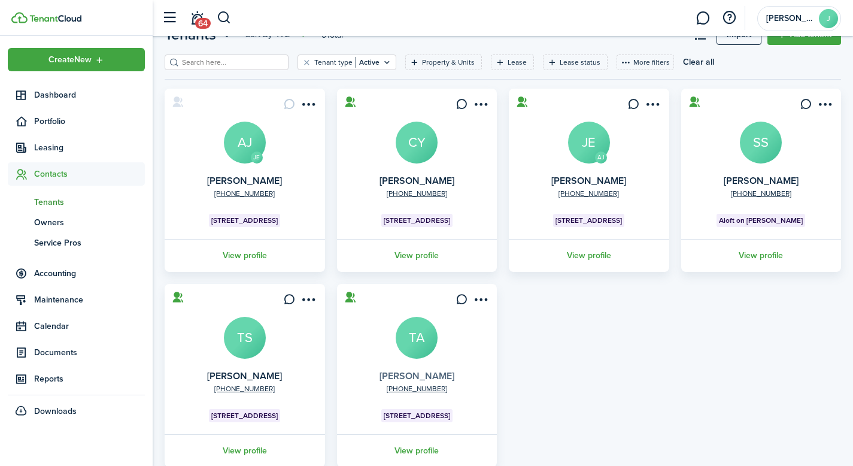
scroll to position [80, 0]
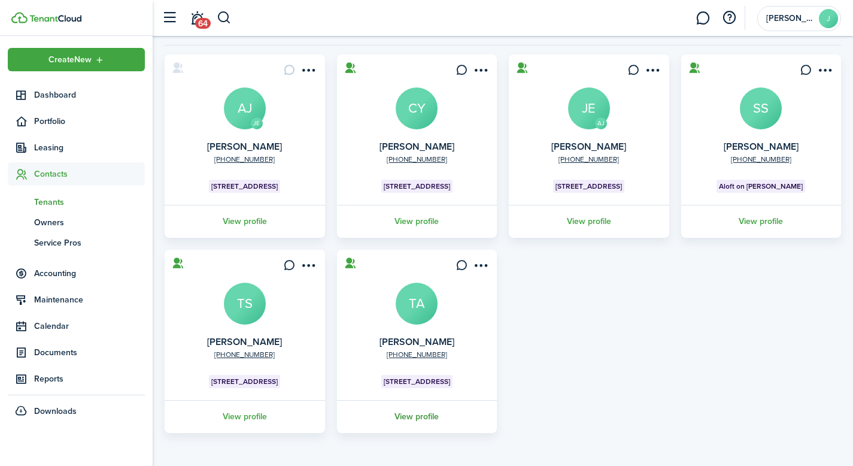
click at [416, 418] on link "View profile" at bounding box center [417, 416] width 164 height 33
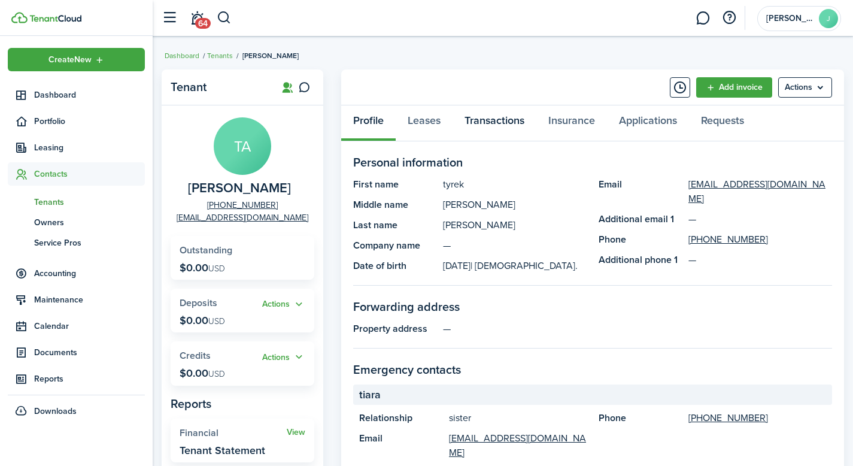
click at [491, 124] on link "Transactions" at bounding box center [494, 123] width 84 height 36
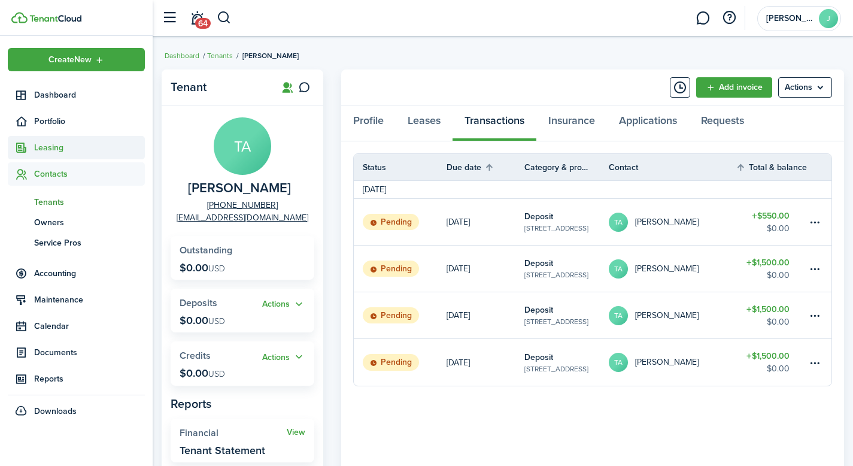
click at [67, 147] on span "Leasing" at bounding box center [89, 147] width 111 height 13
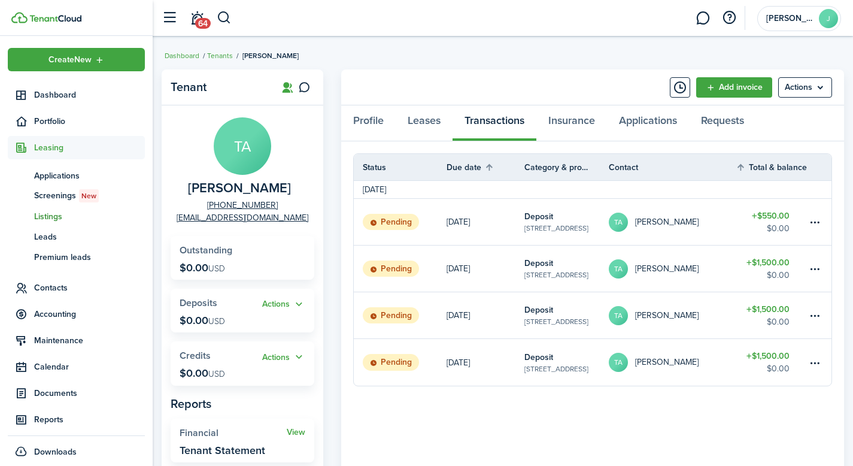
click at [59, 219] on span "Listings" at bounding box center [89, 216] width 111 height 13
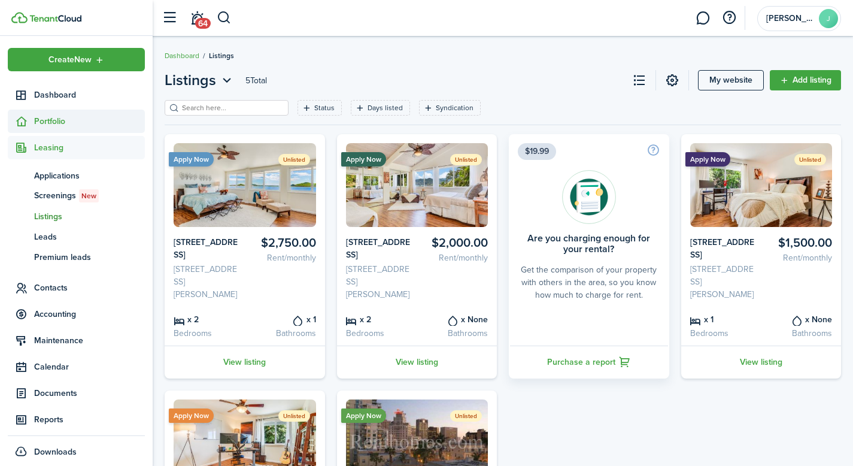
click at [50, 124] on span "Portfolio" at bounding box center [89, 121] width 111 height 13
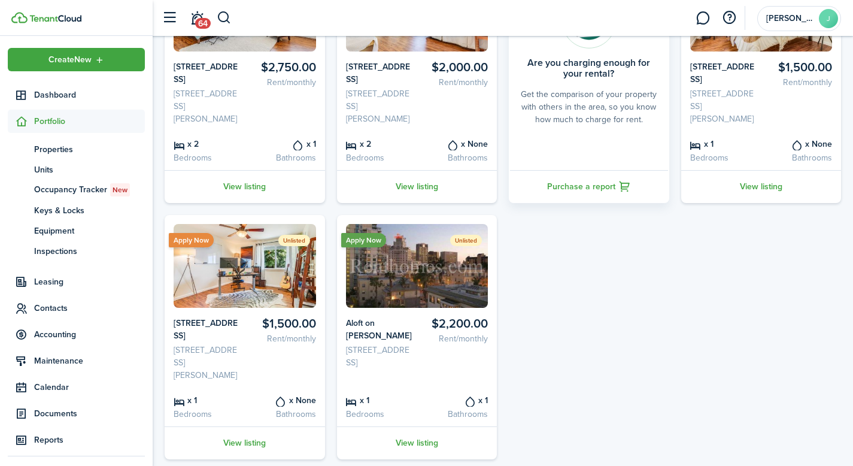
scroll to position [180, 0]
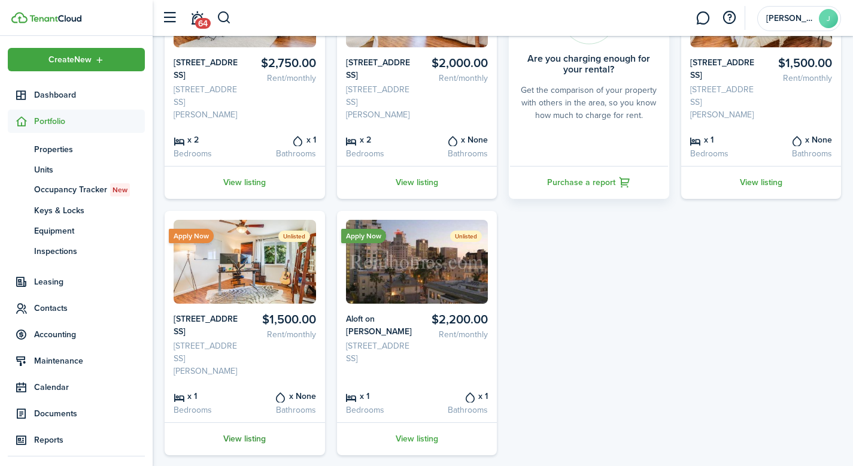
click at [255, 434] on link "View listing" at bounding box center [245, 438] width 160 height 33
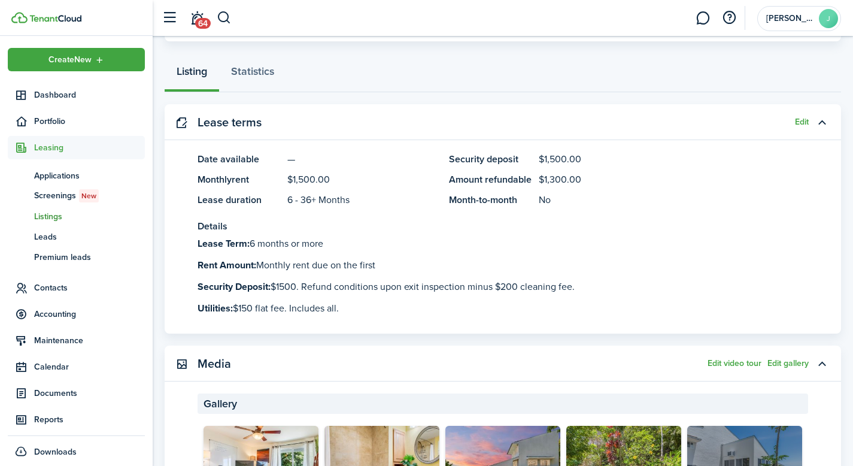
scroll to position [120, 0]
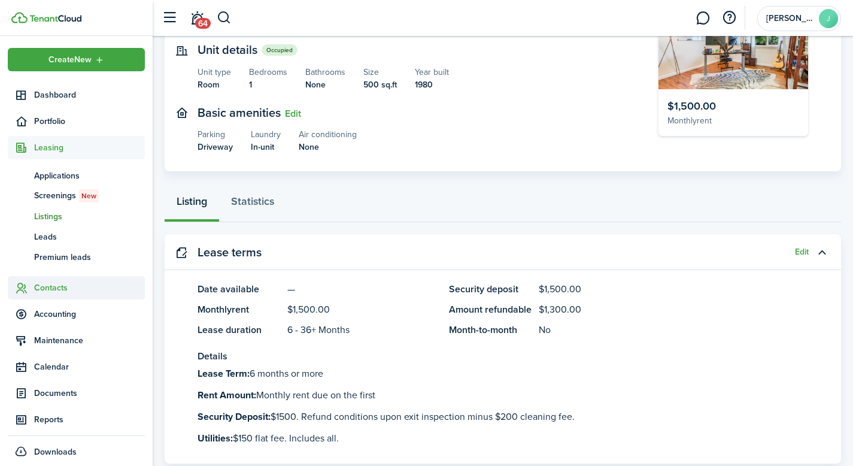
click at [78, 288] on span "Contacts" at bounding box center [89, 287] width 111 height 13
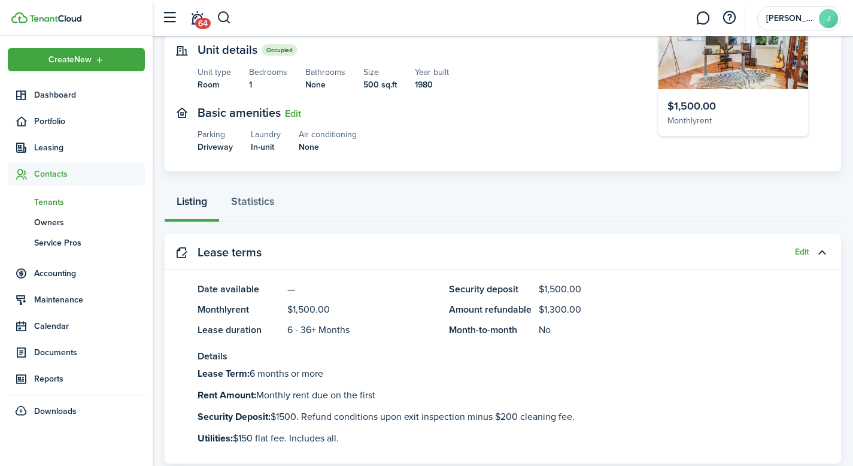
click at [51, 200] on span "Tenants" at bounding box center [89, 202] width 111 height 13
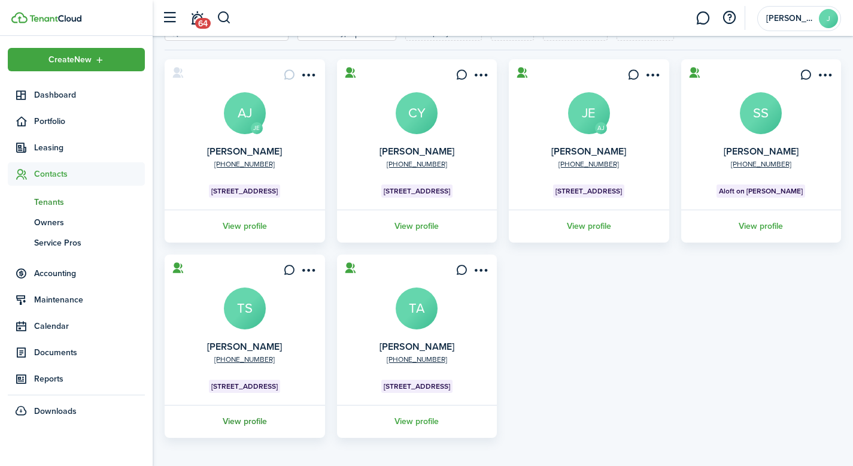
scroll to position [80, 0]
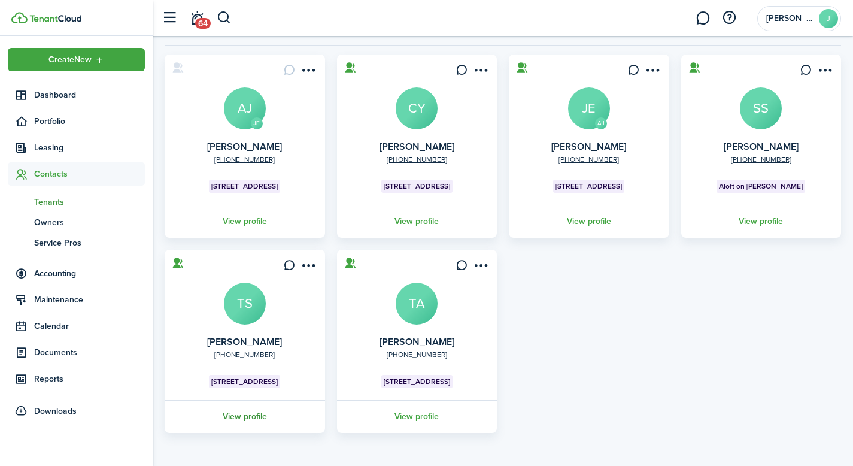
click at [267, 415] on link "View profile" at bounding box center [245, 416] width 164 height 33
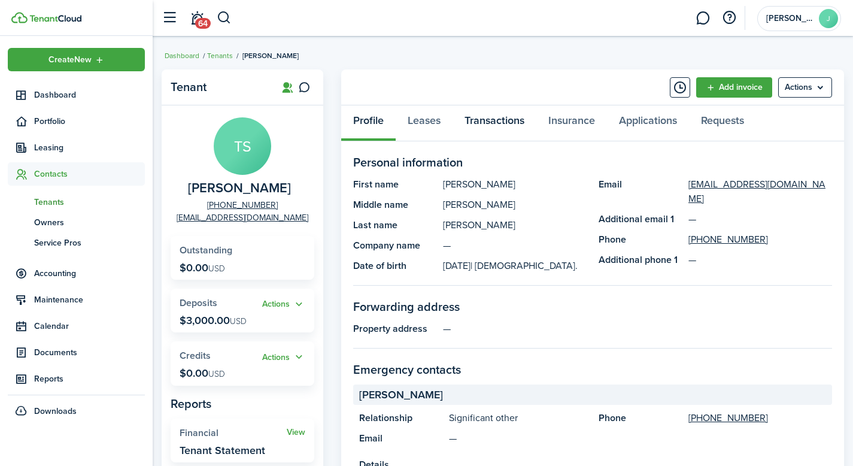
click at [488, 124] on link "Transactions" at bounding box center [494, 123] width 84 height 36
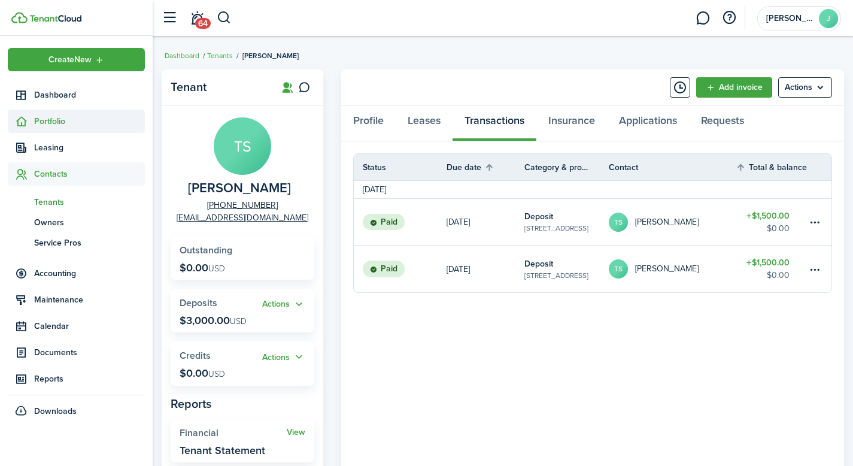
click at [72, 118] on span "Portfolio" at bounding box center [89, 121] width 111 height 13
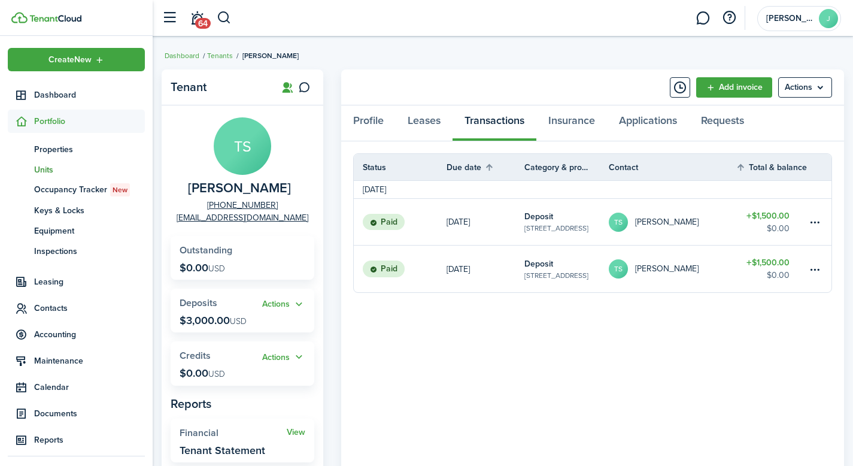
click at [48, 167] on span "Units" at bounding box center [89, 169] width 111 height 13
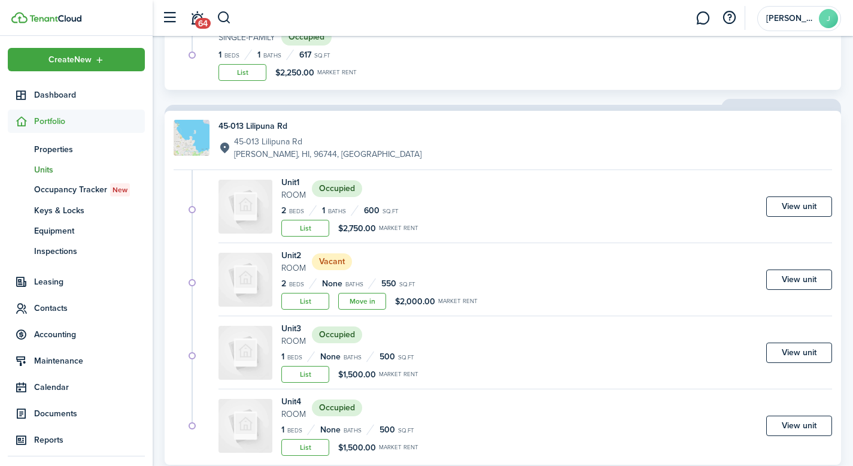
scroll to position [211, 0]
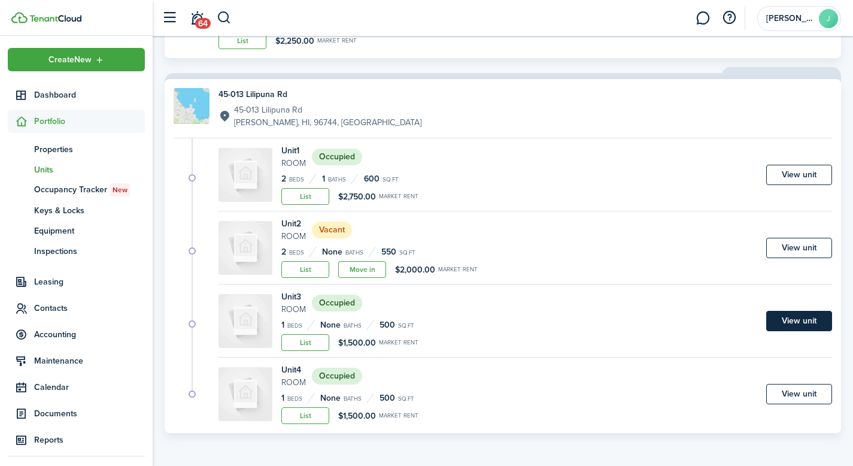
click at [783, 324] on link "View unit" at bounding box center [799, 321] width 66 height 20
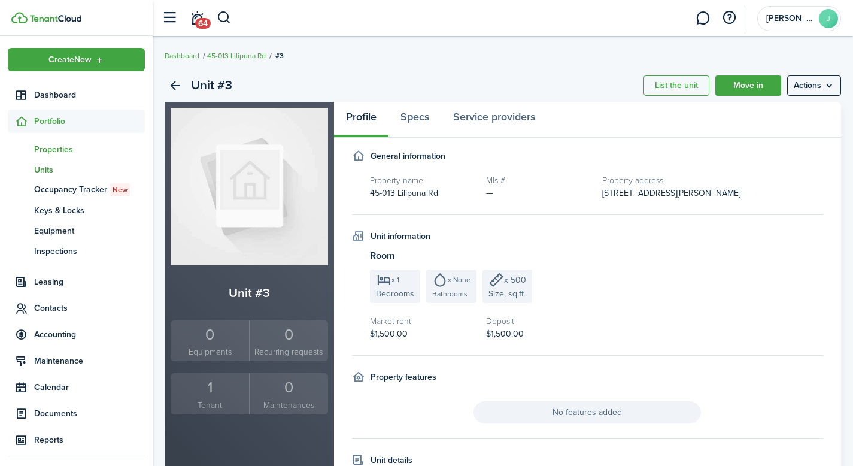
click at [68, 155] on span "Properties" at bounding box center [89, 149] width 111 height 13
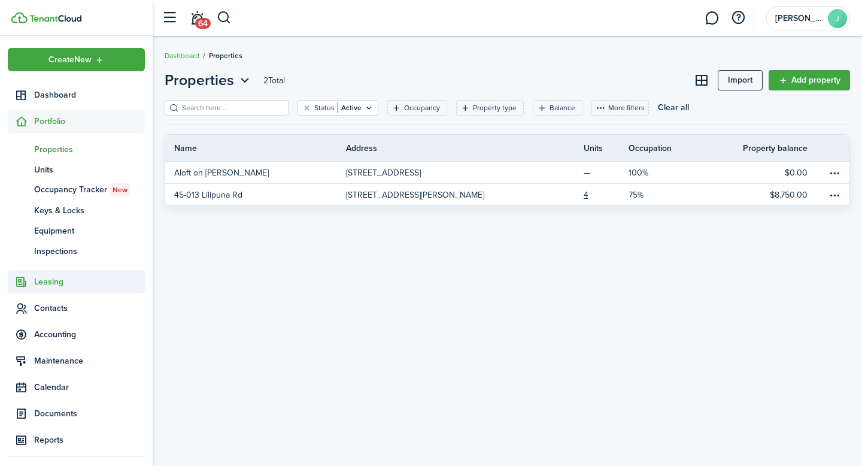
click at [44, 280] on span "Leasing" at bounding box center [89, 281] width 111 height 13
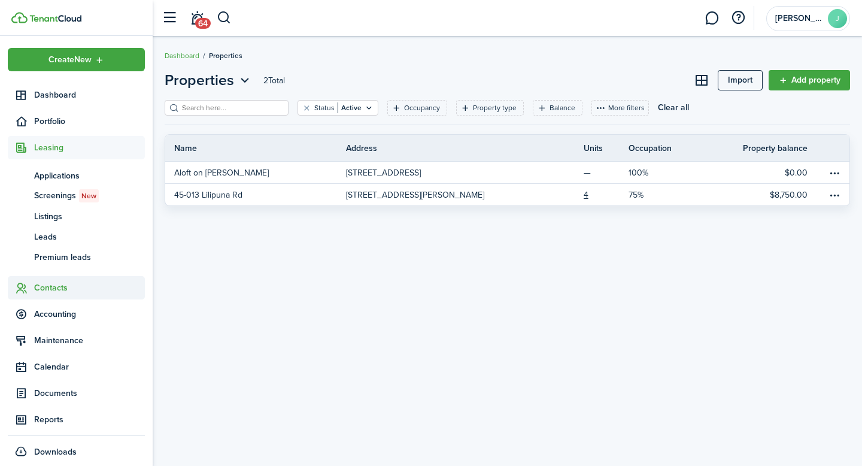
click at [63, 292] on span "Contacts" at bounding box center [89, 287] width 111 height 13
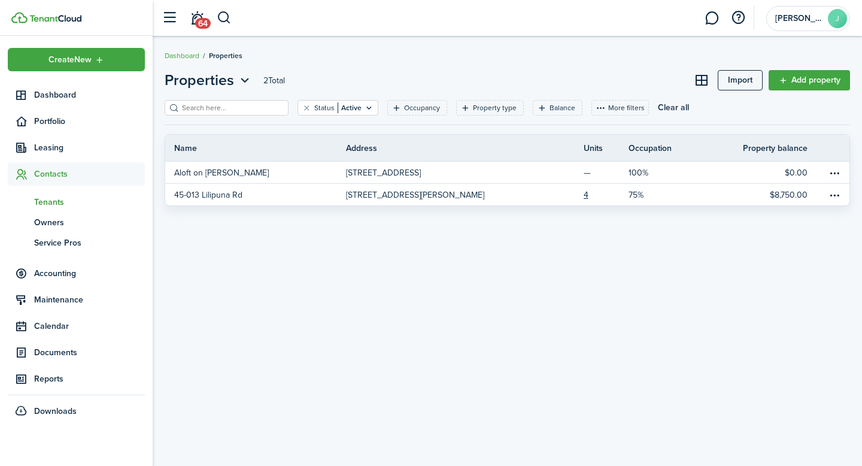
click at [58, 201] on span "Tenants" at bounding box center [89, 202] width 111 height 13
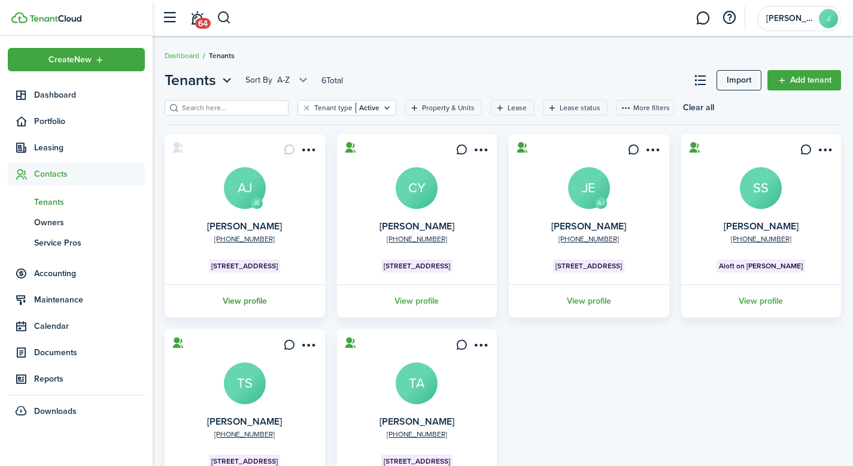
click at [248, 303] on link "View profile" at bounding box center [245, 300] width 164 height 33
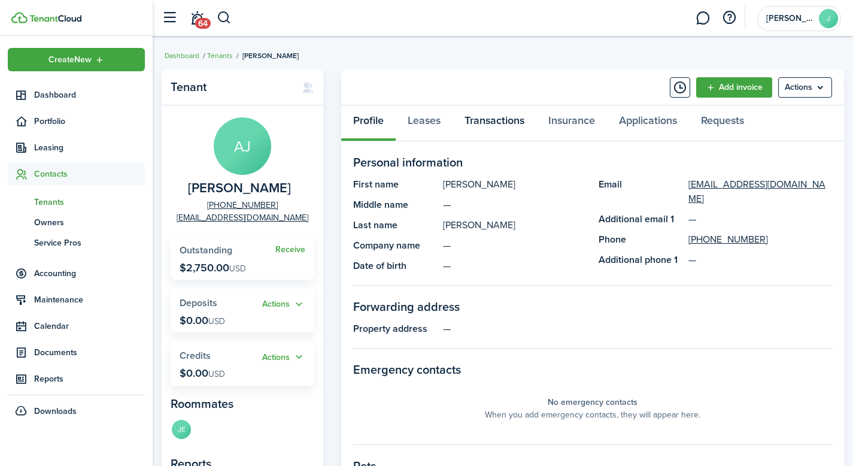
click at [470, 126] on link "Transactions" at bounding box center [494, 123] width 84 height 36
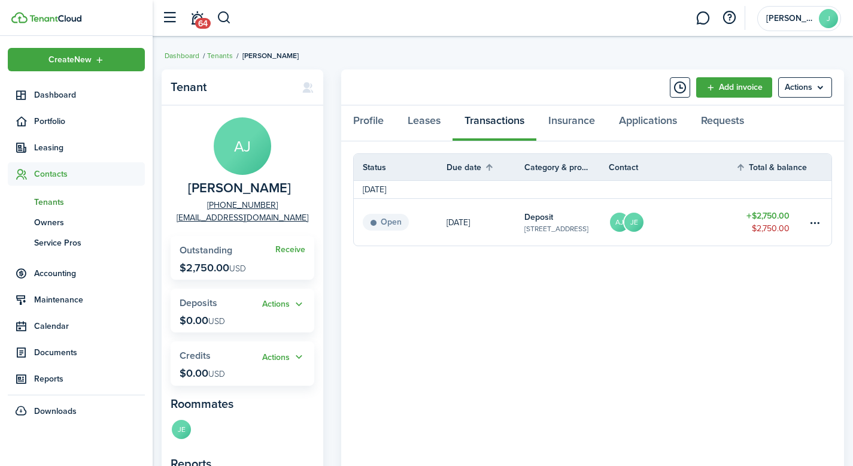
click at [682, 235] on link "AJ JE" at bounding box center [672, 222] width 127 height 47
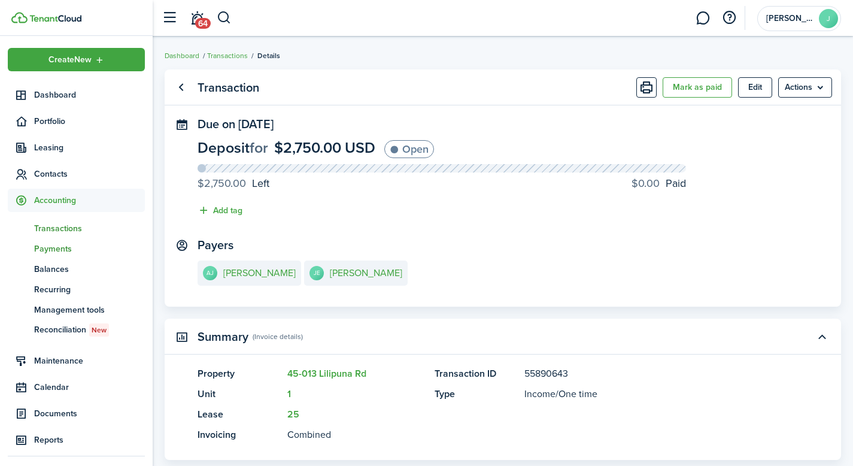
click at [75, 247] on span "Payments" at bounding box center [89, 248] width 111 height 13
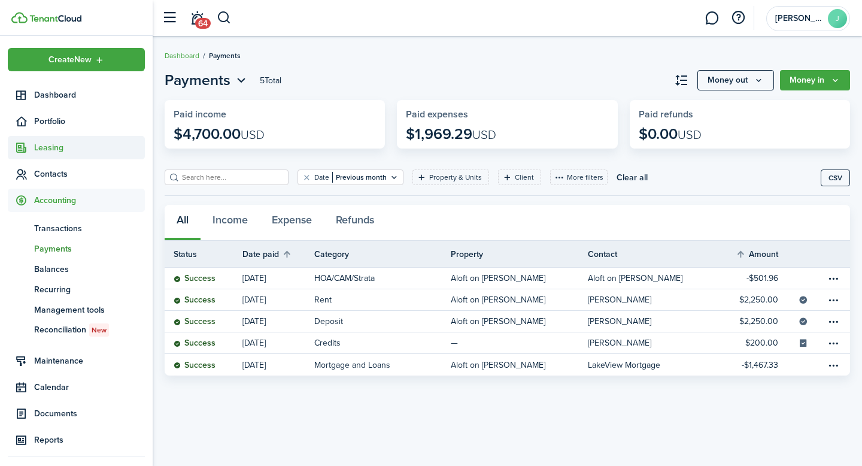
click at [59, 147] on span "Leasing" at bounding box center [89, 147] width 111 height 13
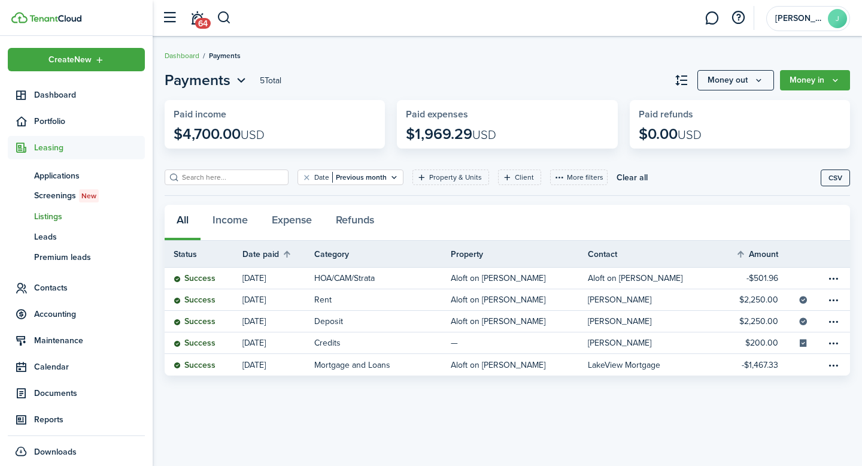
click at [56, 217] on span "Listings" at bounding box center [89, 216] width 111 height 13
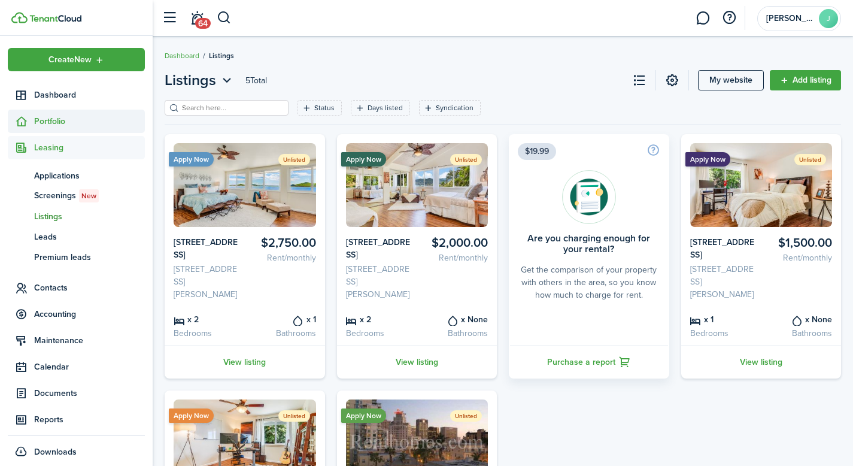
click at [67, 124] on span "Portfolio" at bounding box center [89, 121] width 111 height 13
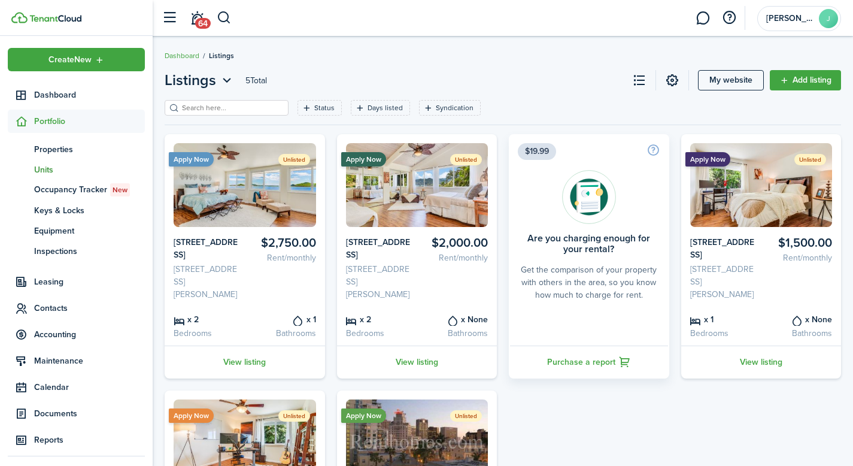
click at [61, 167] on span "Units" at bounding box center [89, 169] width 111 height 13
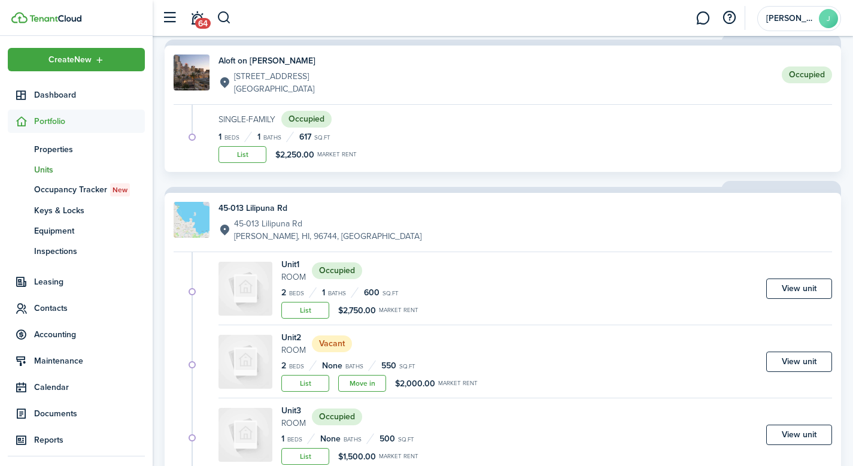
scroll to position [180, 0]
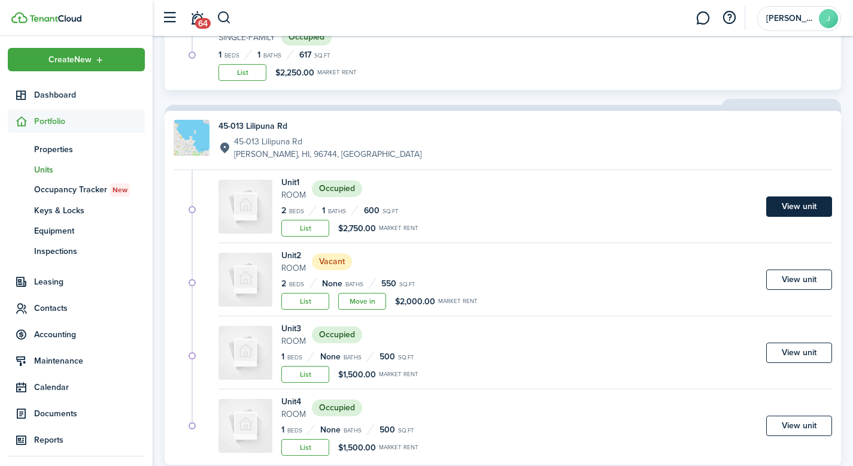
click at [798, 206] on link "View unit" at bounding box center [799, 206] width 66 height 20
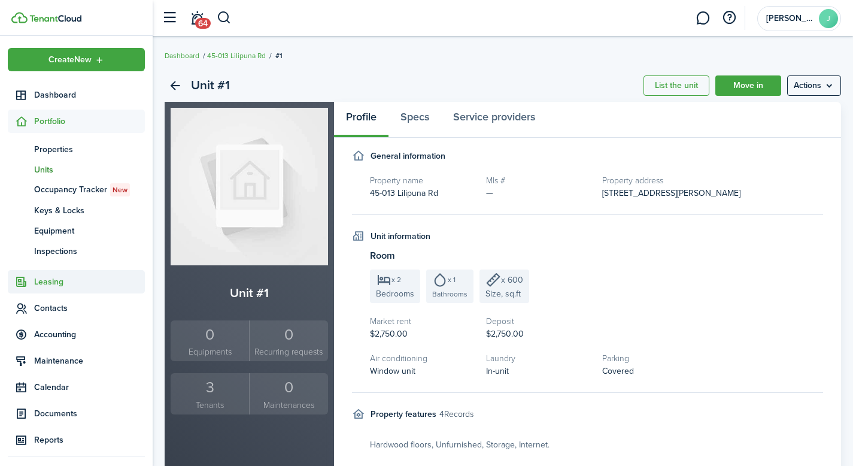
click at [65, 280] on span "Leasing" at bounding box center [89, 281] width 111 height 13
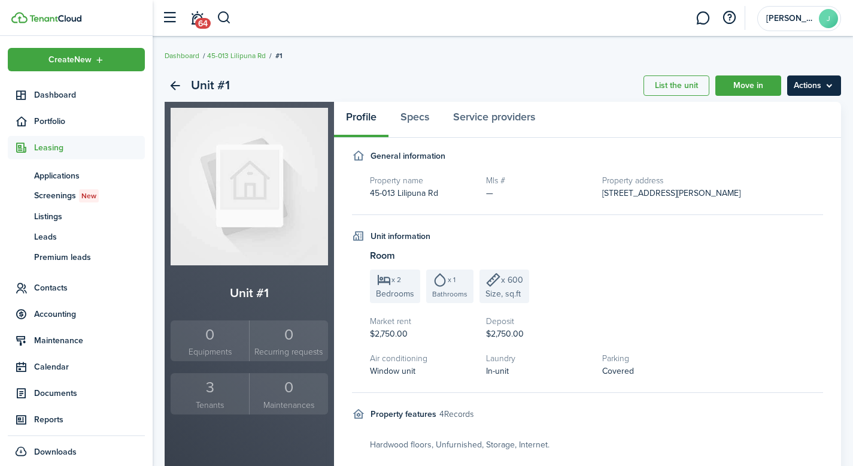
click at [817, 91] on menu-btn "Actions" at bounding box center [814, 85] width 54 height 20
click at [669, 142] on panel-main "Profile Specs Service providers General information Property name [STREET_ADDRE…" at bounding box center [587, 367] width 507 height 530
click at [57, 120] on span "Portfolio" at bounding box center [89, 121] width 111 height 13
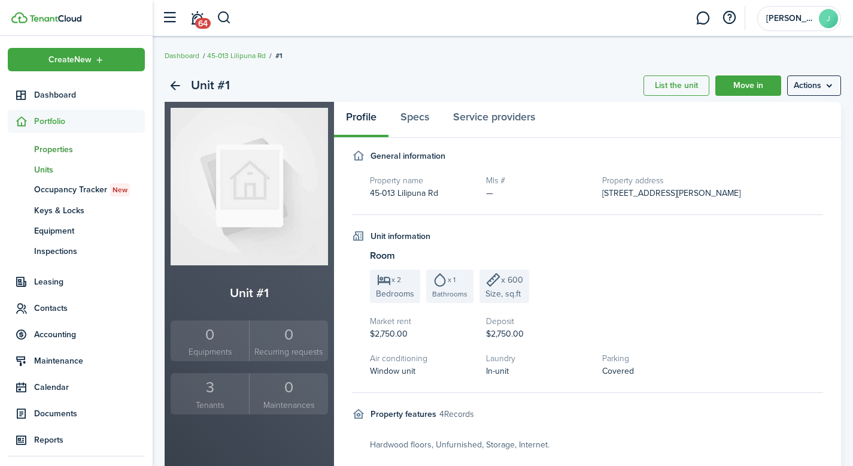
click at [49, 152] on span "Properties" at bounding box center [89, 149] width 111 height 13
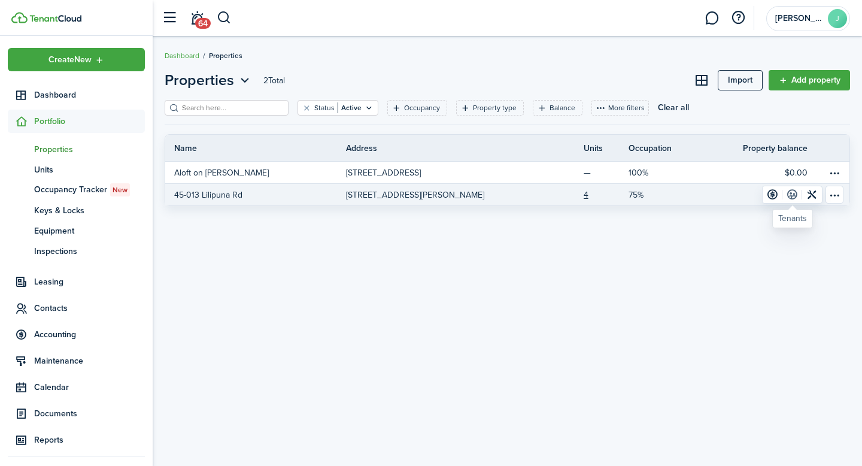
click at [792, 199] on link at bounding box center [792, 194] width 20 height 17
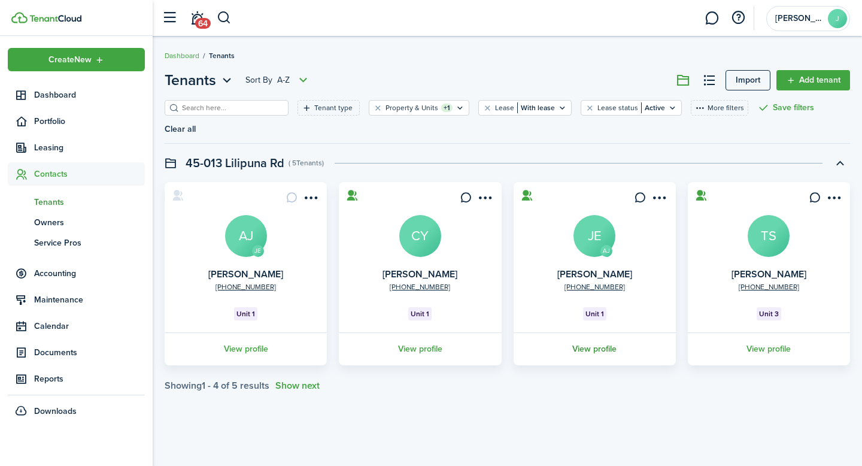
click at [603, 334] on link "View profile" at bounding box center [595, 348] width 166 height 33
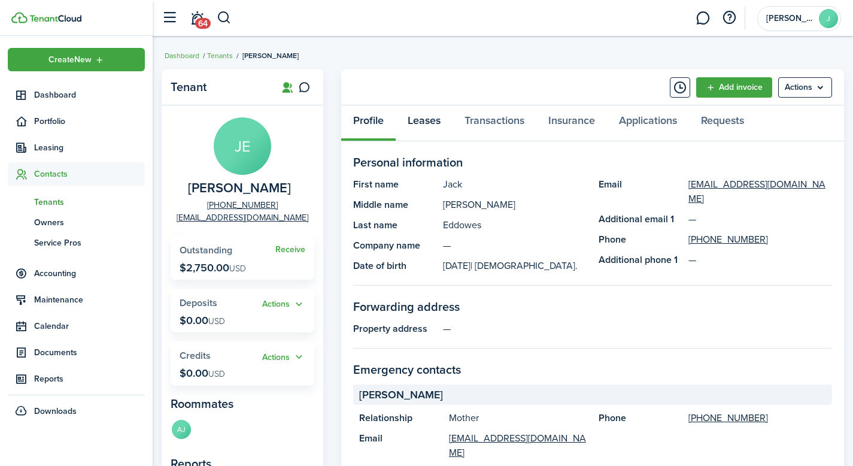
click at [427, 121] on link "Leases" at bounding box center [424, 123] width 57 height 36
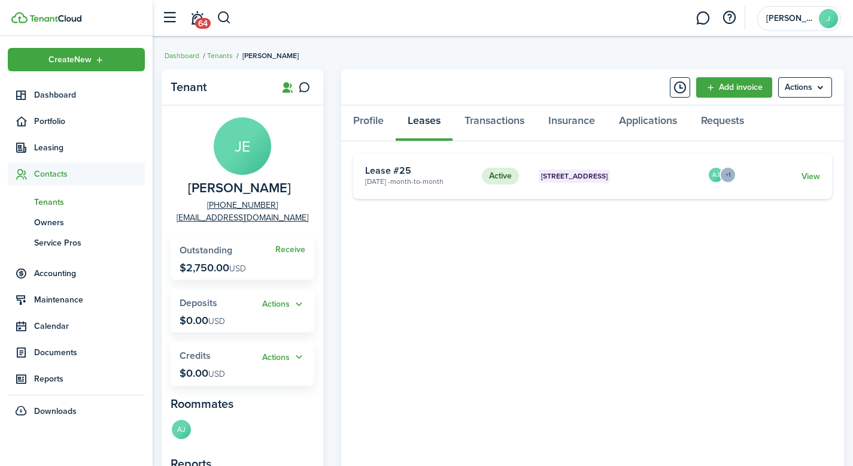
click at [554, 188] on card "Active [STREET_ADDRESS] 1 [DATE] - Month-to-month Lease #25 AJ +1 View" at bounding box center [592, 175] width 479 height 45
click at [812, 177] on link "View" at bounding box center [810, 176] width 19 height 13
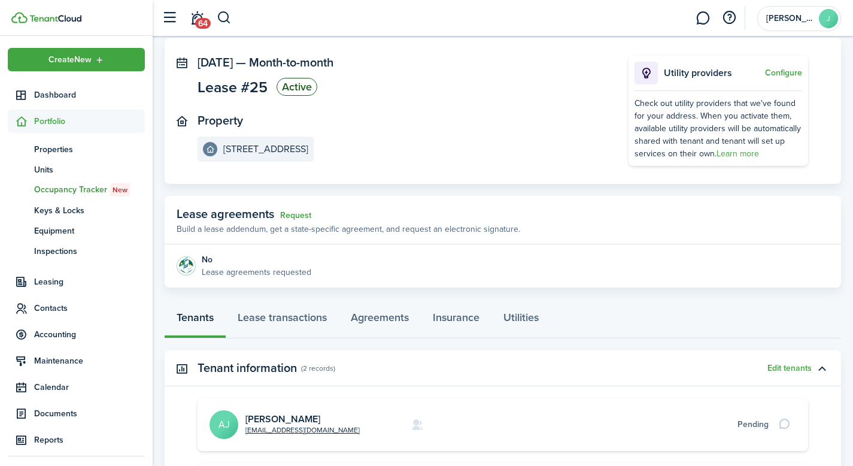
scroll to position [120, 0]
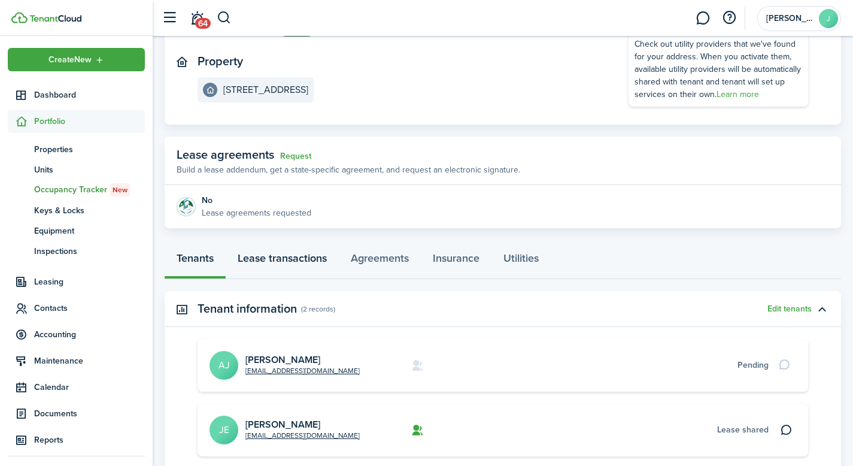
click at [296, 264] on link "Lease transactions" at bounding box center [282, 261] width 113 height 36
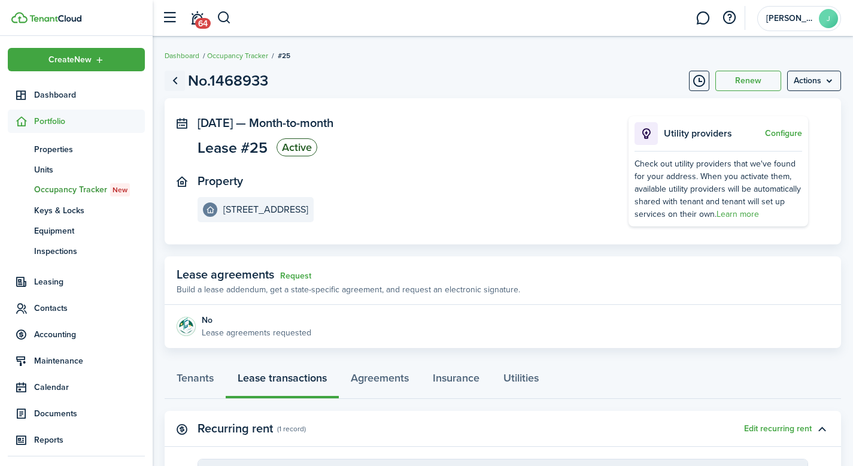
click at [178, 80] on link "Go back" at bounding box center [175, 81] width 20 height 20
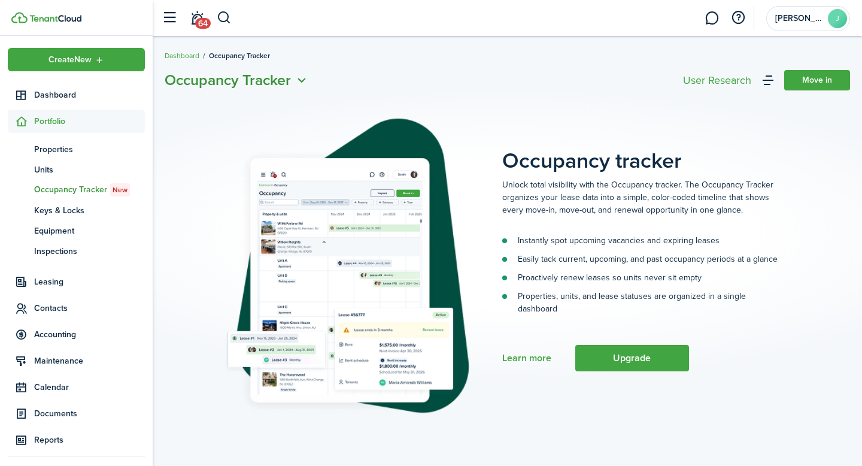
click at [309, 86] on icon "Open menu" at bounding box center [302, 80] width 16 height 15
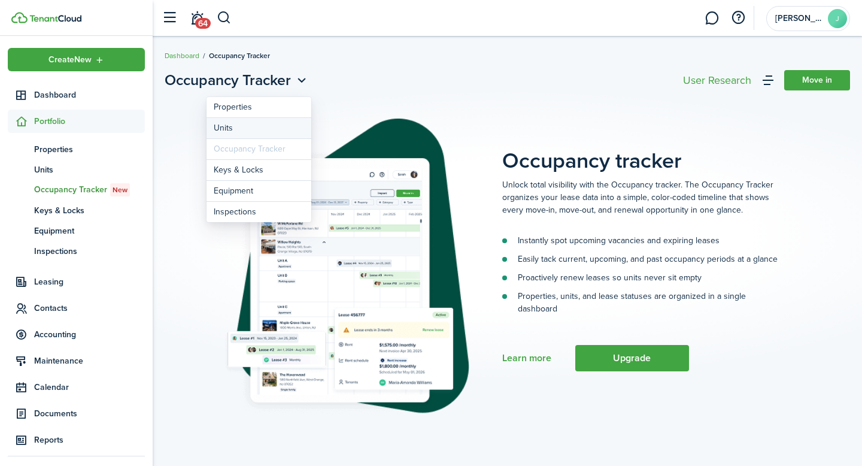
click at [284, 123] on link "Units" at bounding box center [258, 128] width 105 height 21
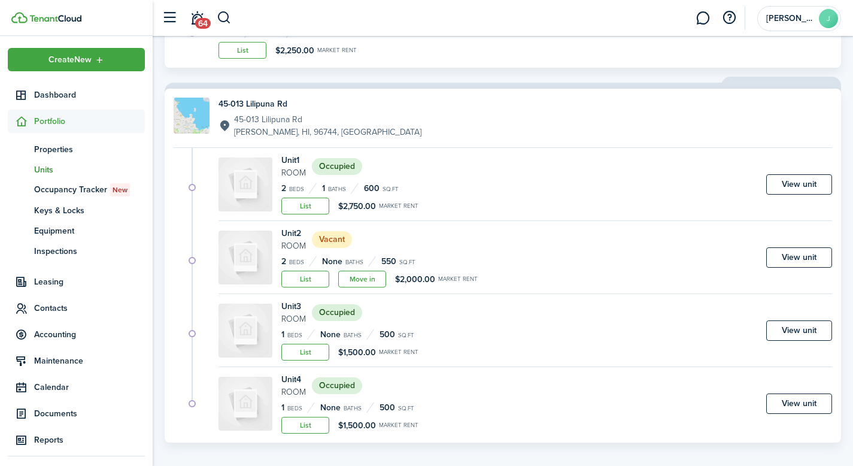
scroll to position [211, 0]
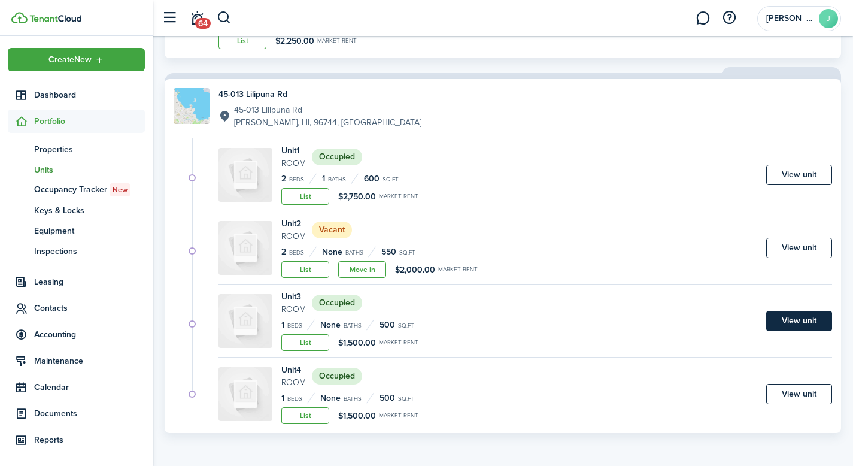
click at [777, 322] on link "View unit" at bounding box center [799, 321] width 66 height 20
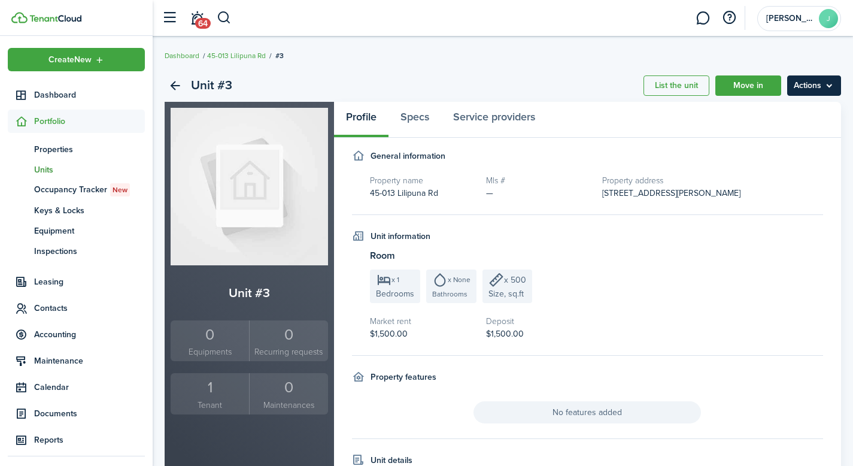
click at [828, 84] on menu-btn "Actions" at bounding box center [814, 85] width 54 height 20
click at [59, 118] on span "Portfolio" at bounding box center [89, 121] width 111 height 13
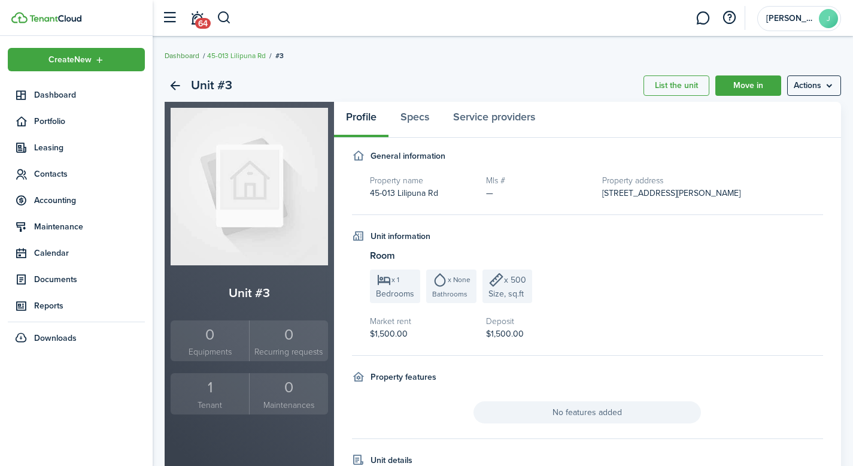
click at [187, 56] on link "Dashboard" at bounding box center [182, 55] width 35 height 11
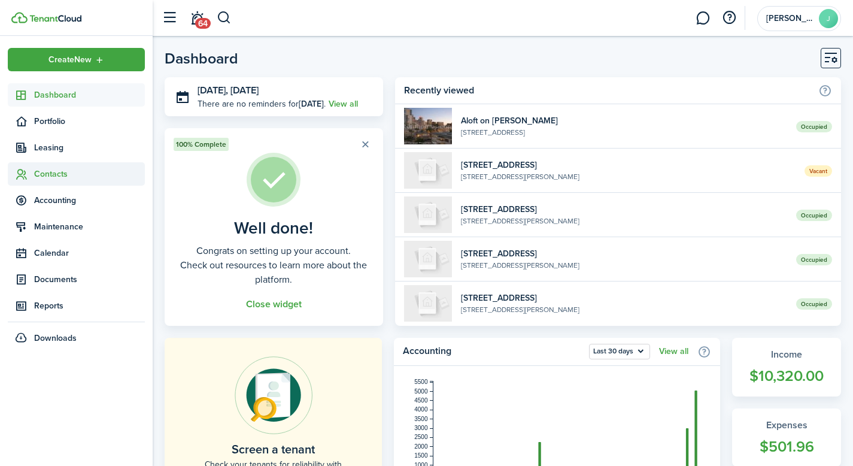
click at [72, 172] on span "Contacts" at bounding box center [89, 174] width 111 height 13
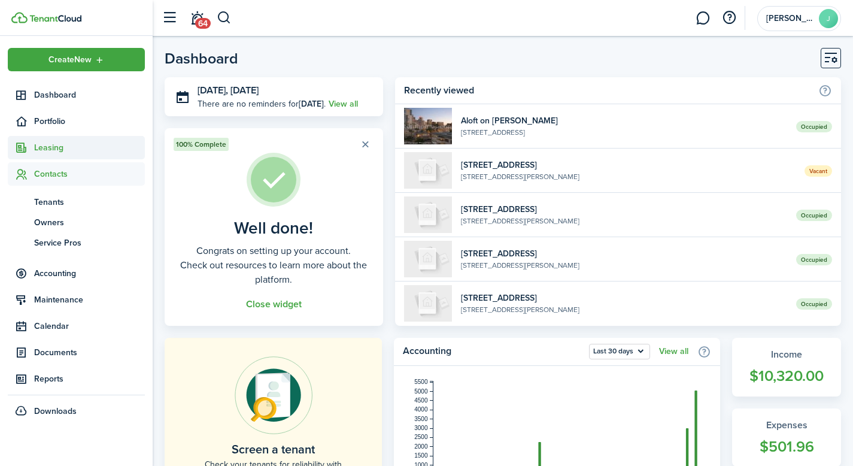
click at [68, 153] on span "Leasing" at bounding box center [89, 147] width 111 height 13
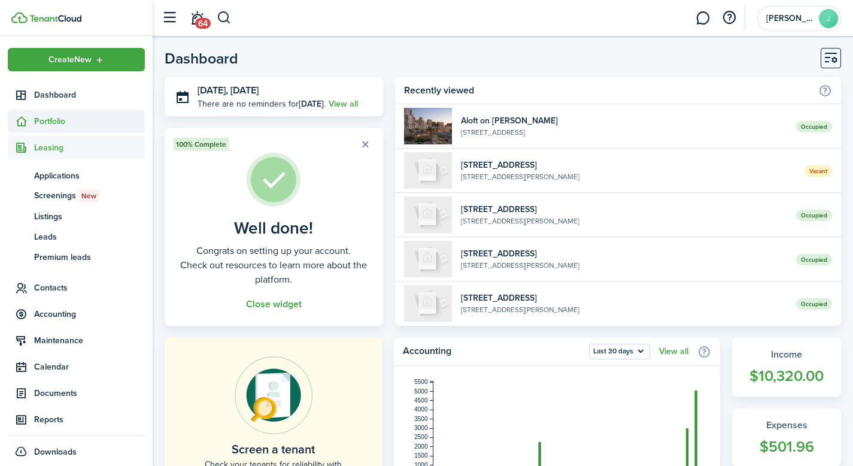
click at [69, 124] on span "Portfolio" at bounding box center [89, 121] width 111 height 13
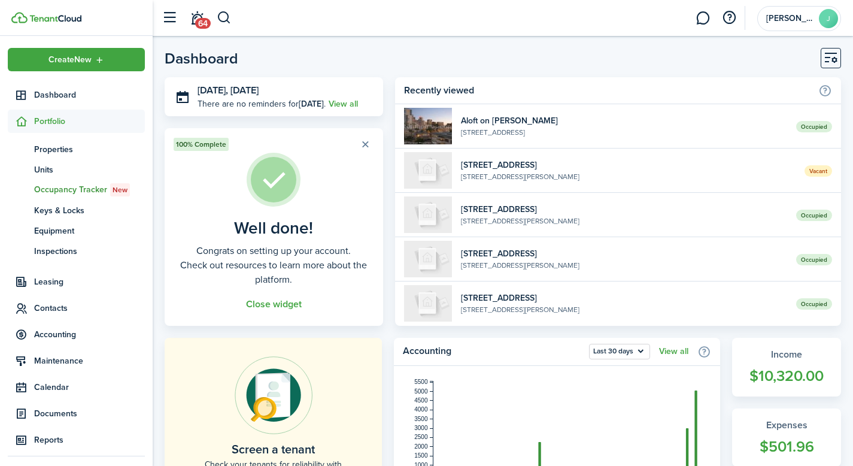
click at [76, 184] on span "Occupancy Tracker New" at bounding box center [89, 189] width 111 height 13
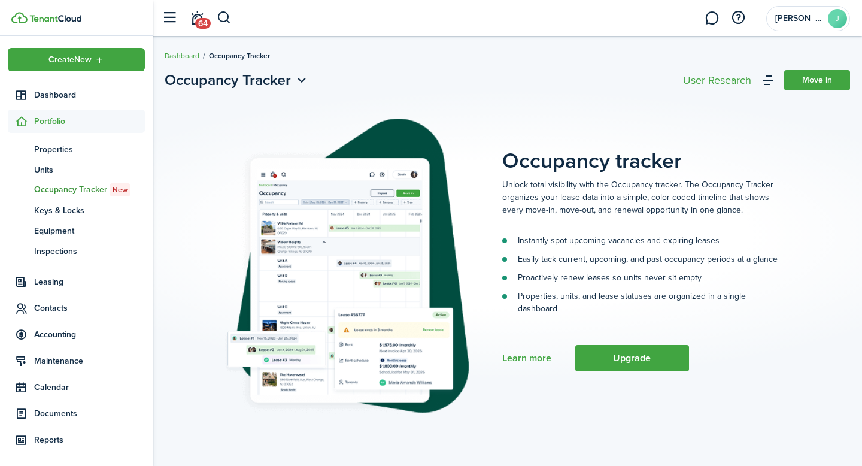
click at [744, 84] on div "User Research" at bounding box center [717, 80] width 68 height 11
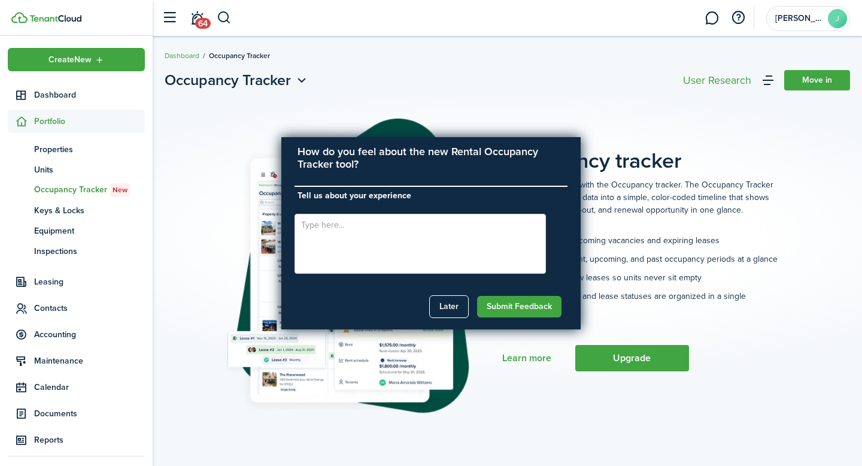
click at [445, 312] on button "Later" at bounding box center [448, 306] width 39 height 23
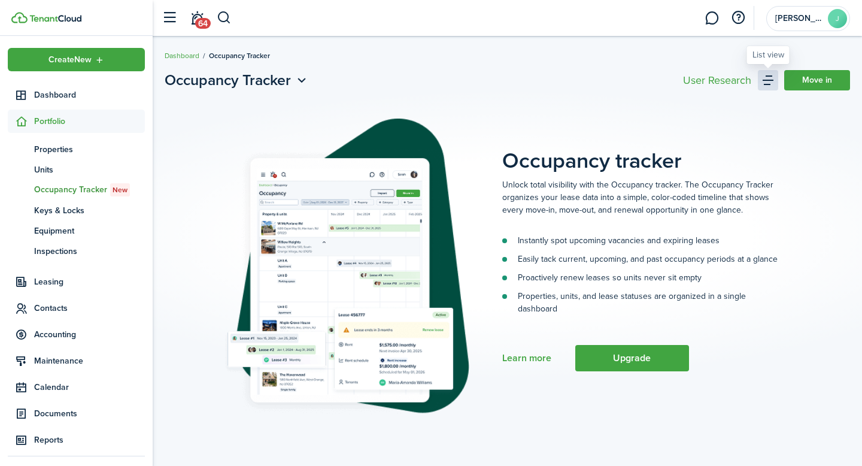
click at [770, 81] on link at bounding box center [768, 80] width 20 height 20
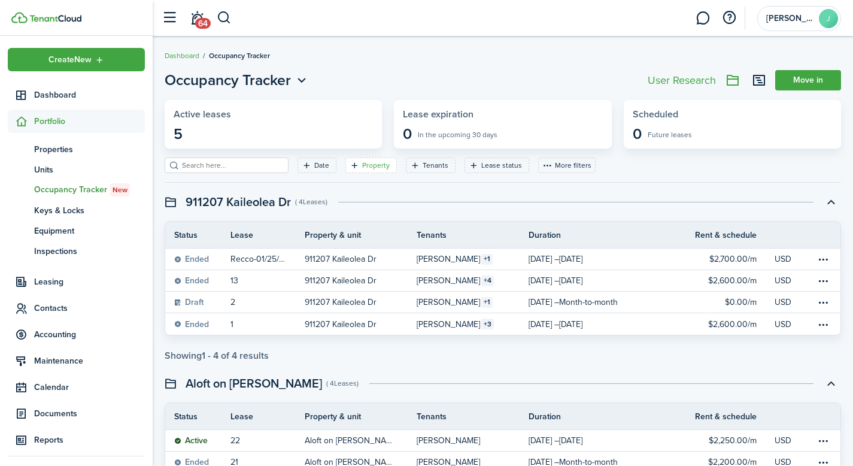
click at [362, 167] on filter-tag-label "Property" at bounding box center [376, 165] width 28 height 11
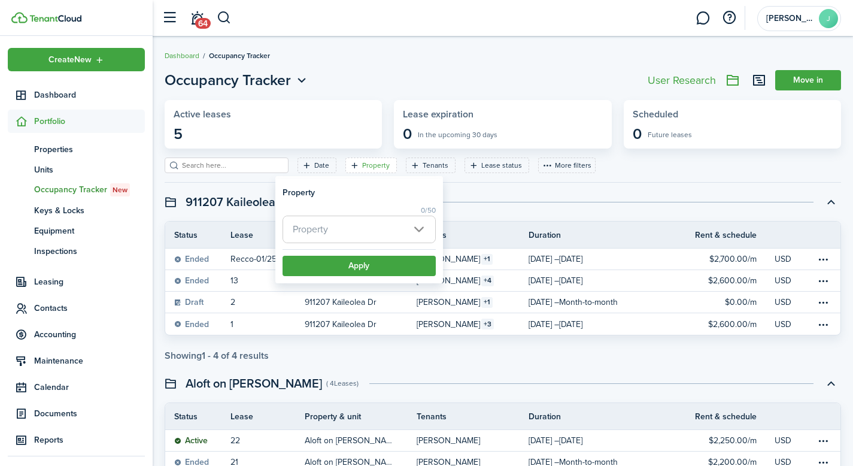
click at [385, 233] on span "Property" at bounding box center [359, 229] width 152 height 26
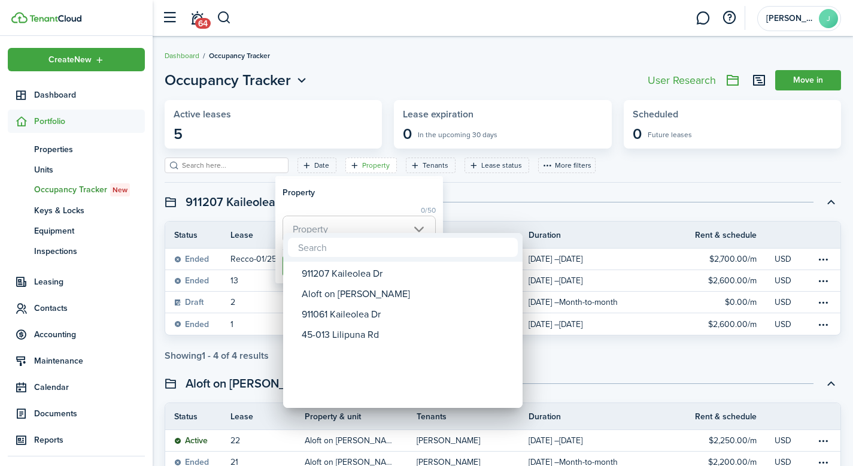
click at [460, 186] on div at bounding box center [426, 232] width 1044 height 657
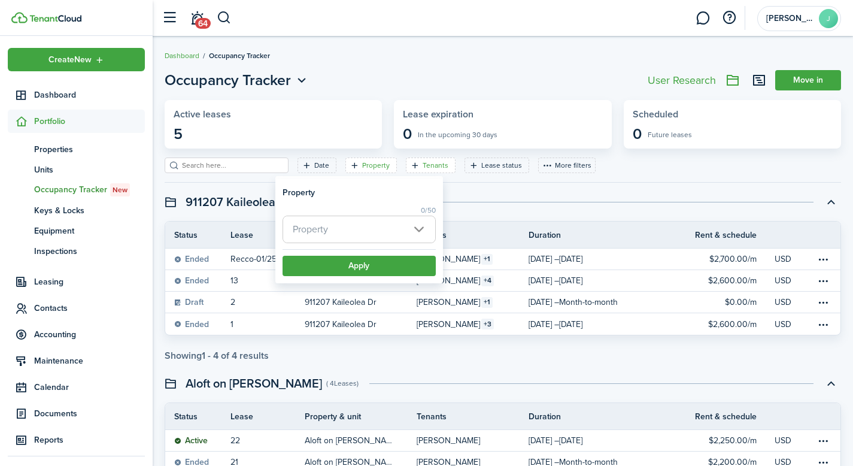
click at [410, 169] on icon "Open filter" at bounding box center [415, 165] width 10 height 10
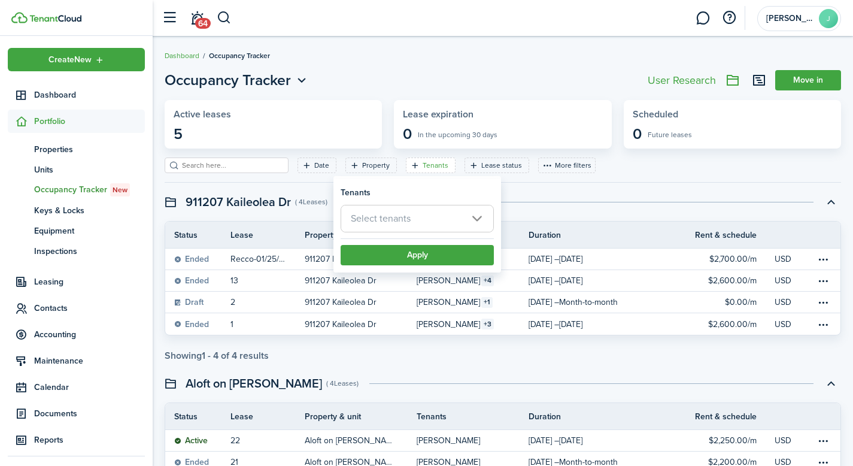
click at [405, 222] on span "Select tenants" at bounding box center [381, 218] width 60 height 14
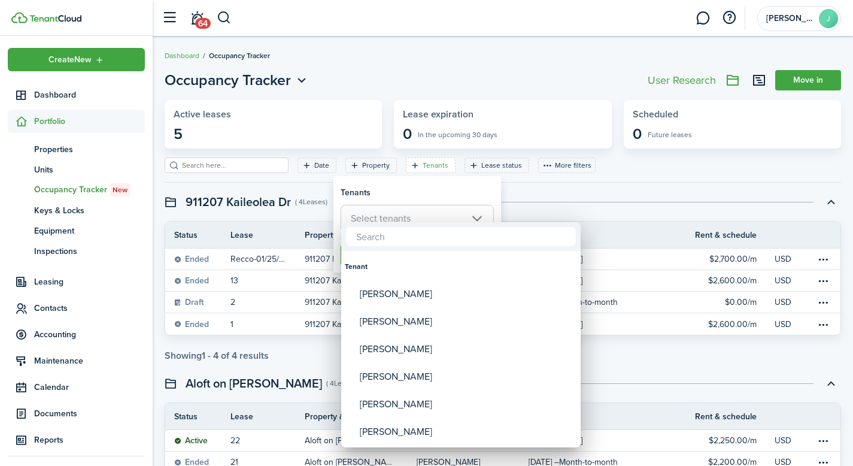
click at [566, 186] on div at bounding box center [426, 232] width 1044 height 657
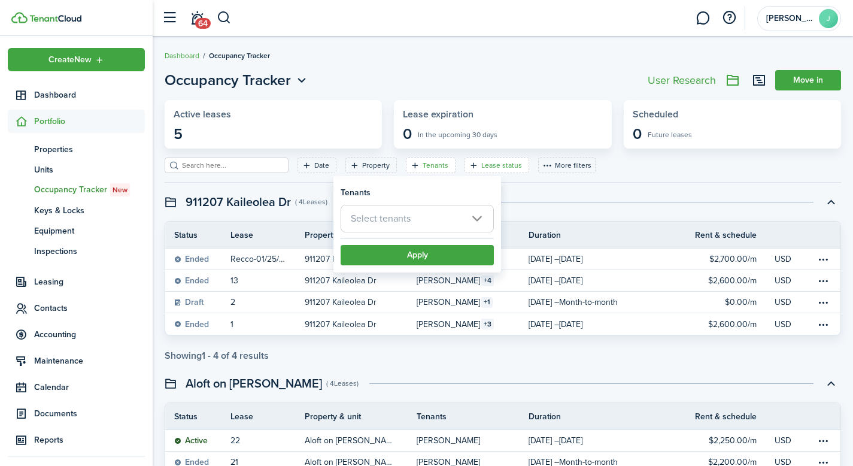
click at [491, 169] on filter-tag-label "Lease status" at bounding box center [501, 165] width 41 height 11
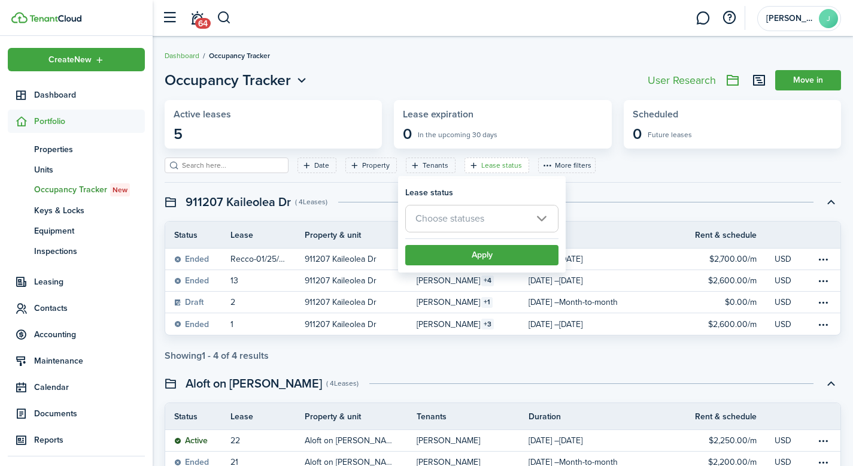
click at [478, 219] on span "Choose statuses" at bounding box center [449, 218] width 69 height 14
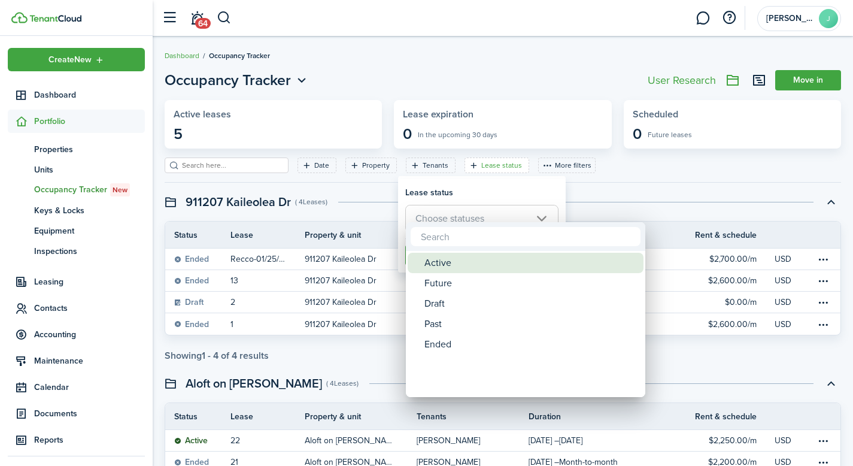
click at [469, 264] on div "Active" at bounding box center [530, 263] width 212 height 20
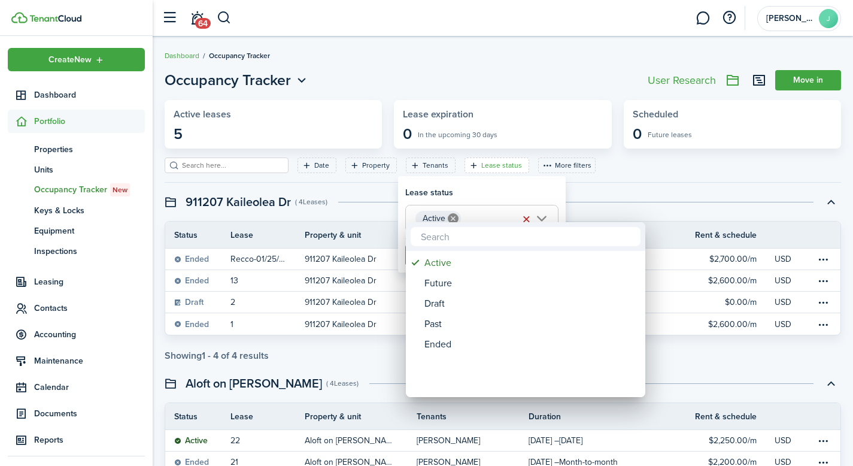
click at [615, 197] on div at bounding box center [426, 232] width 1044 height 657
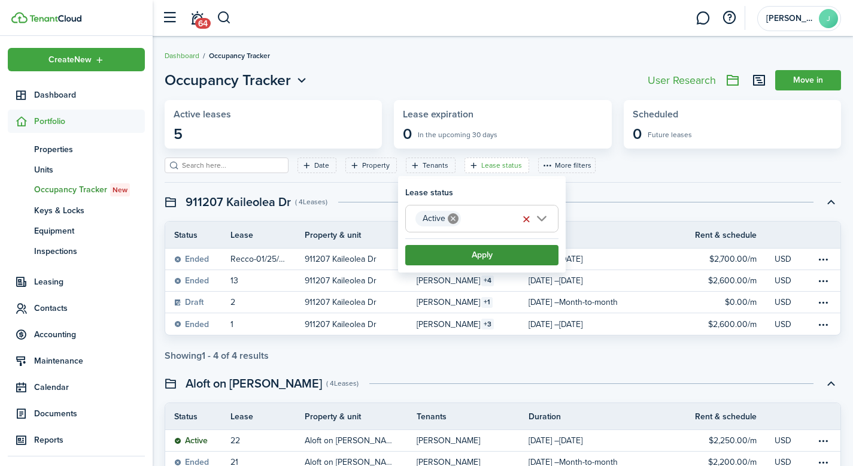
click at [528, 252] on button "Apply" at bounding box center [481, 255] width 153 height 20
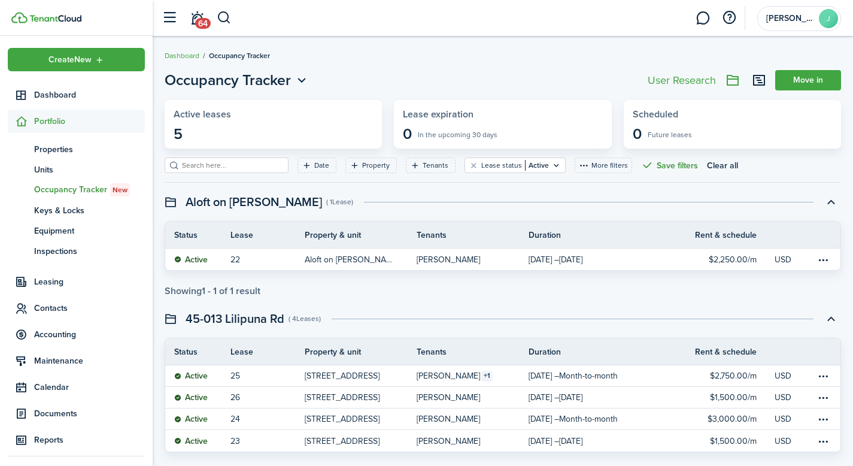
click at [643, 165] on button "Save filters" at bounding box center [669, 165] width 57 height 16
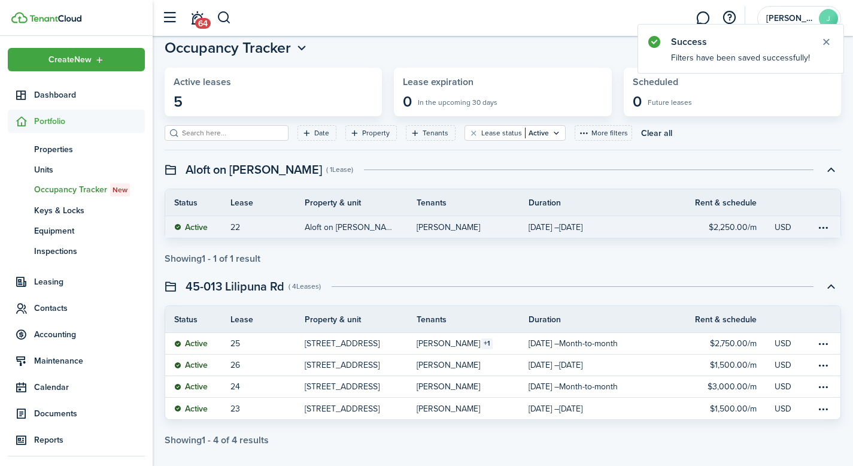
scroll to position [45, 0]
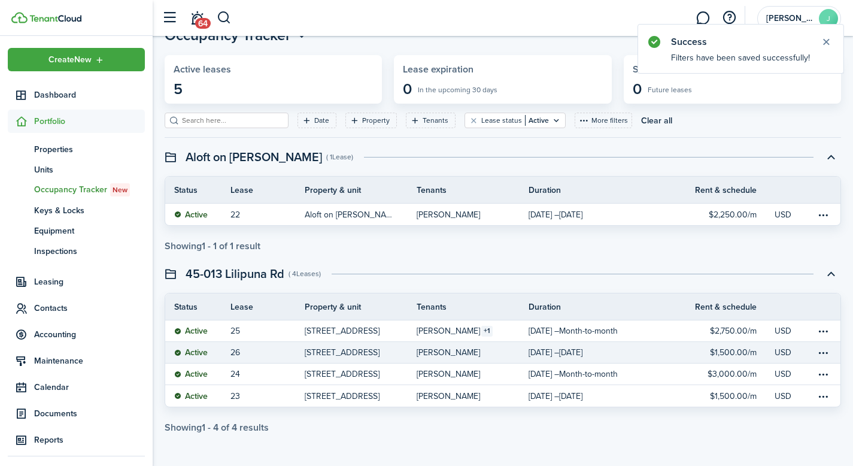
click at [409, 348] on link "[STREET_ADDRESS]" at bounding box center [361, 352] width 112 height 21
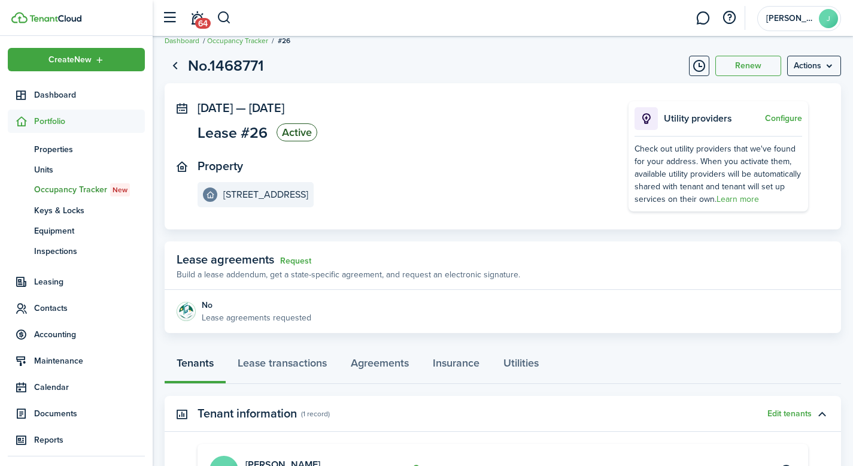
scroll to position [180, 0]
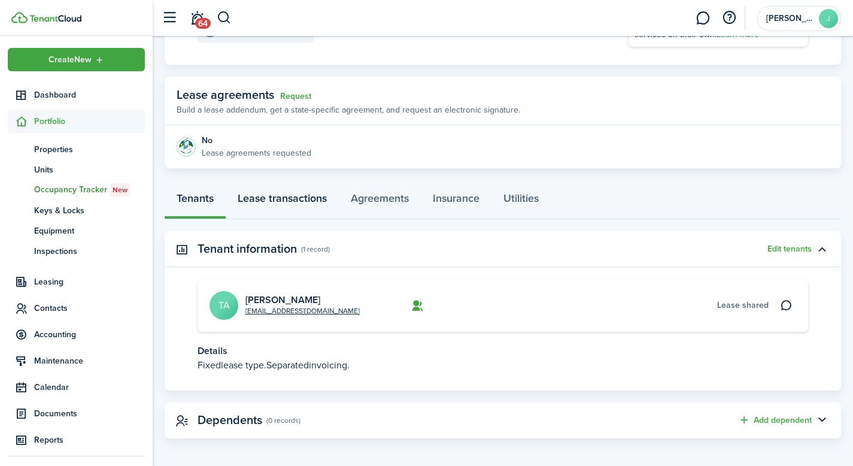
click at [298, 196] on link "Lease transactions" at bounding box center [282, 201] width 113 height 36
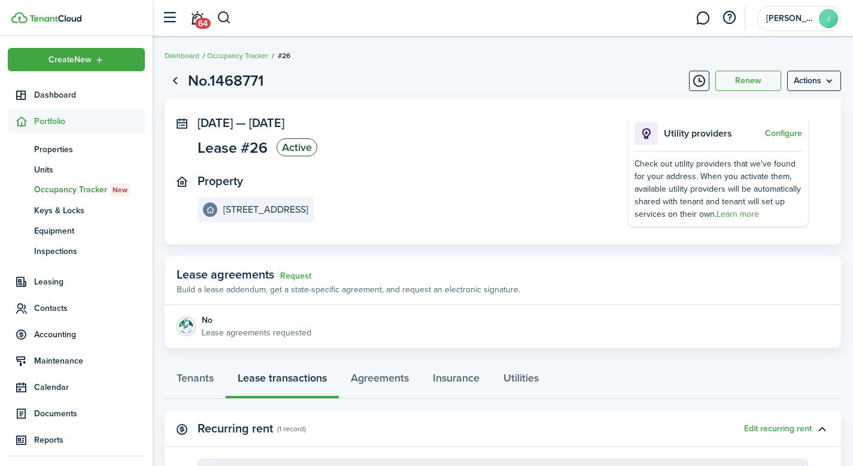
click at [412, 238] on panel-main-body "[DATE] — [DATE] Lease #26 Active Property [STREET_ADDRESS] Utility providers Co…" at bounding box center [503, 171] width 676 height 146
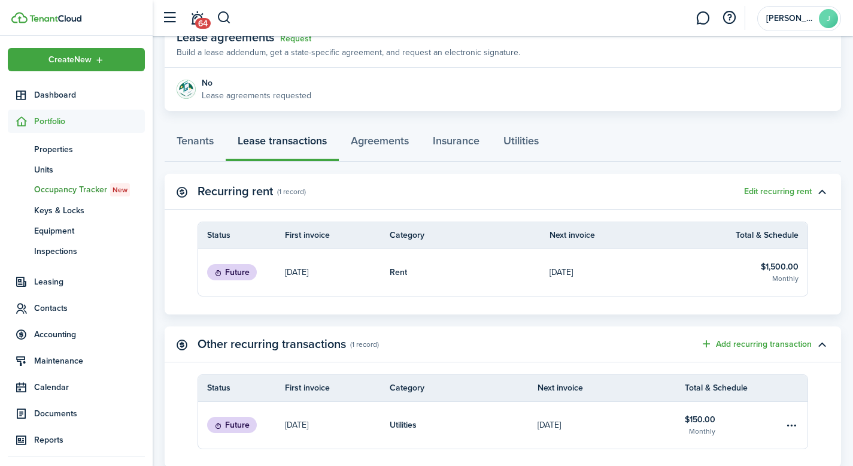
scroll to position [239, 0]
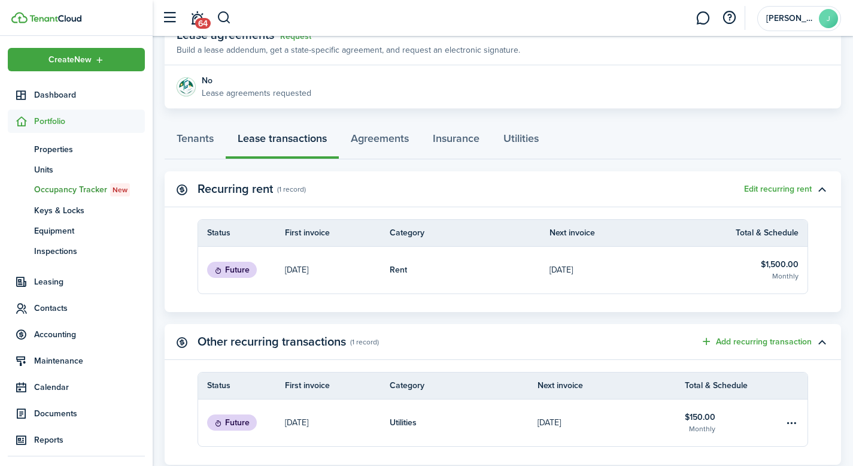
click at [252, 267] on status "Future" at bounding box center [232, 269] width 50 height 17
click at [762, 263] on table-info-title "$1,500.00" at bounding box center [780, 264] width 38 height 13
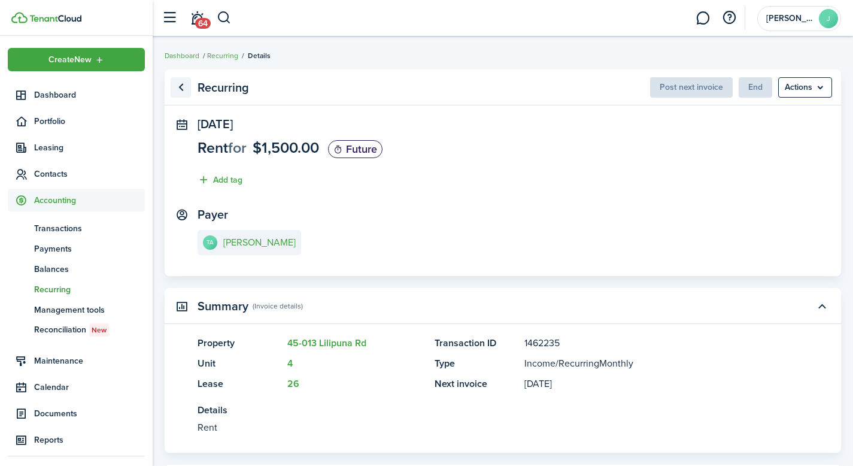
click at [181, 89] on link "Go back" at bounding box center [181, 87] width 20 height 20
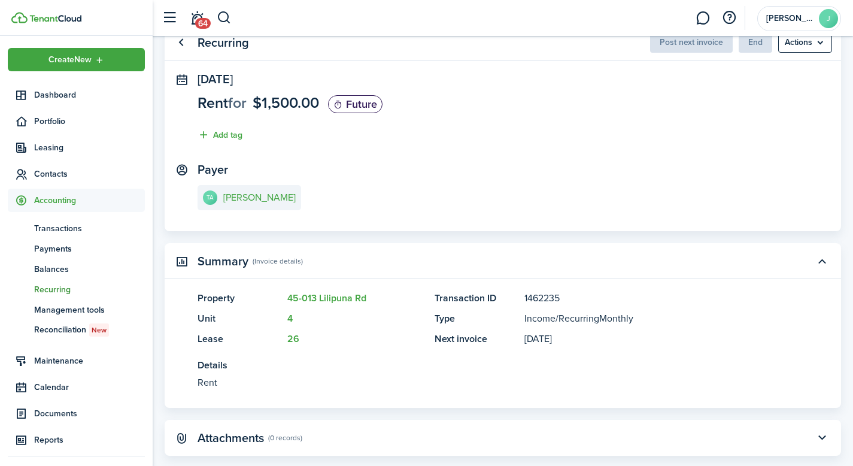
scroll to position [68, 0]
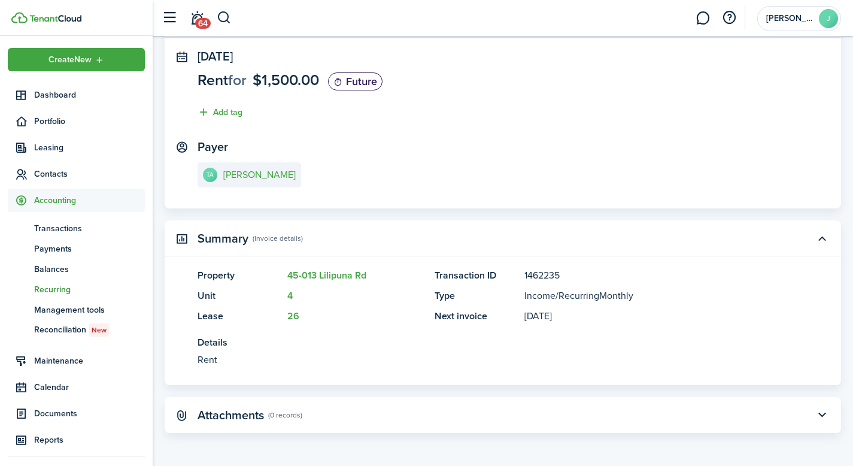
drag, startPoint x: 324, startPoint y: 185, endPoint x: 314, endPoint y: 184, distance: 10.8
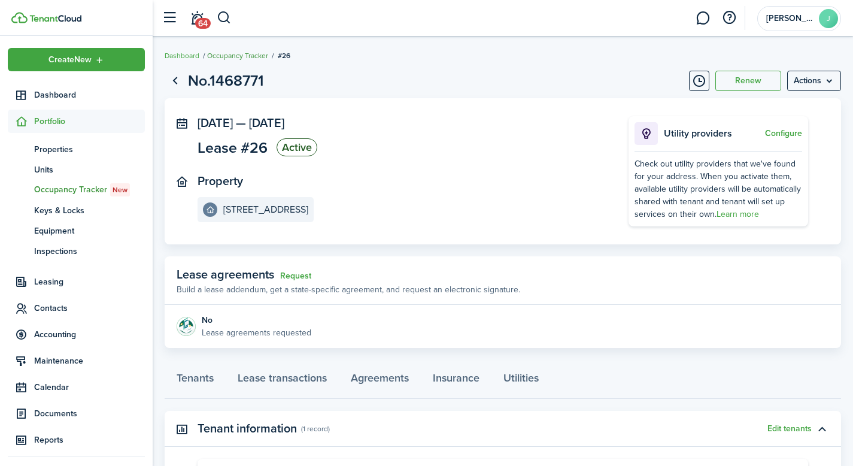
click at [246, 56] on link "Occupancy Tracker" at bounding box center [237, 55] width 61 height 11
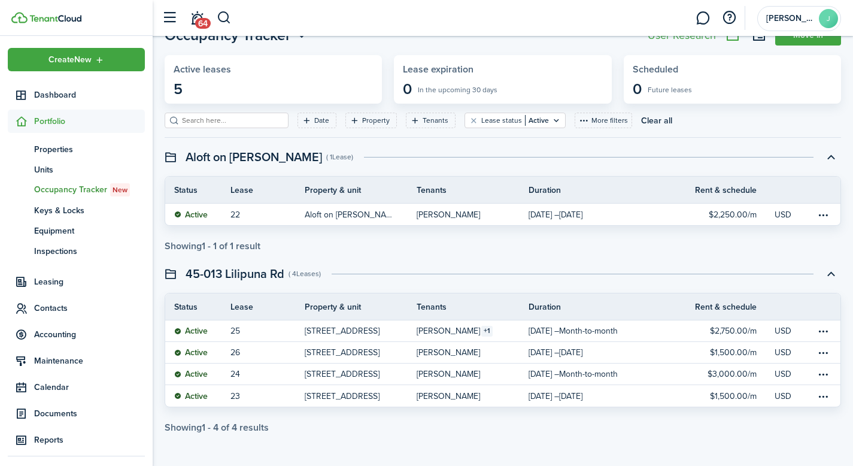
scroll to position [45, 0]
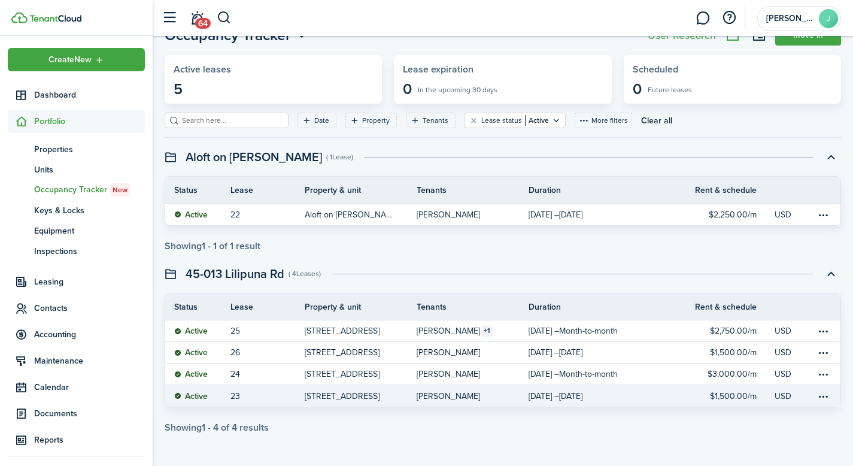
click at [464, 395] on table-info-title "[PERSON_NAME]" at bounding box center [447, 396] width 63 height 13
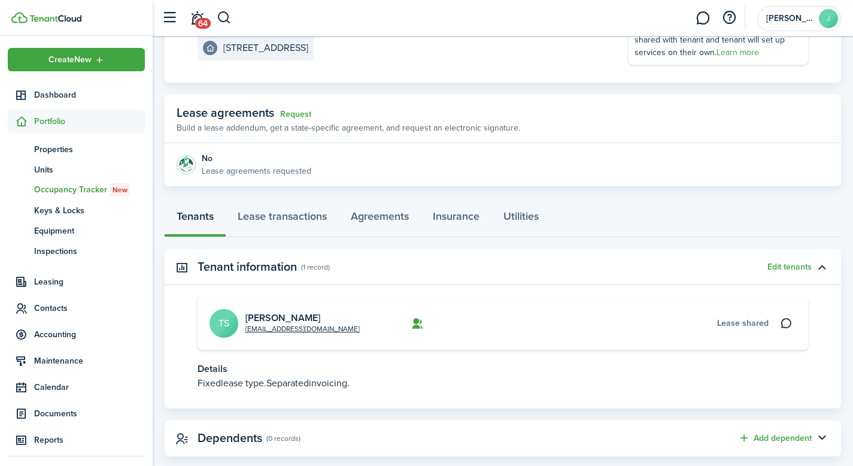
scroll to position [180, 0]
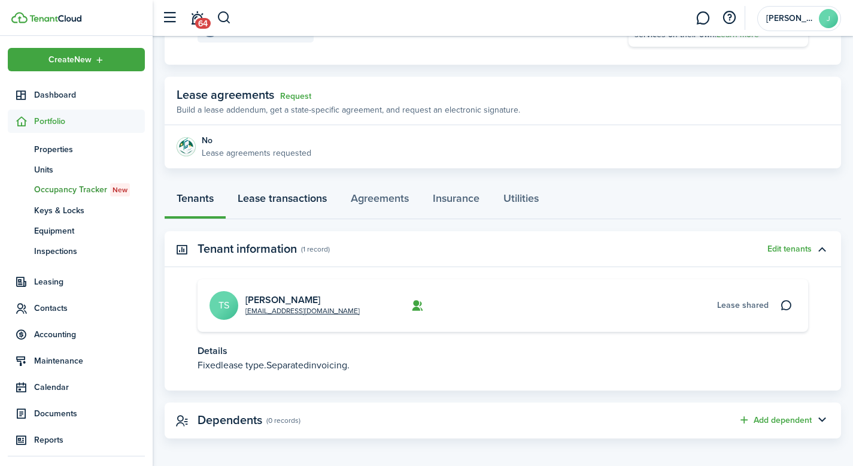
click at [286, 197] on link "Lease transactions" at bounding box center [282, 201] width 113 height 36
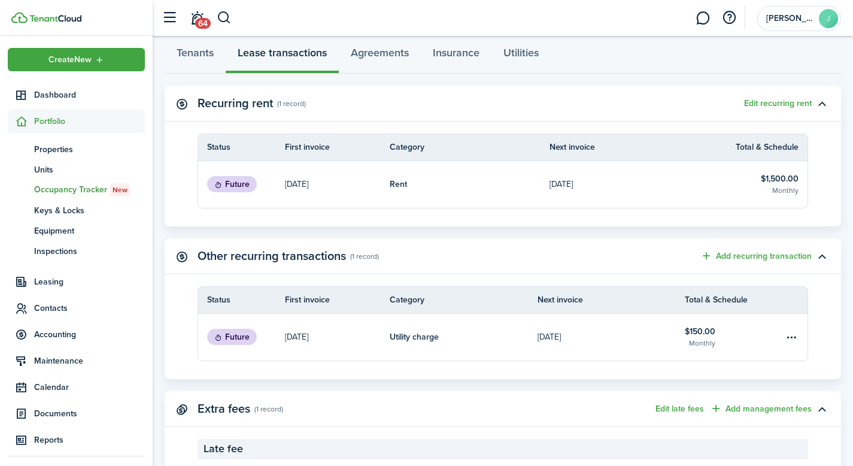
scroll to position [269, 0]
